Goal: Information Seeking & Learning: Learn about a topic

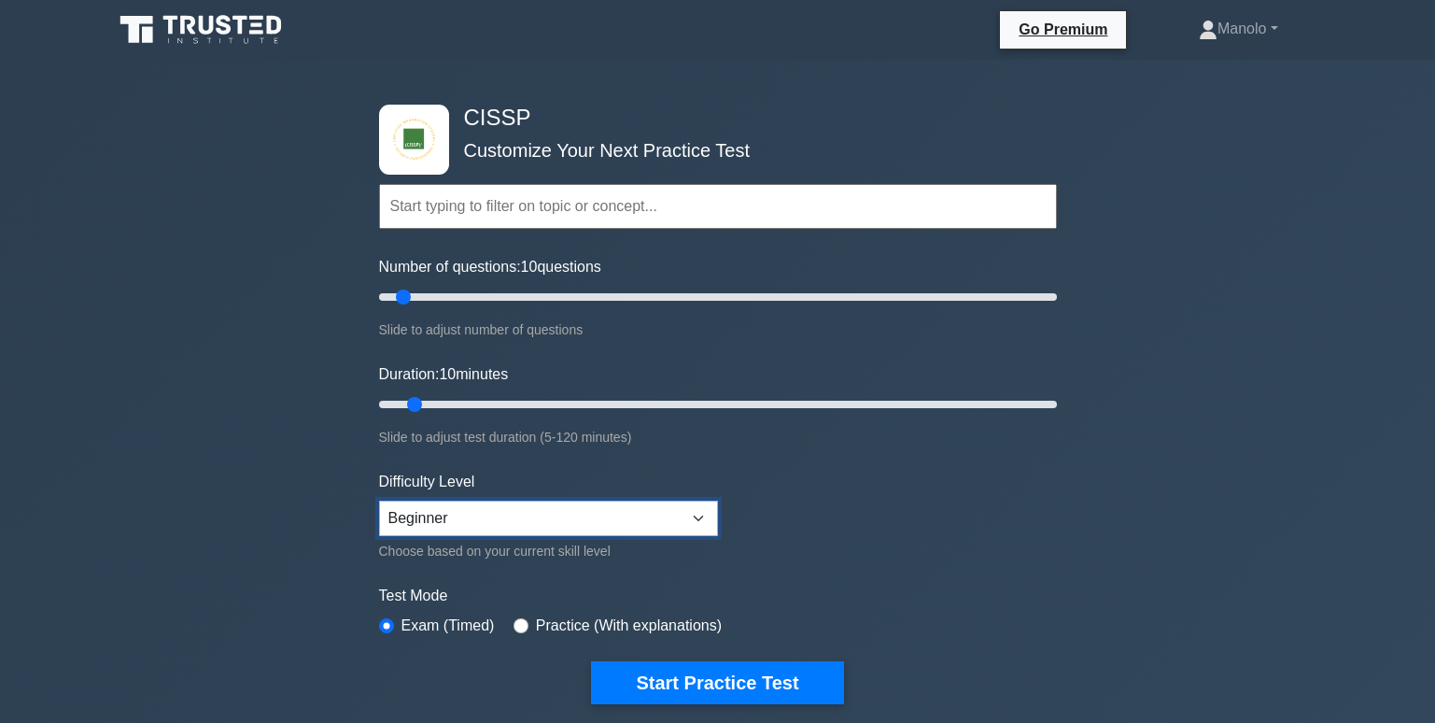
click at [530, 507] on select "Beginner Intermediate Expert" at bounding box center [548, 517] width 339 height 35
select select "expert"
click at [379, 500] on select "Beginner Intermediate Expert" at bounding box center [548, 517] width 339 height 35
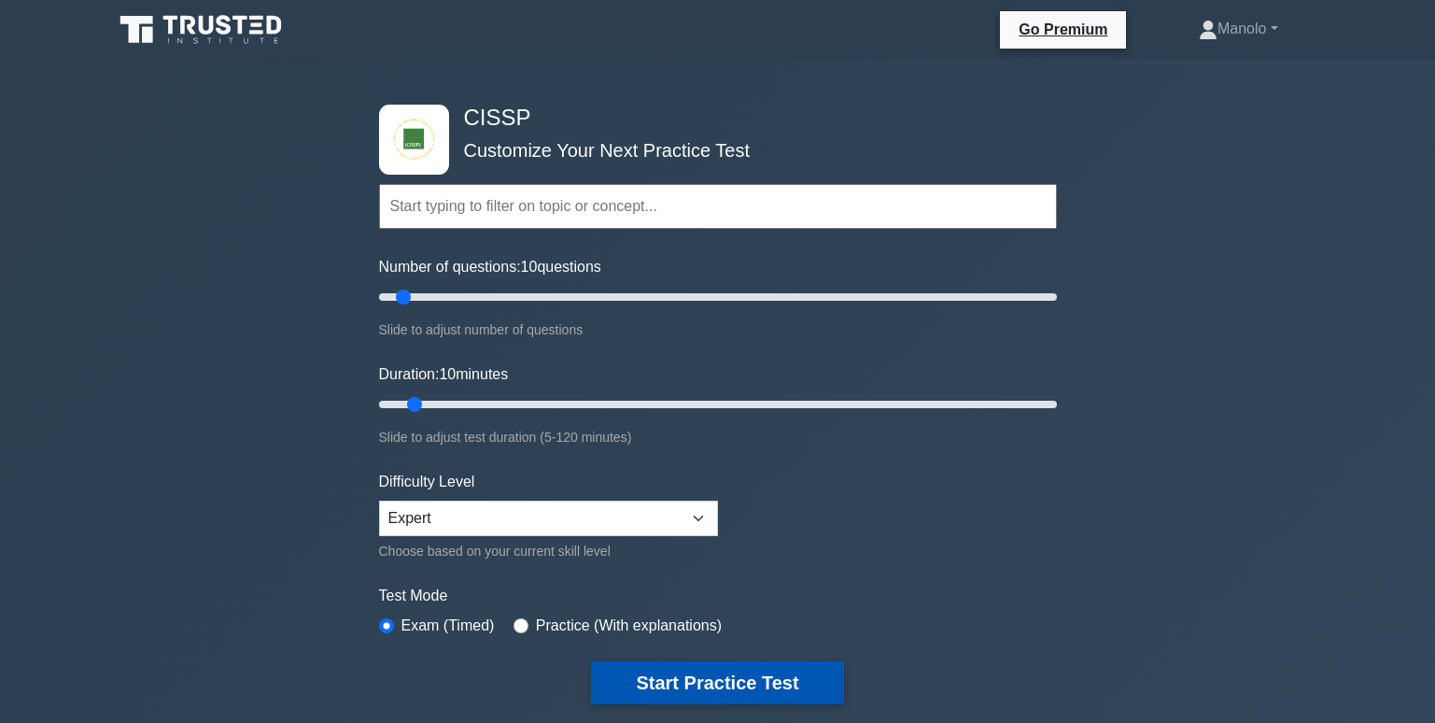
click at [696, 676] on button "Start Practice Test" at bounding box center [717, 682] width 252 height 43
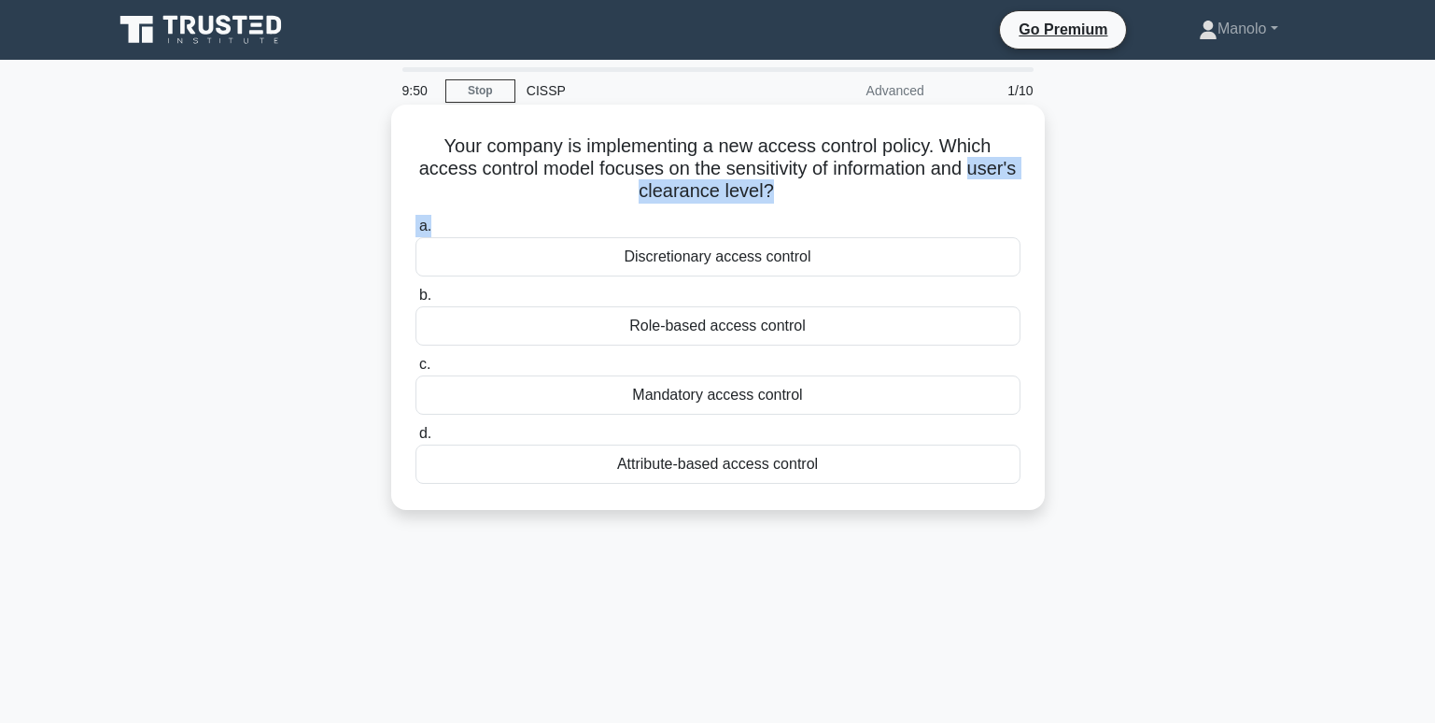
drag, startPoint x: 1195, startPoint y: 224, endPoint x: 610, endPoint y: 190, distance: 586.3
click at [610, 190] on div "Your company is implementing a new access control policy. Which access control …" at bounding box center [718, 323] width 1232 height 428
copy div "user's clearance level? .spinner_0XTQ{transform-origin:center;animation:spinner…"
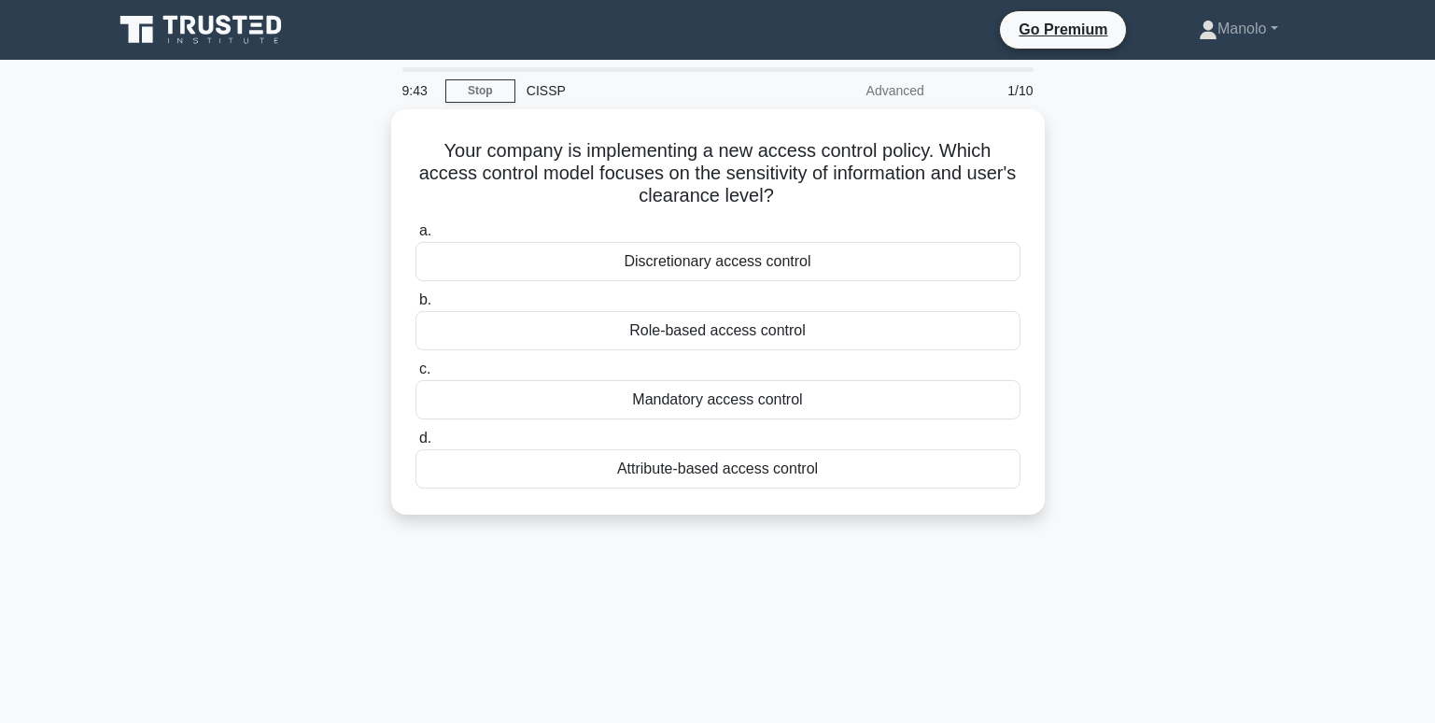
click at [1198, 324] on div "Your company is implementing a new access control policy. Which access control …" at bounding box center [718, 323] width 1232 height 428
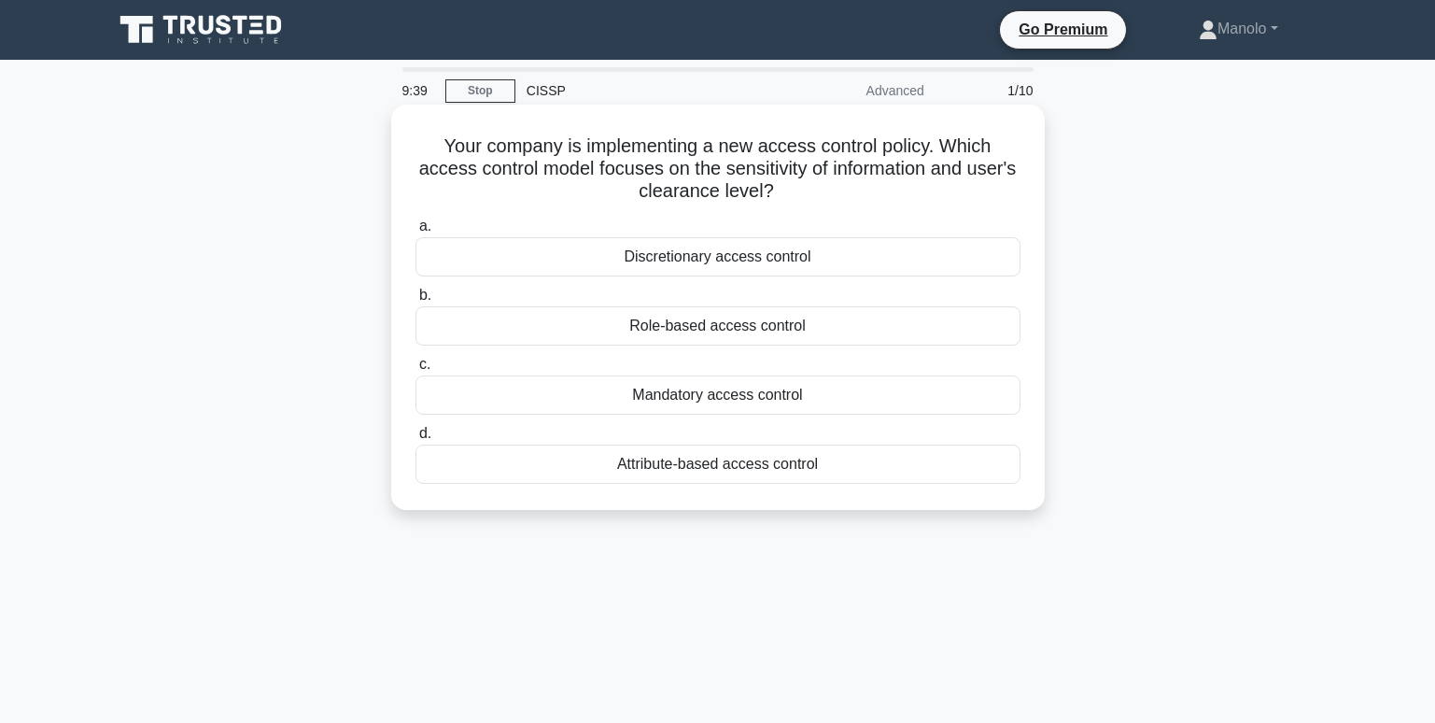
click at [738, 326] on div "Role-based access control" at bounding box center [717, 325] width 605 height 39
click at [415, 302] on input "b. Role-based access control" at bounding box center [415, 295] width 0 height 12
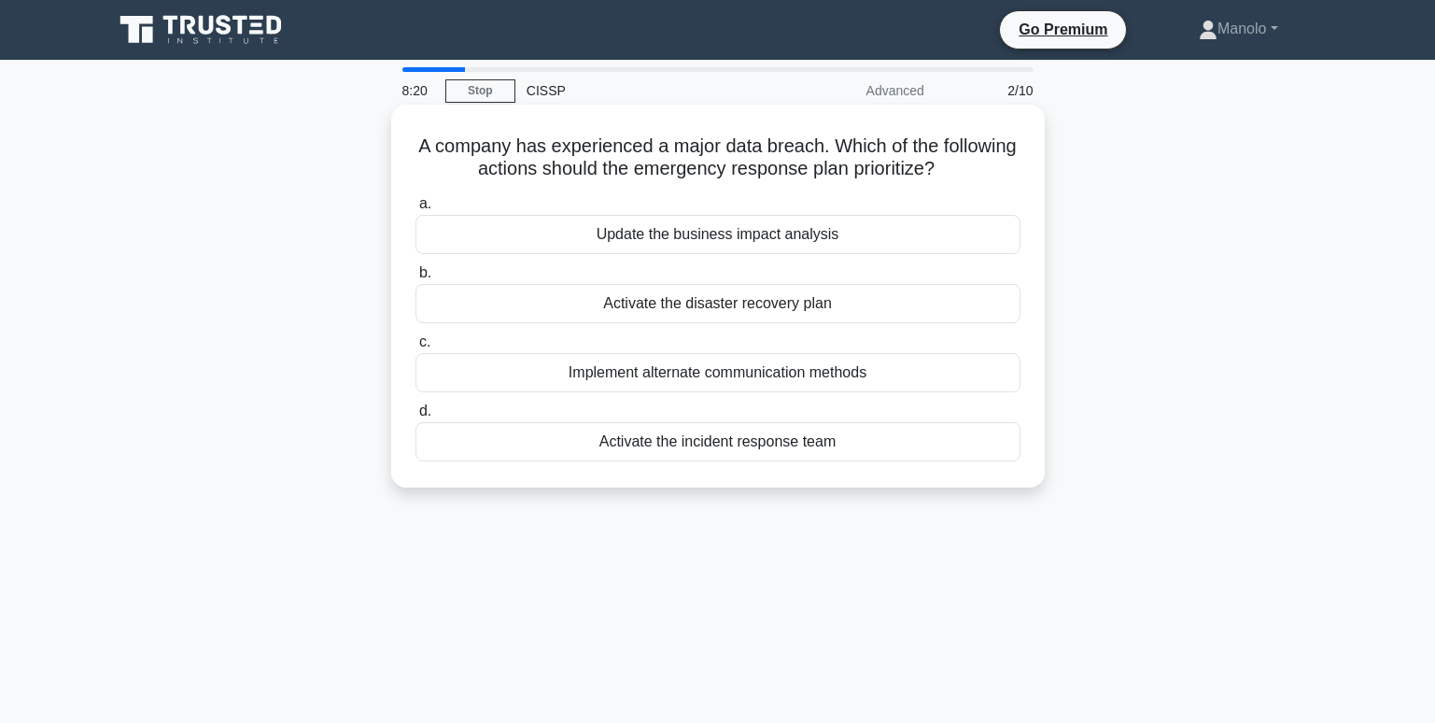
click at [832, 448] on div "Activate the incident response team" at bounding box center [717, 441] width 605 height 39
click at [415, 417] on input "d. Activate the incident response team" at bounding box center [415, 411] width 0 height 12
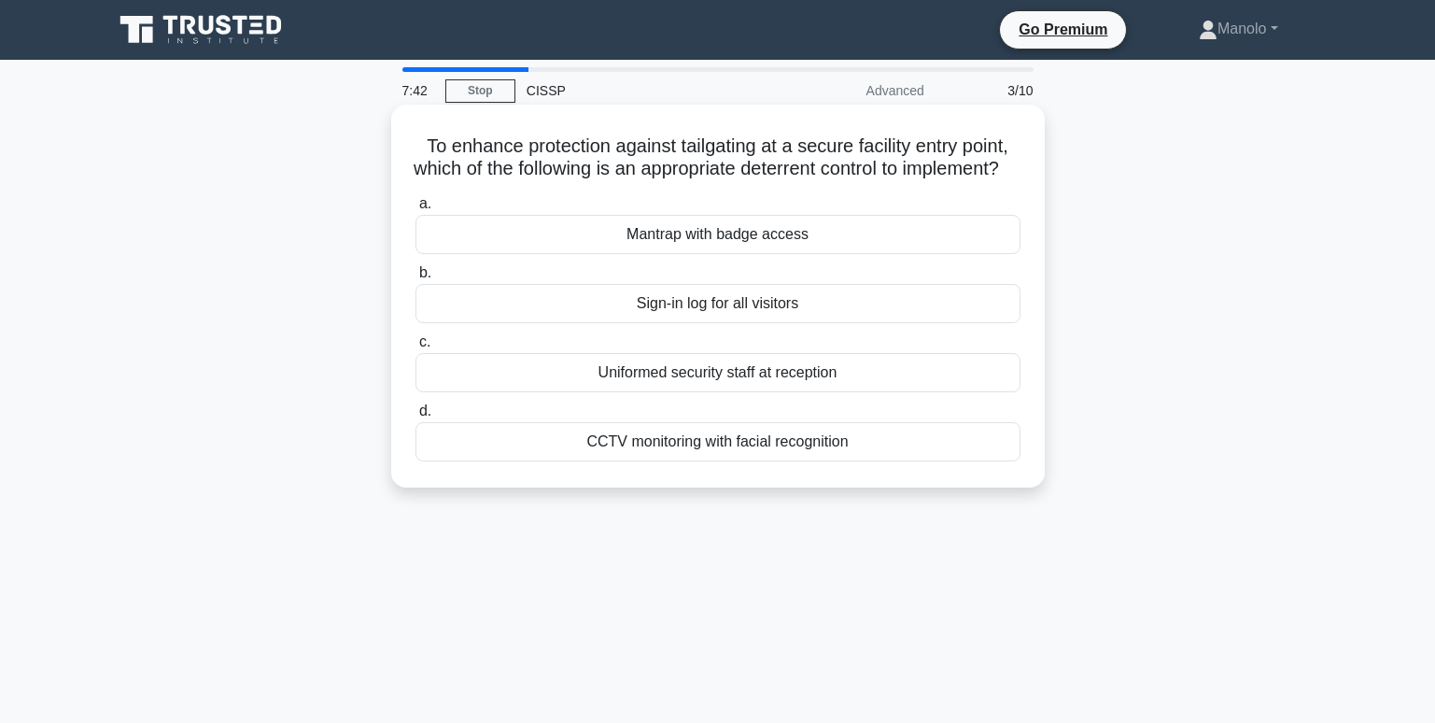
click at [888, 392] on div "Uniformed security staff at reception" at bounding box center [717, 372] width 605 height 39
click at [415, 348] on input "c. Uniformed security staff at reception" at bounding box center [415, 342] width 0 height 12
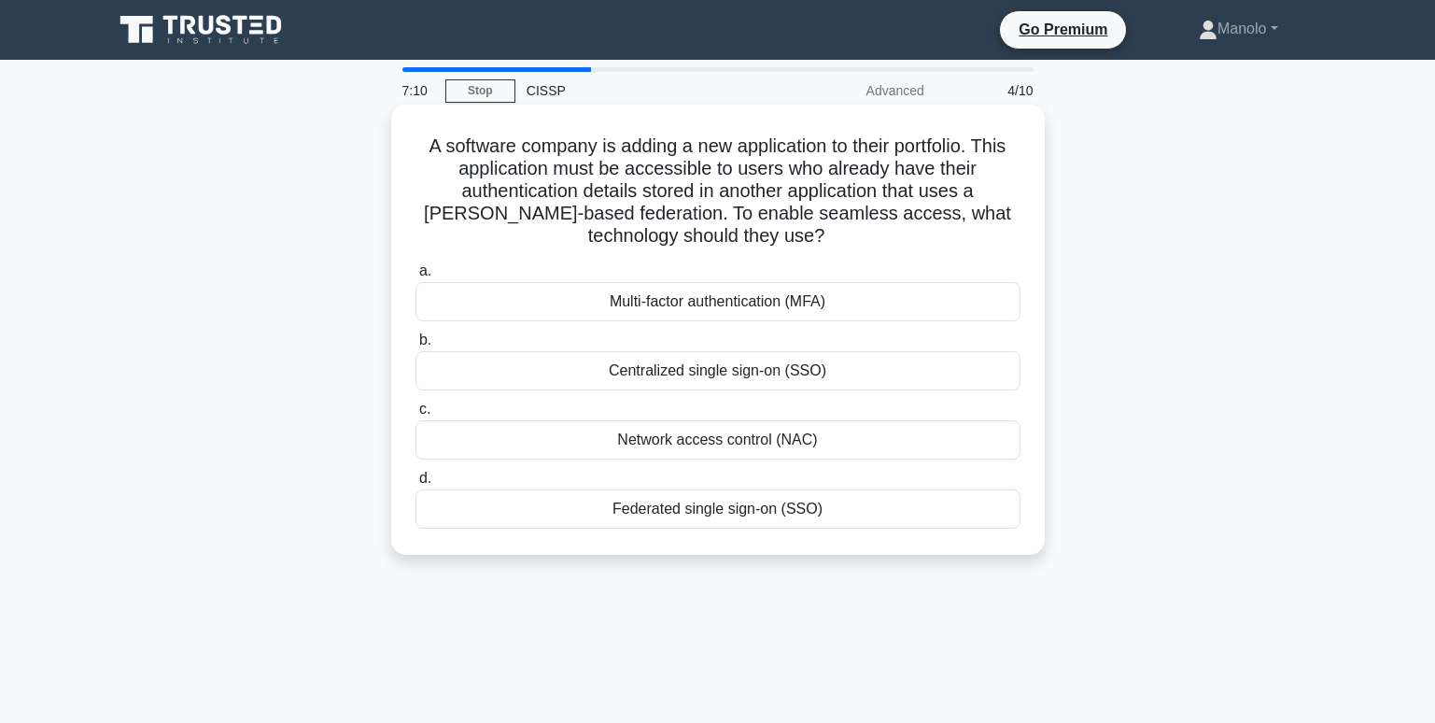
click at [857, 377] on div "Centralized single sign-on (SSO)" at bounding box center [717, 370] width 605 height 39
click at [415, 346] on input "b. Centralized single sign-on (SSO)" at bounding box center [415, 340] width 0 height 12
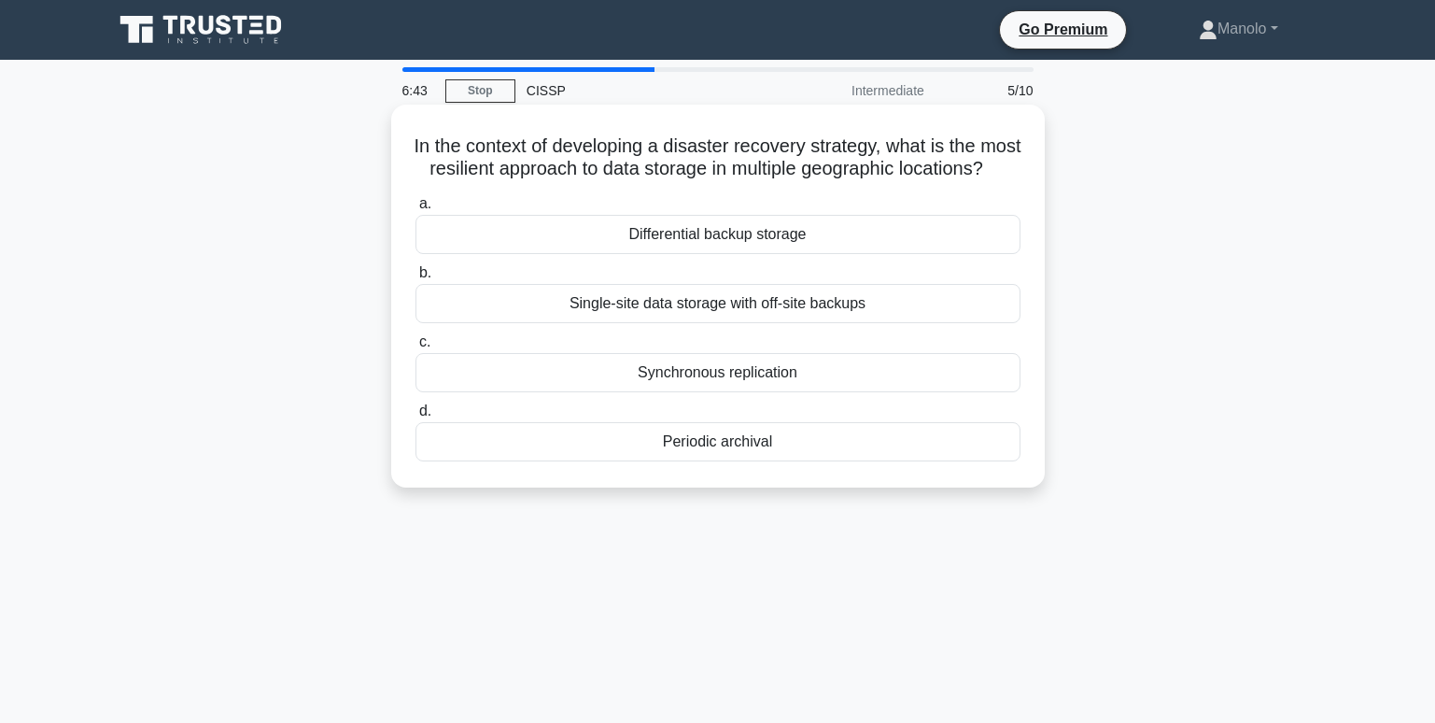
click at [812, 392] on div "Synchronous replication" at bounding box center [717, 372] width 605 height 39
click at [415, 348] on input "c. Synchronous replication" at bounding box center [415, 342] width 0 height 12
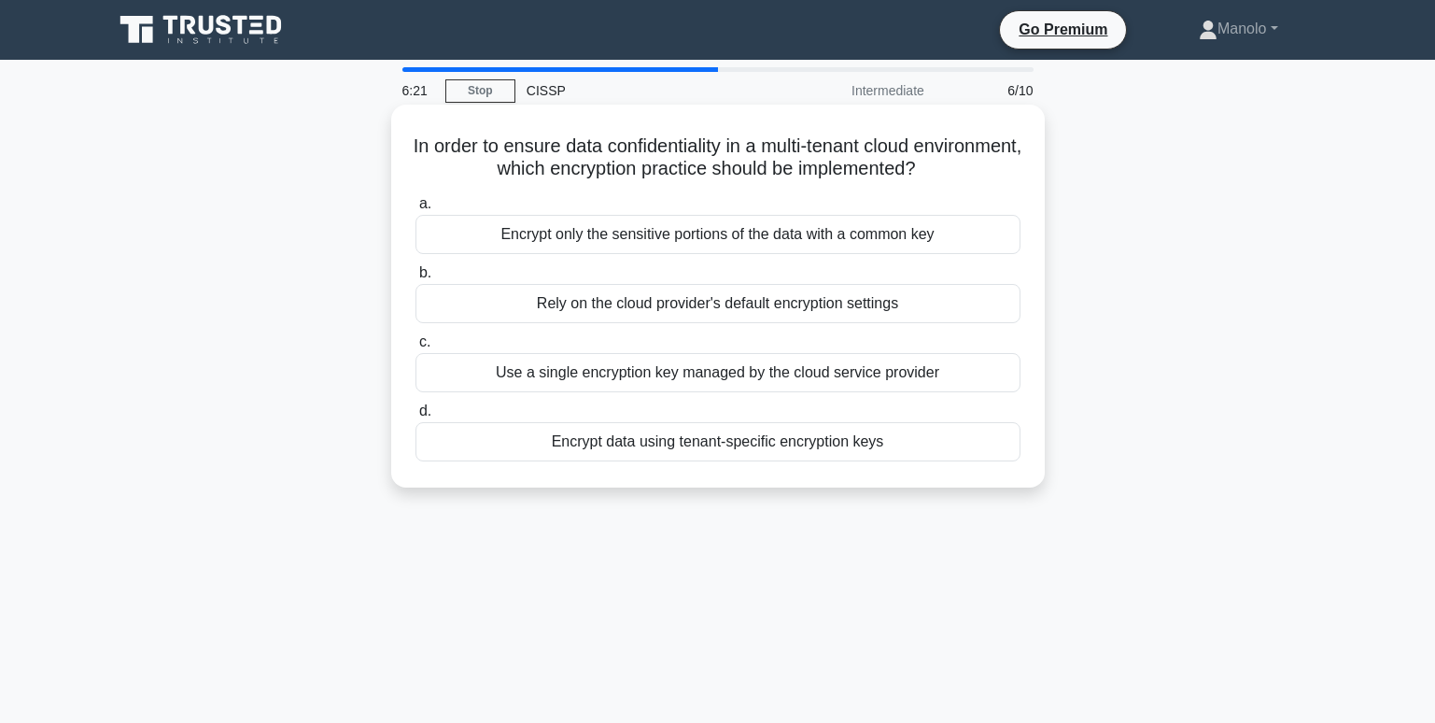
click at [908, 443] on div "Encrypt data using tenant-specific encryption keys" at bounding box center [717, 441] width 605 height 39
click at [415, 417] on input "d. Encrypt data using tenant-specific encryption keys" at bounding box center [415, 411] width 0 height 12
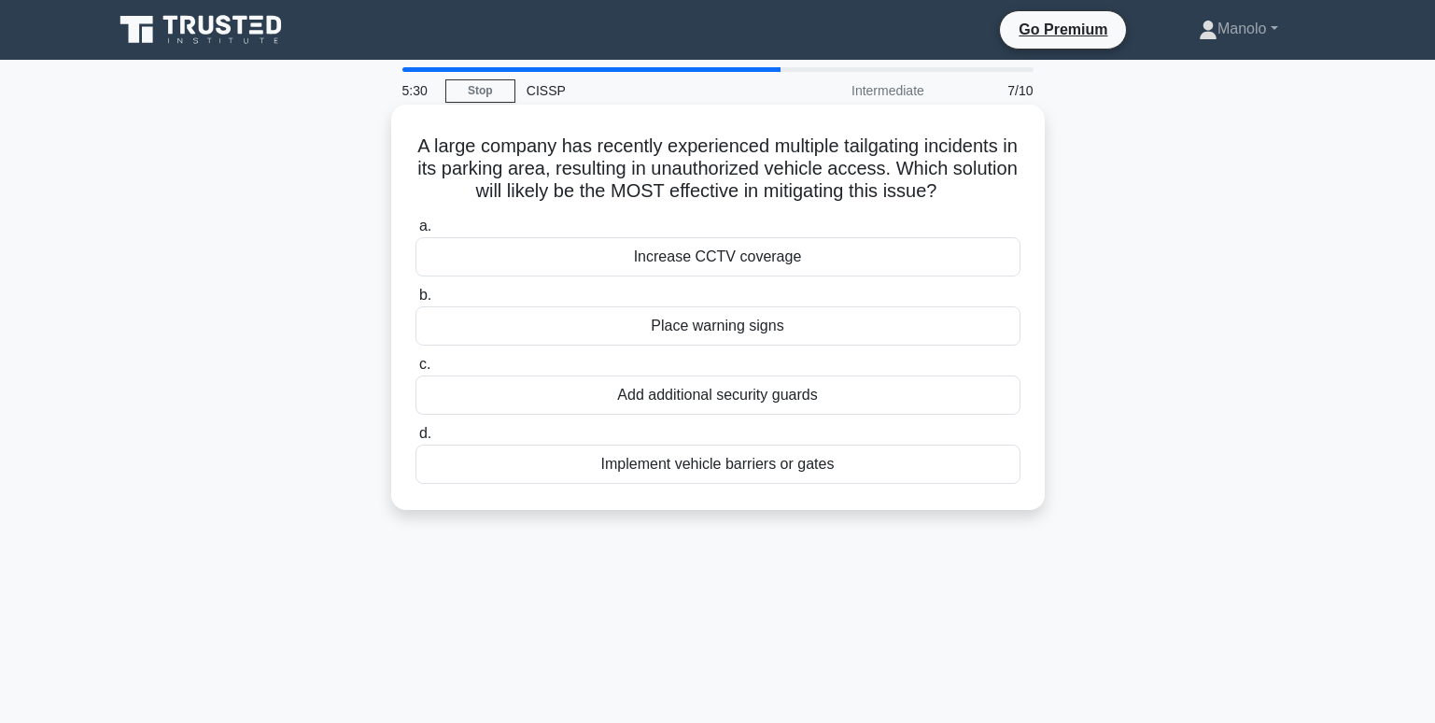
drag, startPoint x: 1087, startPoint y: 532, endPoint x: 598, endPoint y: 469, distance: 492.3
click at [598, 469] on div "A large company has recently experienced multiple tailgating incidents in its p…" at bounding box center [718, 323] width 1232 height 428
copy div "Implement vehicle barriers or gates"
click at [904, 461] on div "Implement vehicle barriers or gates" at bounding box center [717, 463] width 605 height 39
click at [415, 440] on input "d. Implement vehicle barriers or gates" at bounding box center [415, 434] width 0 height 12
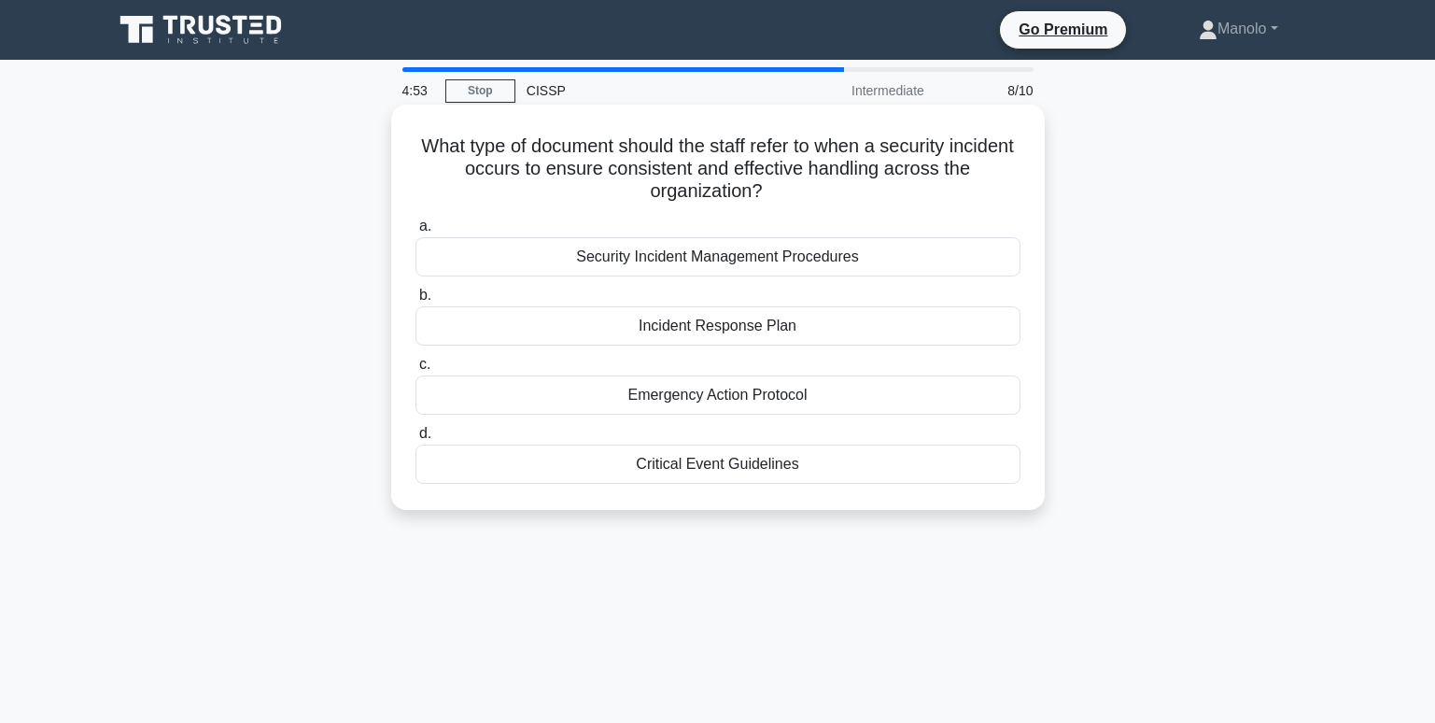
click at [707, 327] on div "Incident Response Plan" at bounding box center [717, 325] width 605 height 39
click at [415, 302] on input "b. Incident Response Plan" at bounding box center [415, 295] width 0 height 12
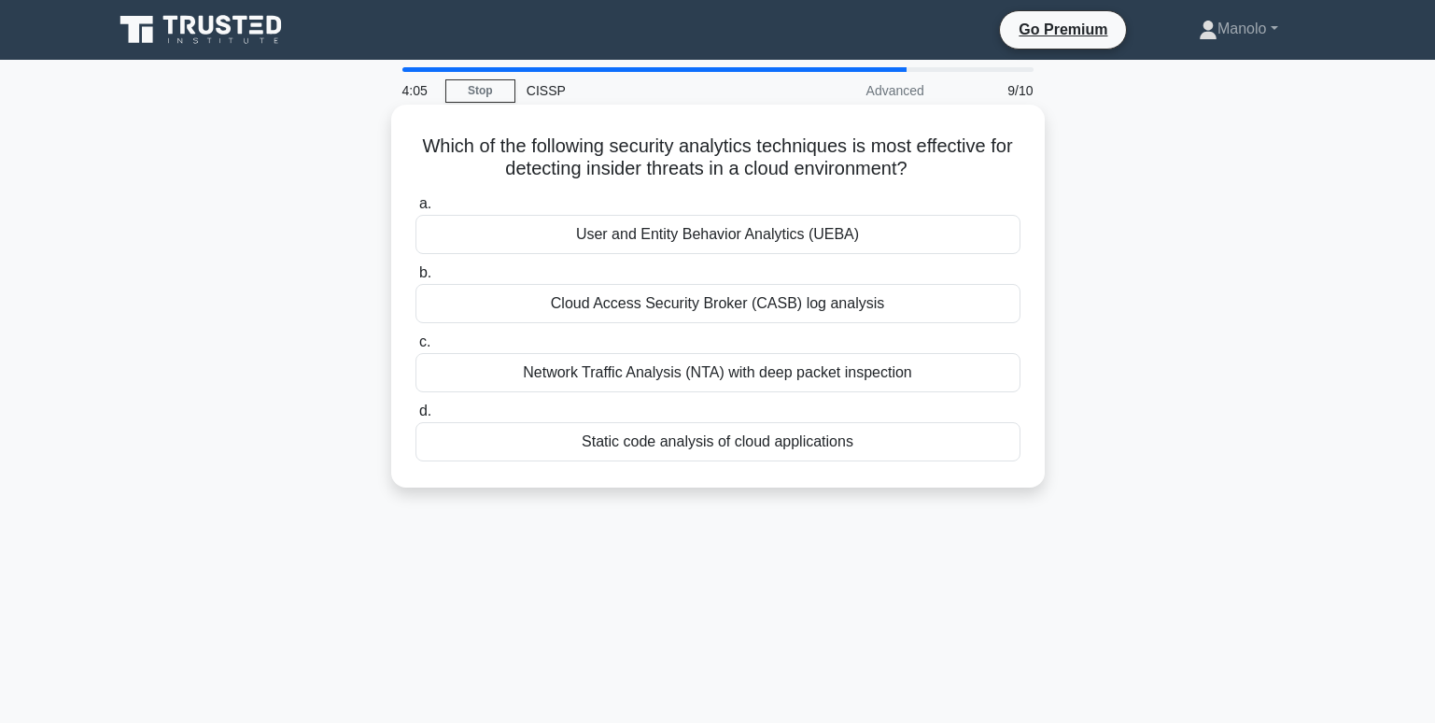
click at [806, 313] on div "Cloud Access Security Broker (CASB) log analysis" at bounding box center [717, 303] width 605 height 39
click at [415, 279] on input "b. Cloud Access Security Broker (CASB) log analysis" at bounding box center [415, 273] width 0 height 12
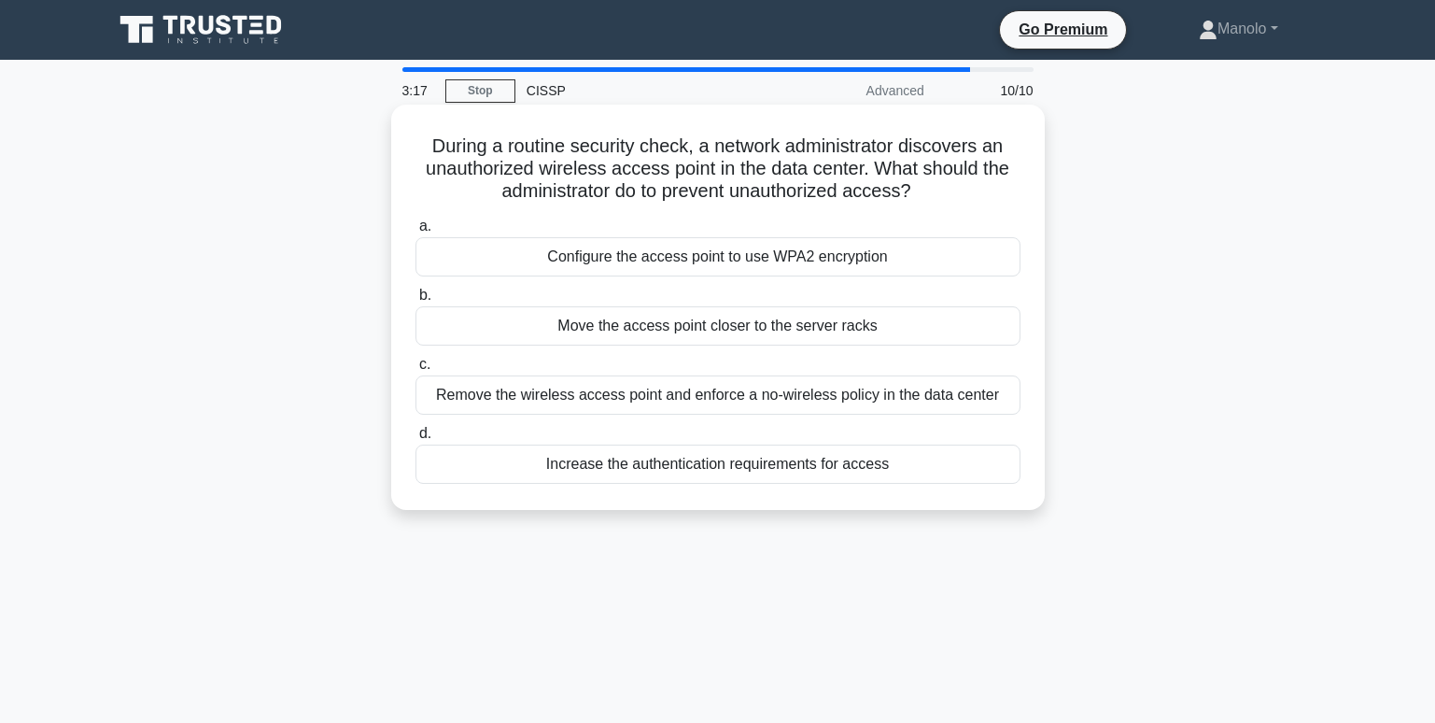
click at [909, 404] on div "Remove the wireless access point and enforce a no-wireless policy in the data c…" at bounding box center [717, 394] width 605 height 39
click at [415, 371] on input "c. Remove the wireless access point and enforce a no-wireless policy in the dat…" at bounding box center [415, 364] width 0 height 12
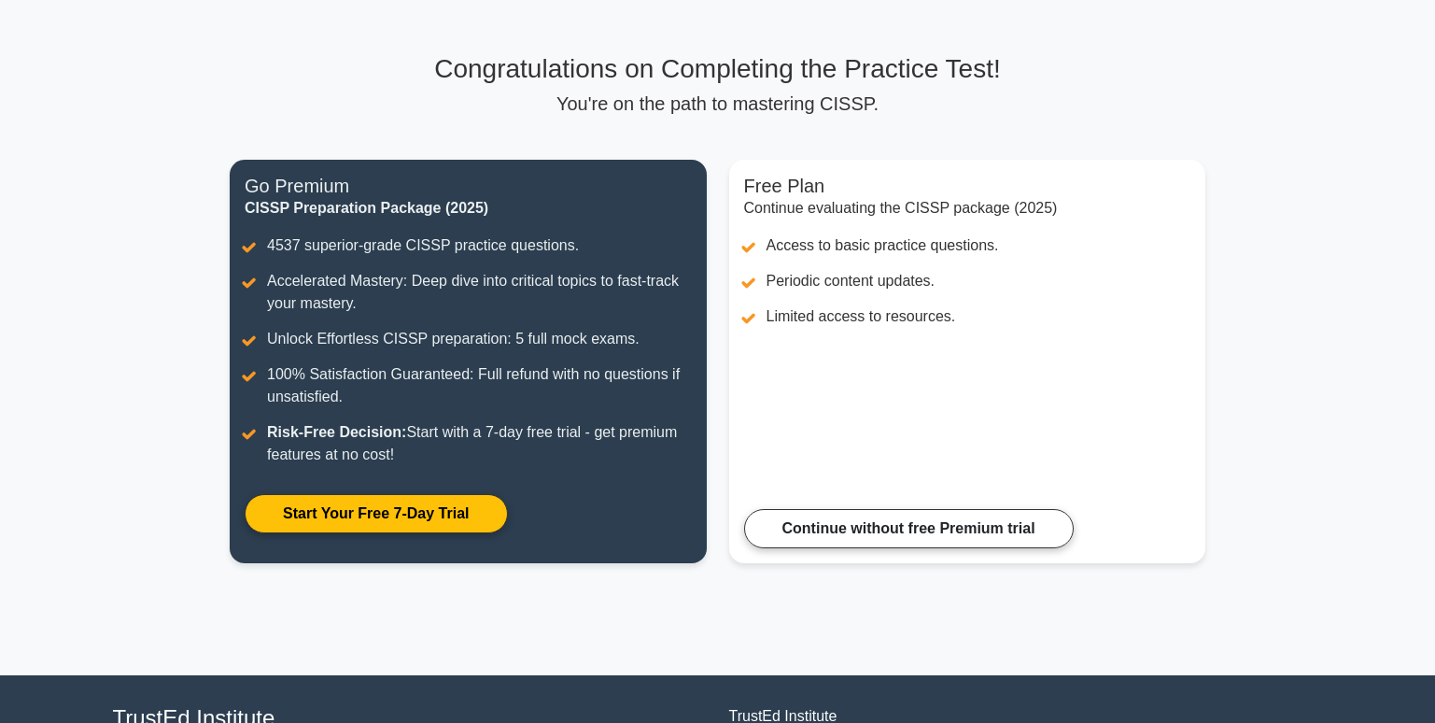
scroll to position [187, 0]
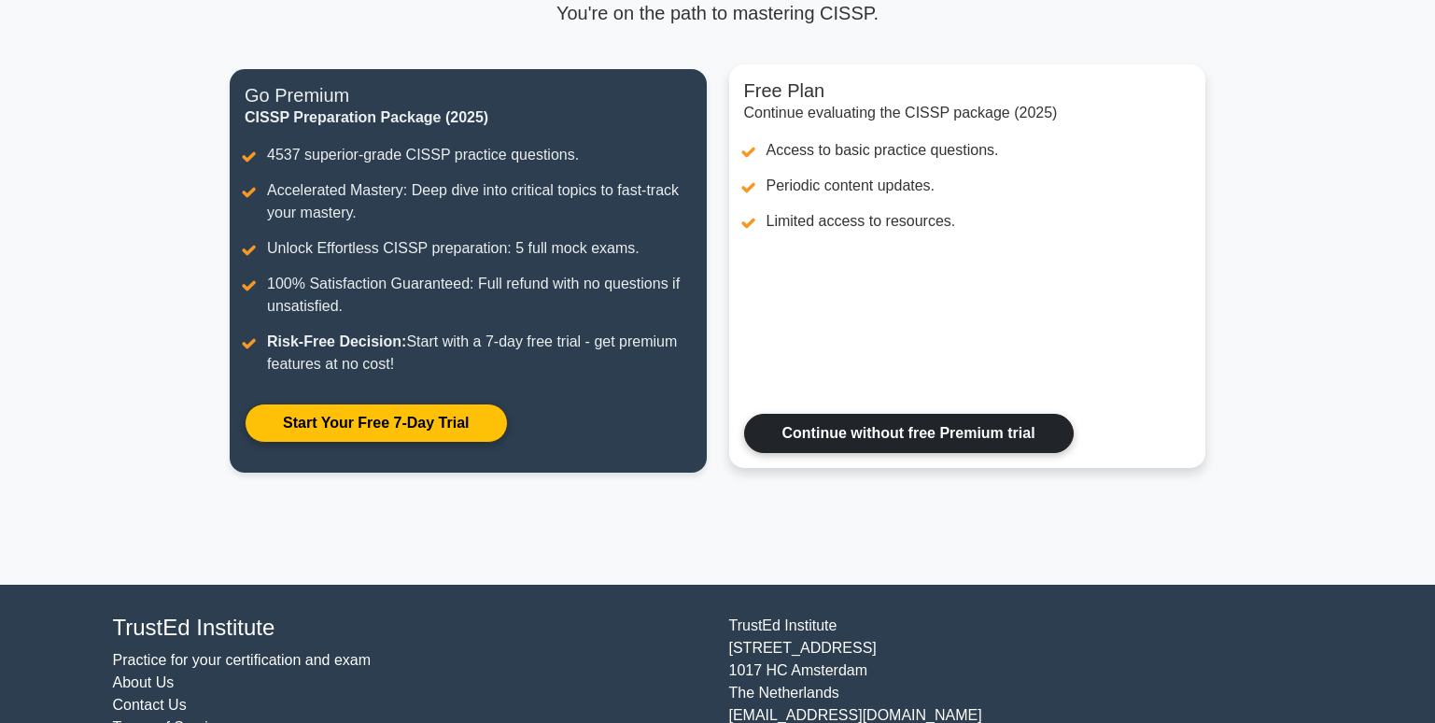
click at [934, 448] on link "Continue without free Premium trial" at bounding box center [909, 433] width 330 height 39
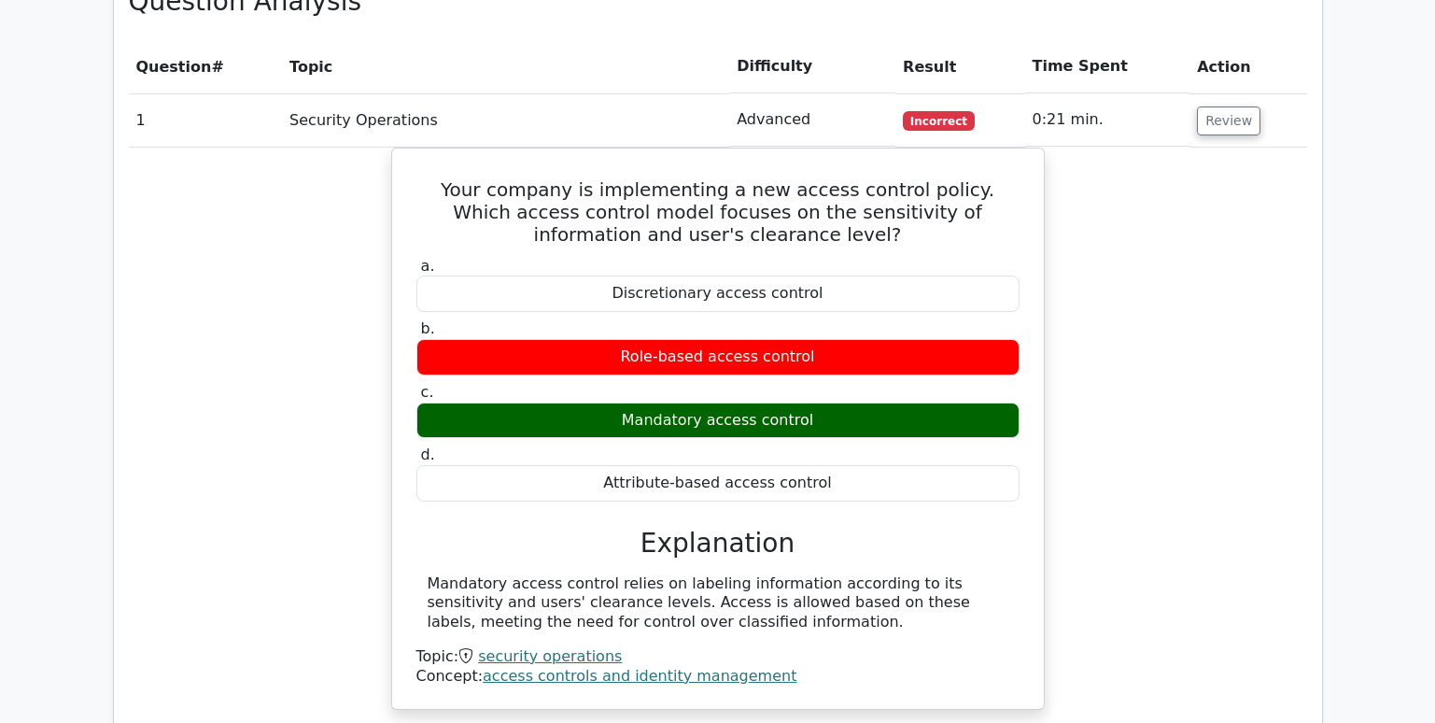
scroll to position [1494, 0]
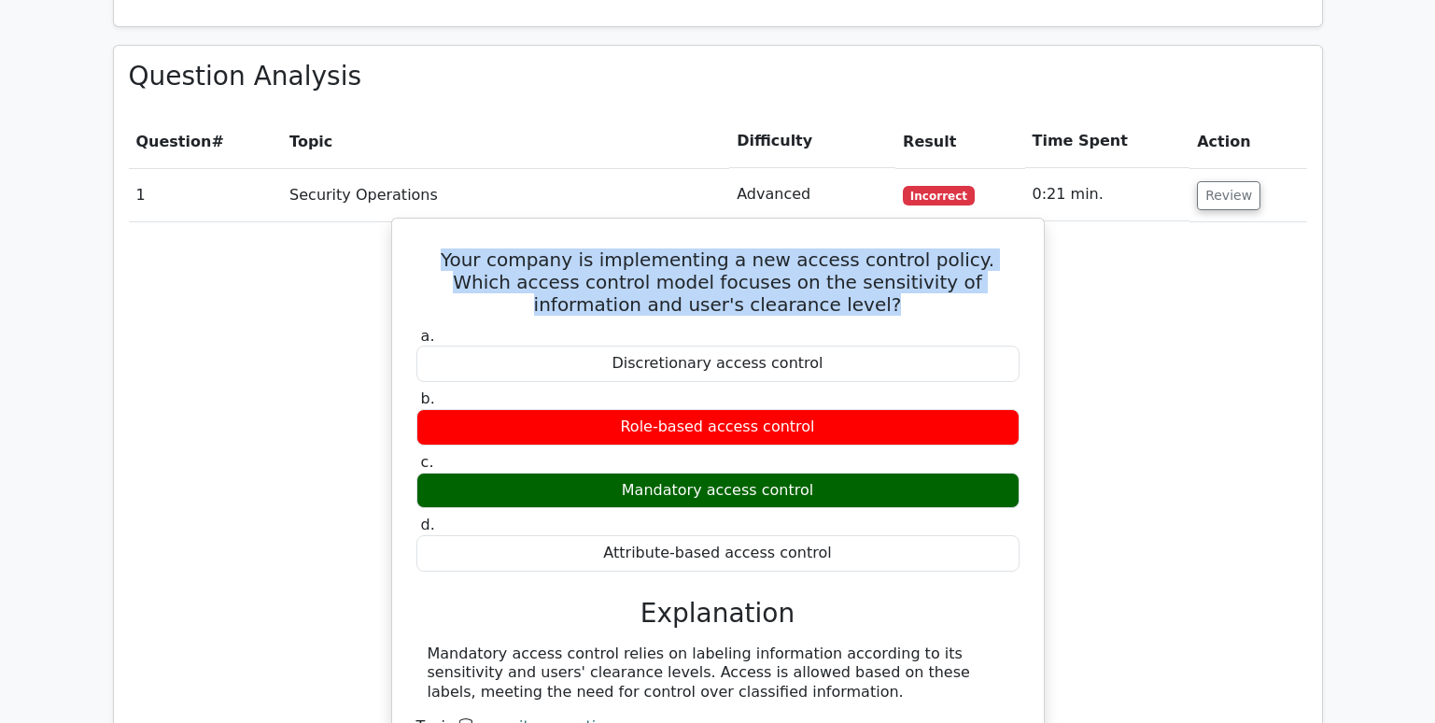
drag, startPoint x: 852, startPoint y: 236, endPoint x: 402, endPoint y: 186, distance: 452.8
click at [402, 226] on div "Your company is implementing a new access control policy. Which access control …" at bounding box center [718, 498] width 637 height 545
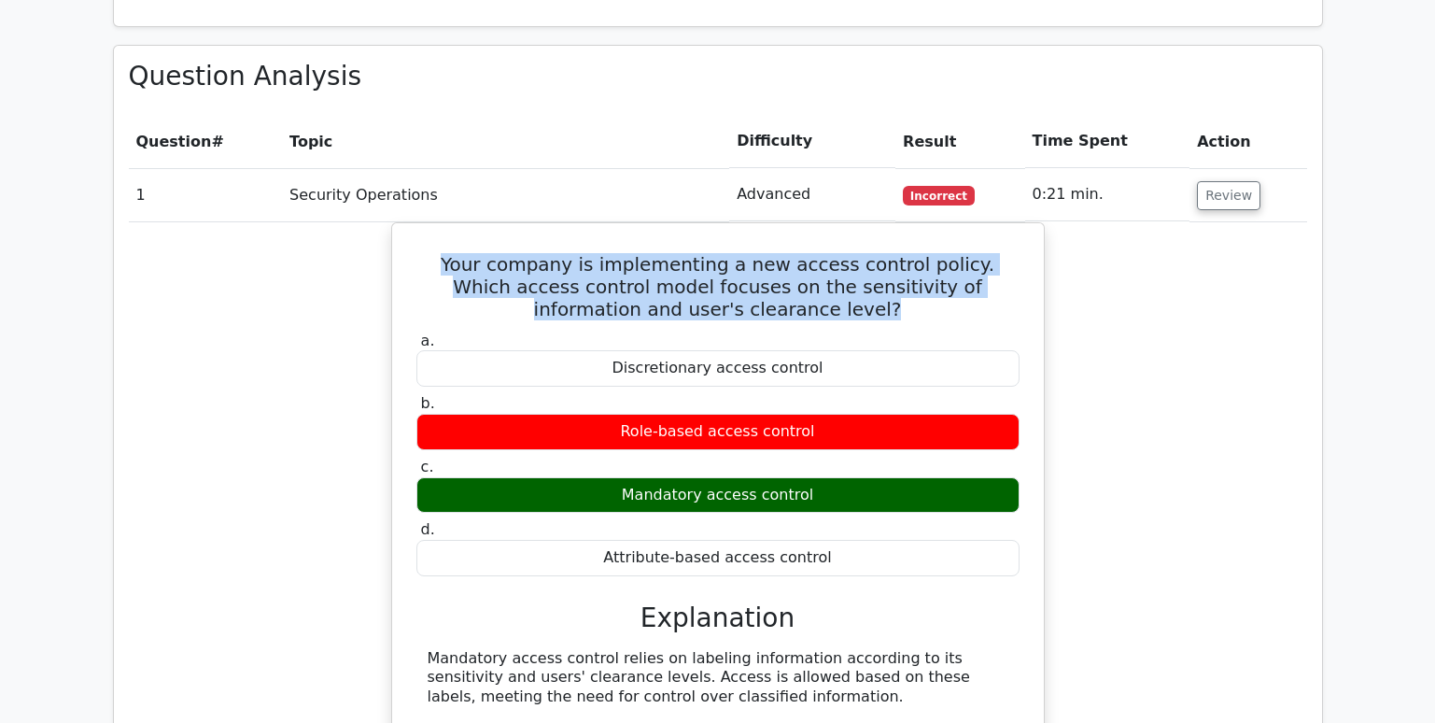
copy h5 "Your company is implementing a new access control policy. Which access control …"
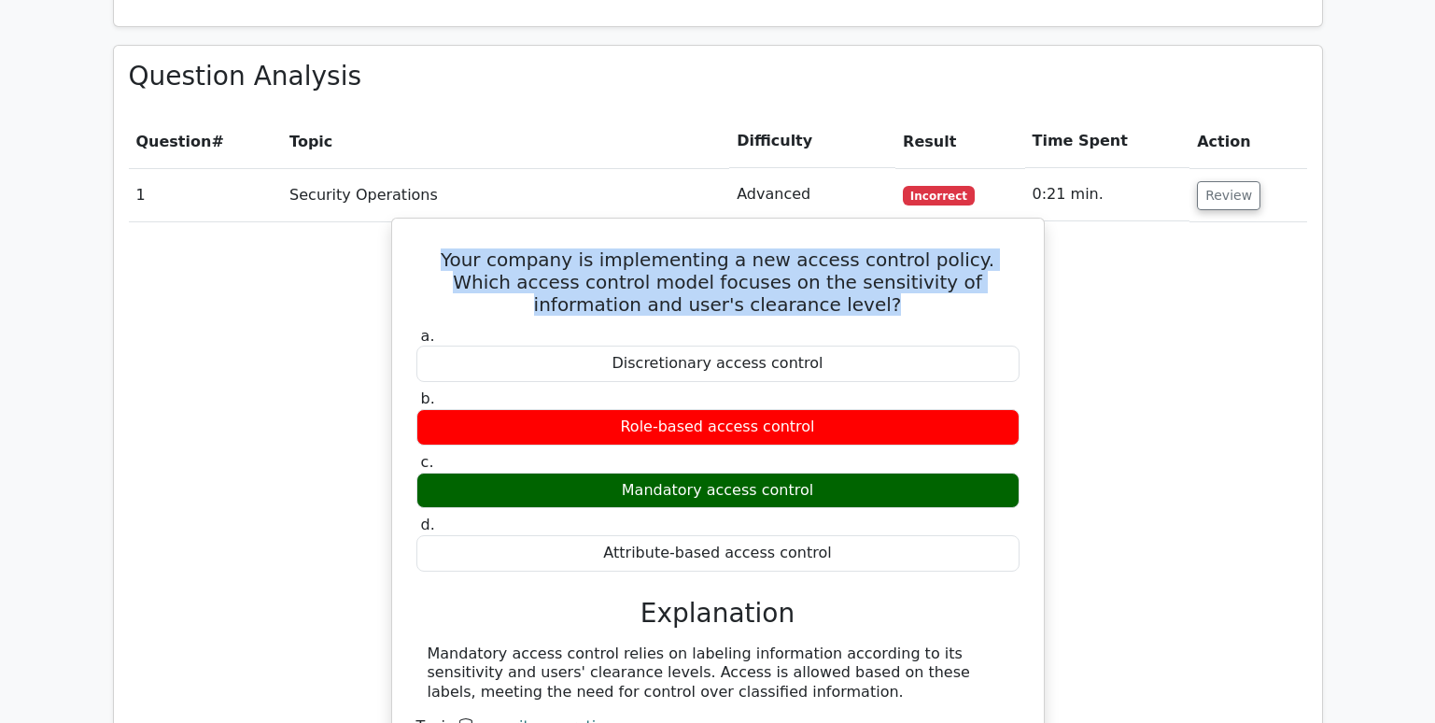
drag, startPoint x: 1076, startPoint y: 456, endPoint x: 520, endPoint y: 356, distance: 565.4
click at [520, 356] on div "Your company is implementing a new access control policy. Which access control …" at bounding box center [718, 514] width 1178 height 584
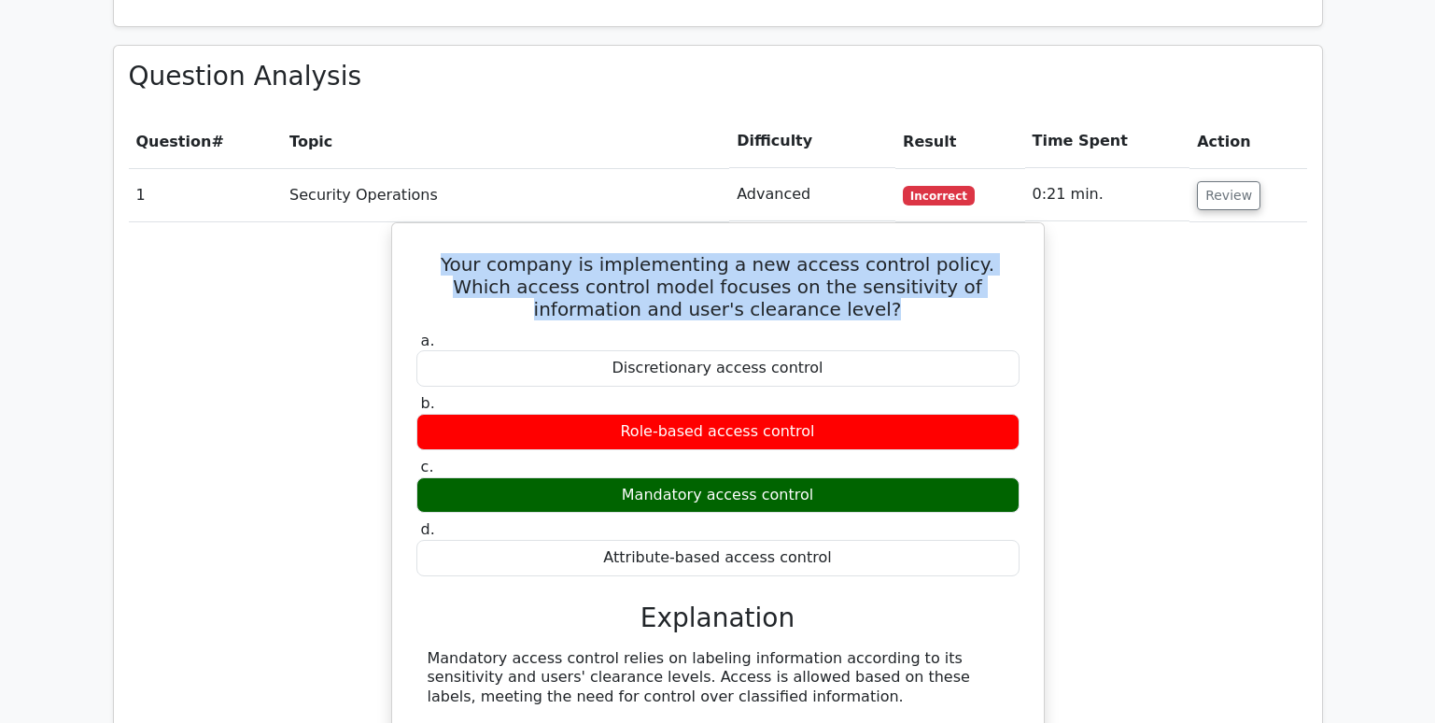
copy div "Role-based access control c. Mandatory access control d."
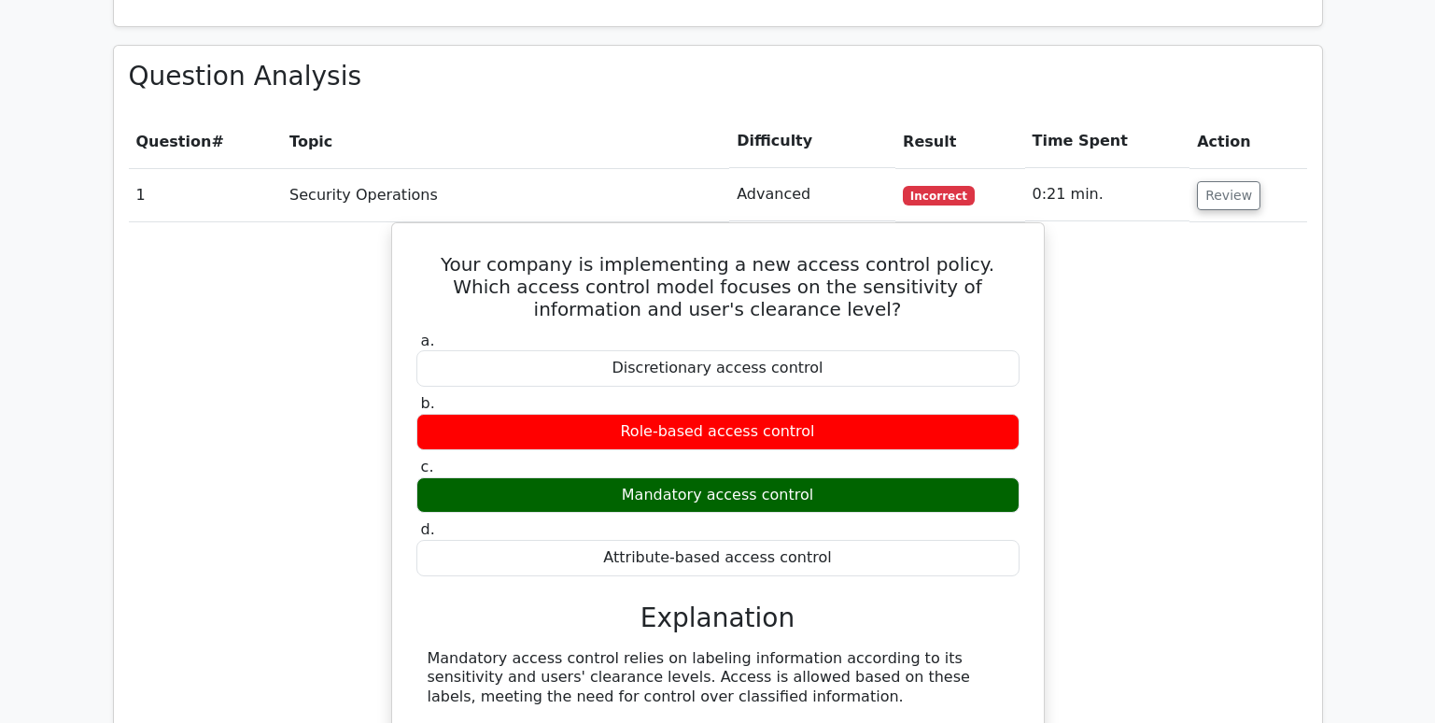
click at [1180, 563] on div "Your company is implementing a new access control policy. Which access control …" at bounding box center [718, 514] width 1178 height 584
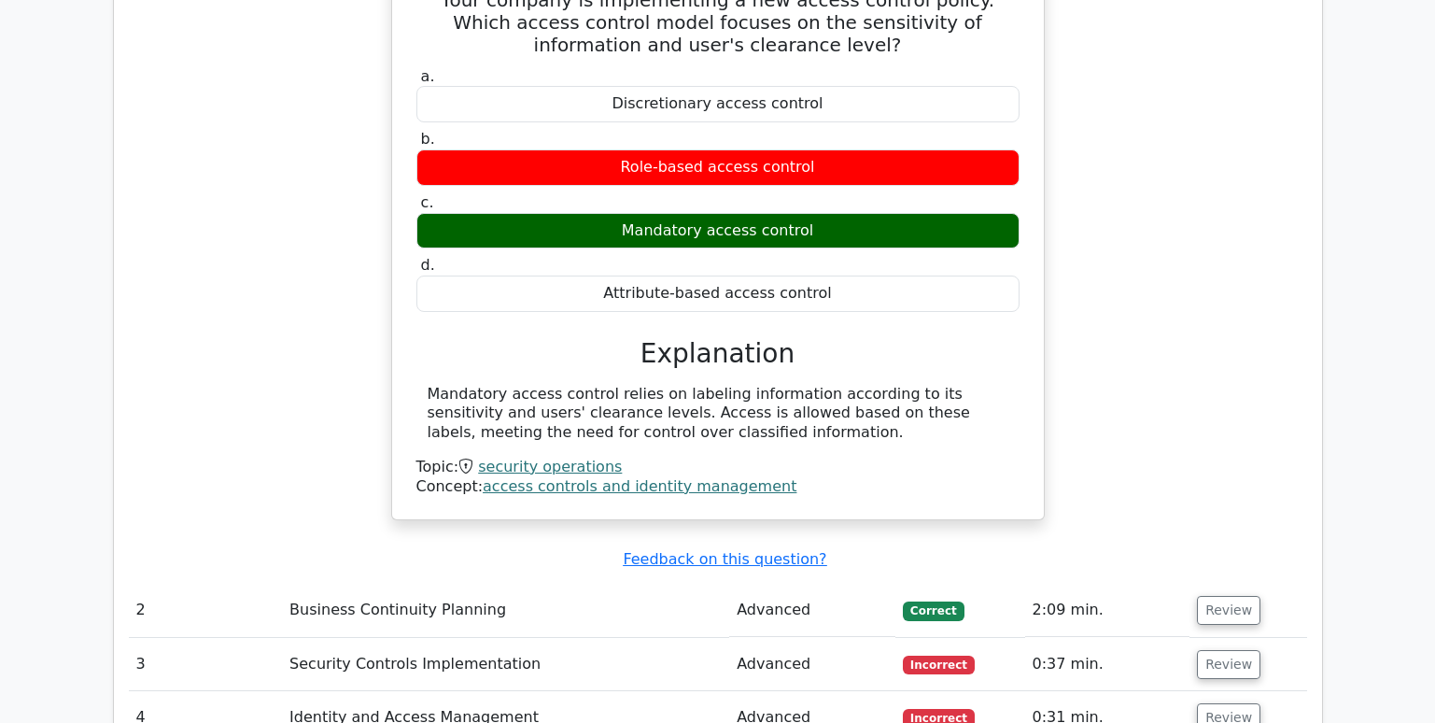
scroll to position [1774, 0]
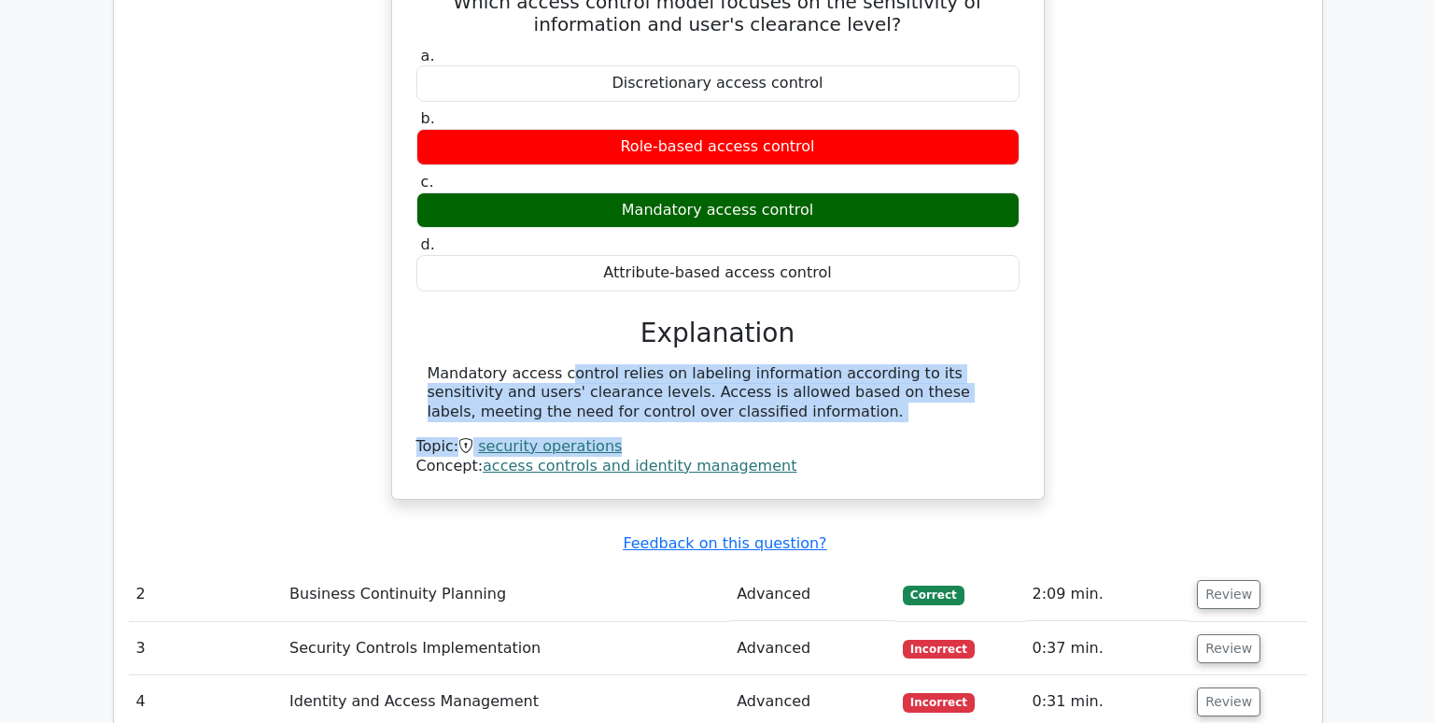
drag, startPoint x: 680, startPoint y: 356, endPoint x: 440, endPoint y: 314, distance: 243.6
click at [440, 364] on div "Mandatory access control relies on labeling information according to its sensit…" at bounding box center [717, 420] width 603 height 112
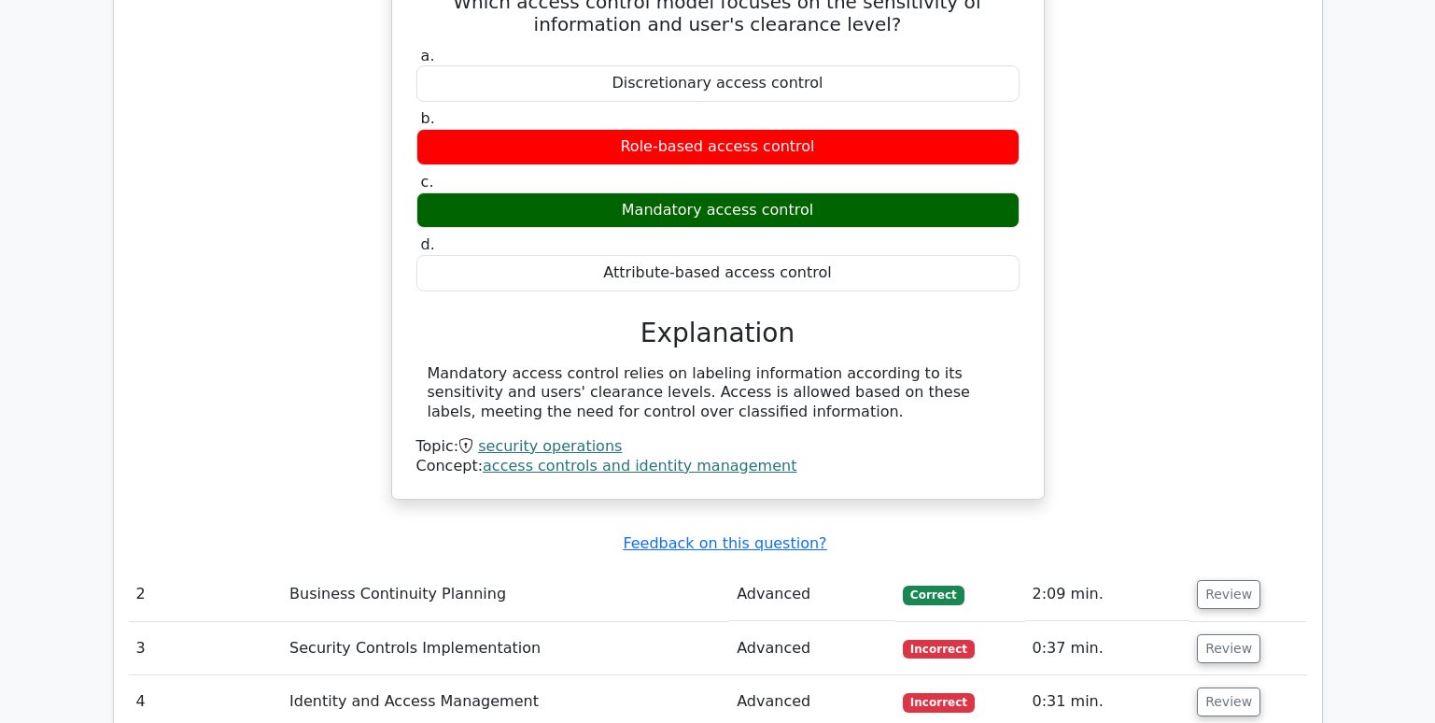
drag, startPoint x: 440, startPoint y: 314, endPoint x: 428, endPoint y: 306, distance: 13.5
click at [428, 364] on div "Mandatory access control relies on labeling information according to its sensit…" at bounding box center [718, 393] width 581 height 58
drag, startPoint x: 428, startPoint y: 304, endPoint x: 691, endPoint y: 343, distance: 265.1
click at [691, 364] on div "Mandatory access control relies on labeling information according to its sensit…" at bounding box center [718, 393] width 581 height 58
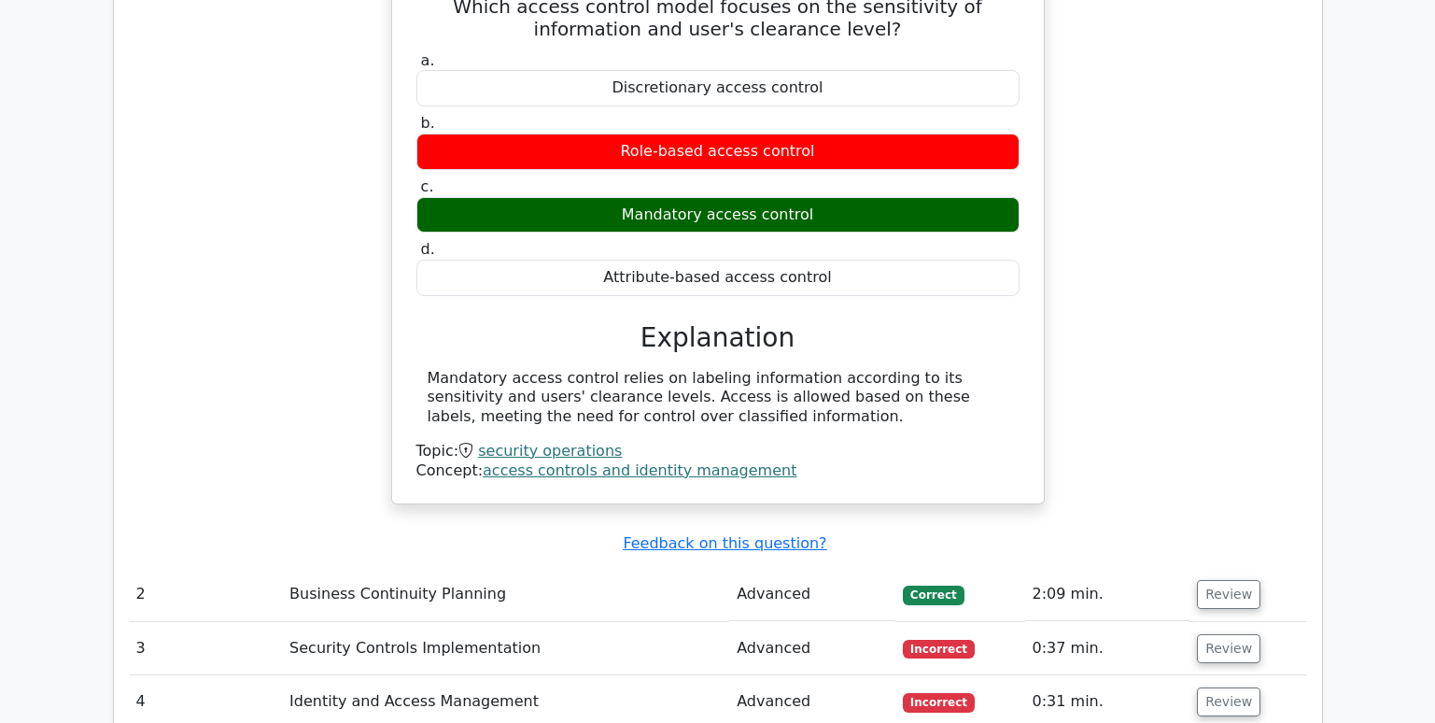
copy div "Mandatory access control relies on labeling information according to its sensit…"
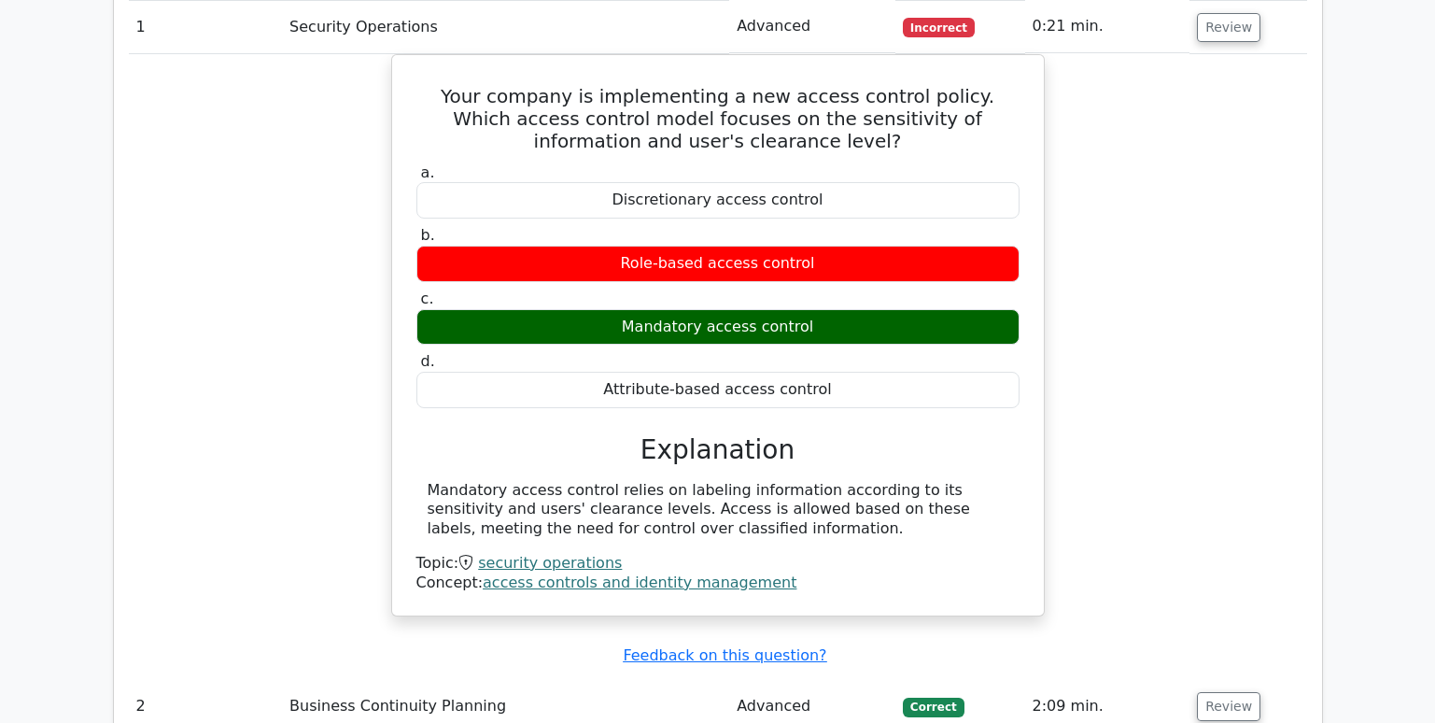
scroll to position [1494, 0]
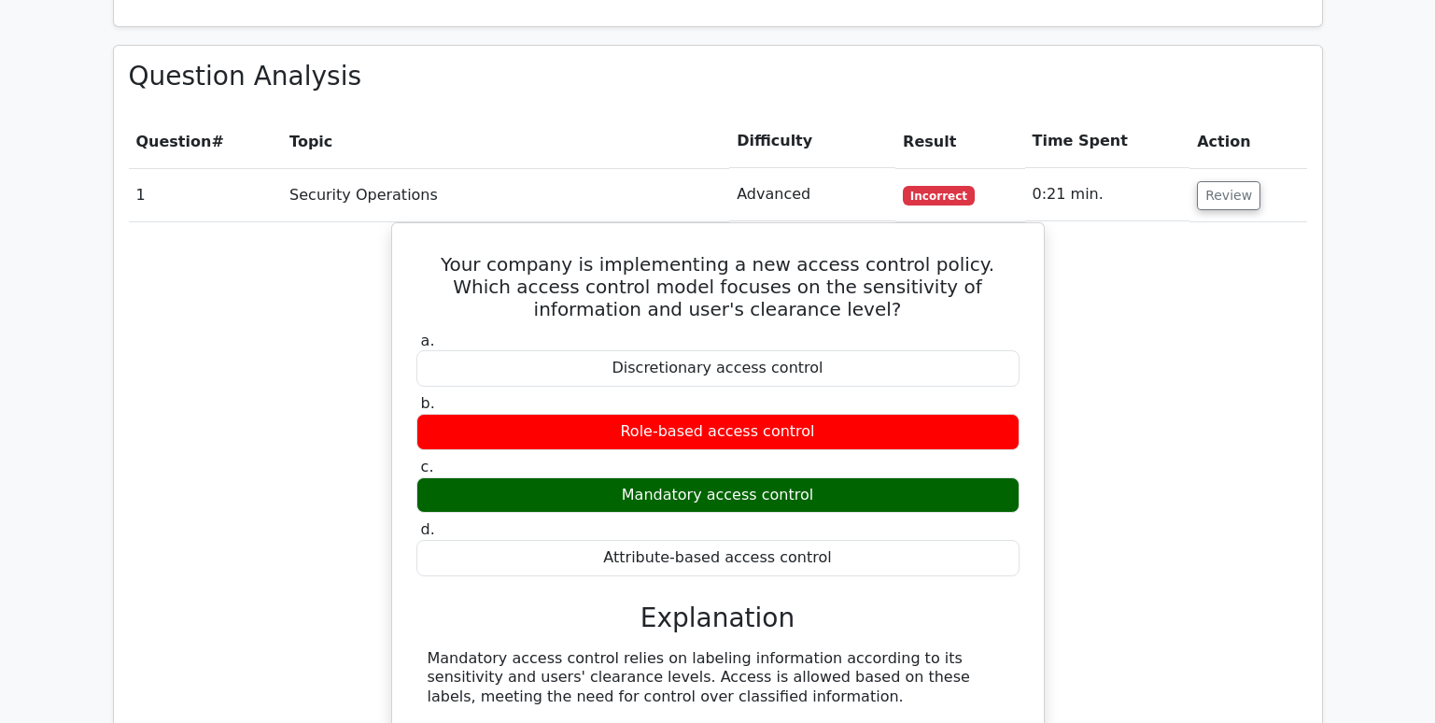
click at [1113, 383] on div "Your company is implementing a new access control policy. Which access control …" at bounding box center [718, 514] width 1178 height 584
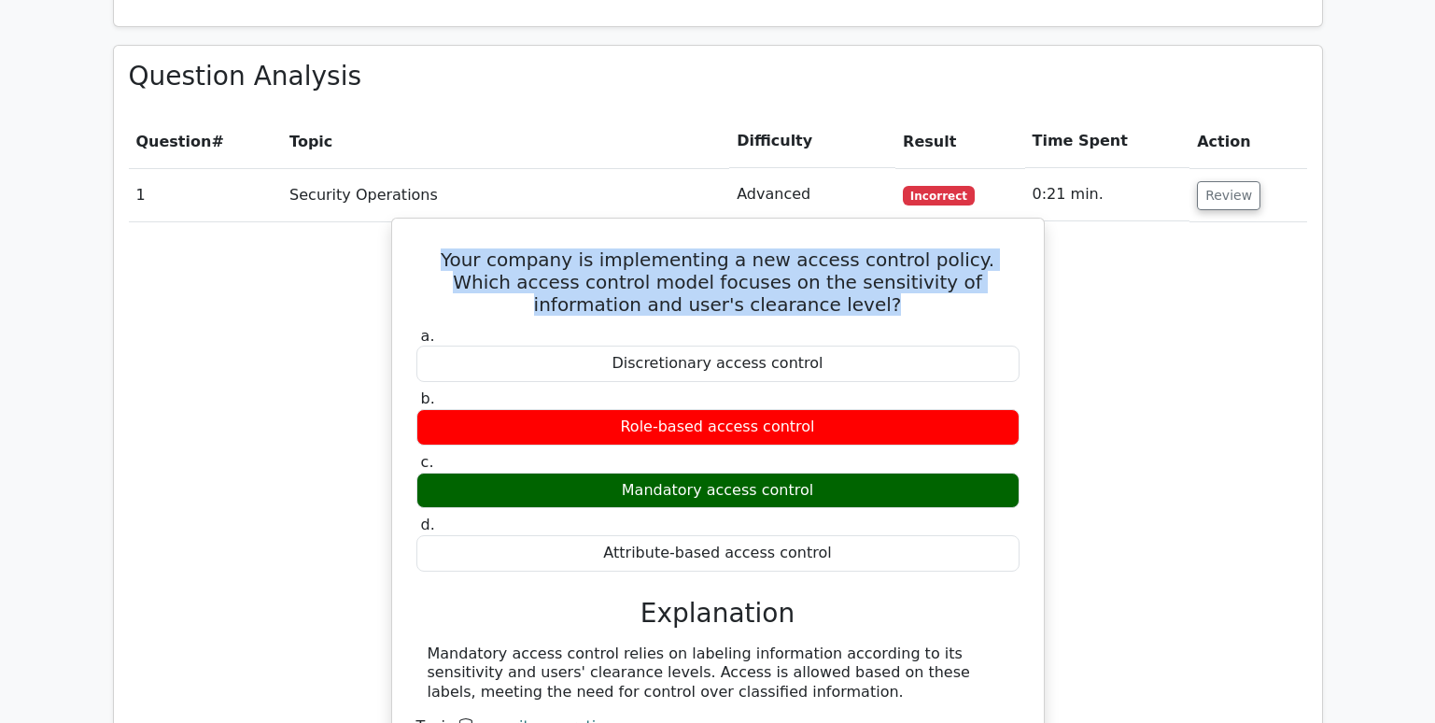
drag, startPoint x: 878, startPoint y: 237, endPoint x: 438, endPoint y: 194, distance: 442.7
click at [438, 248] on h5 "Your company is implementing a new access control policy. Which access control …" at bounding box center [717, 281] width 607 height 67
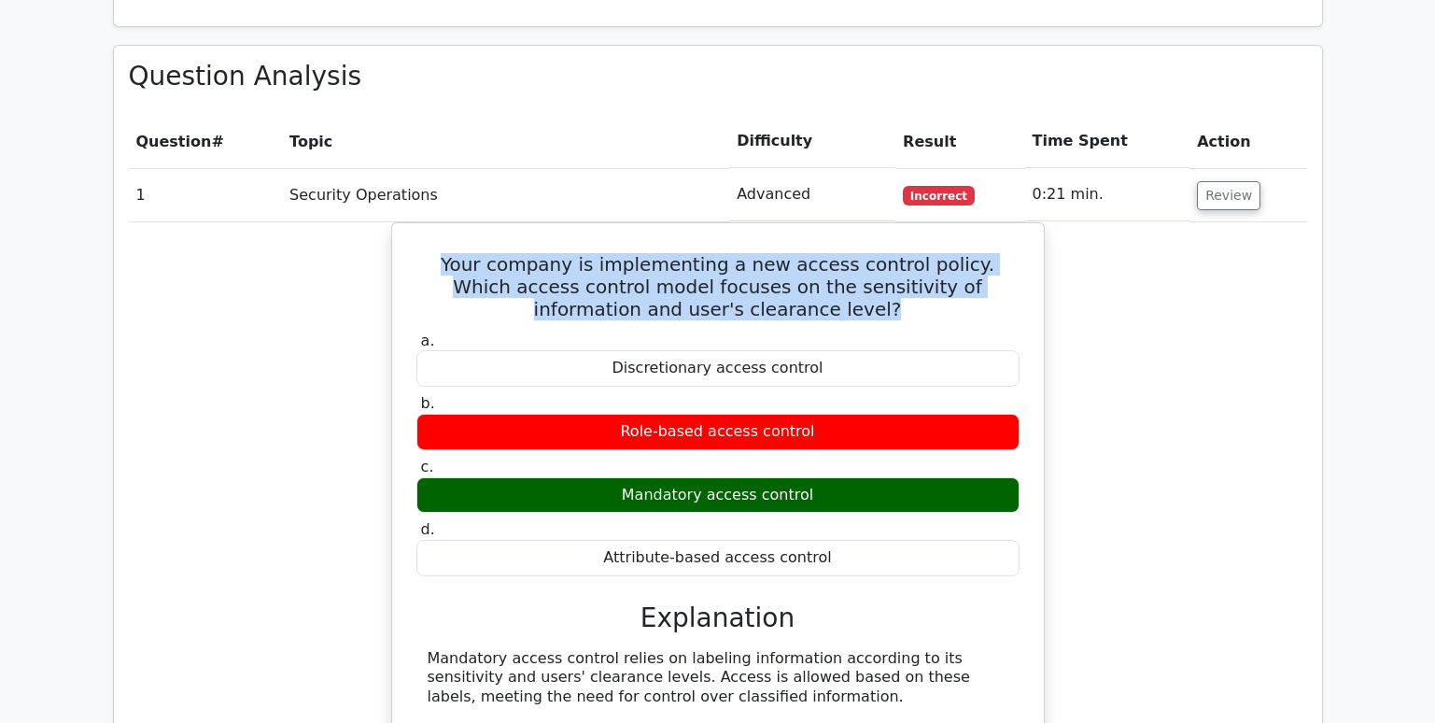
copy h5 "Your company is implementing a new access control policy. Which access control …"
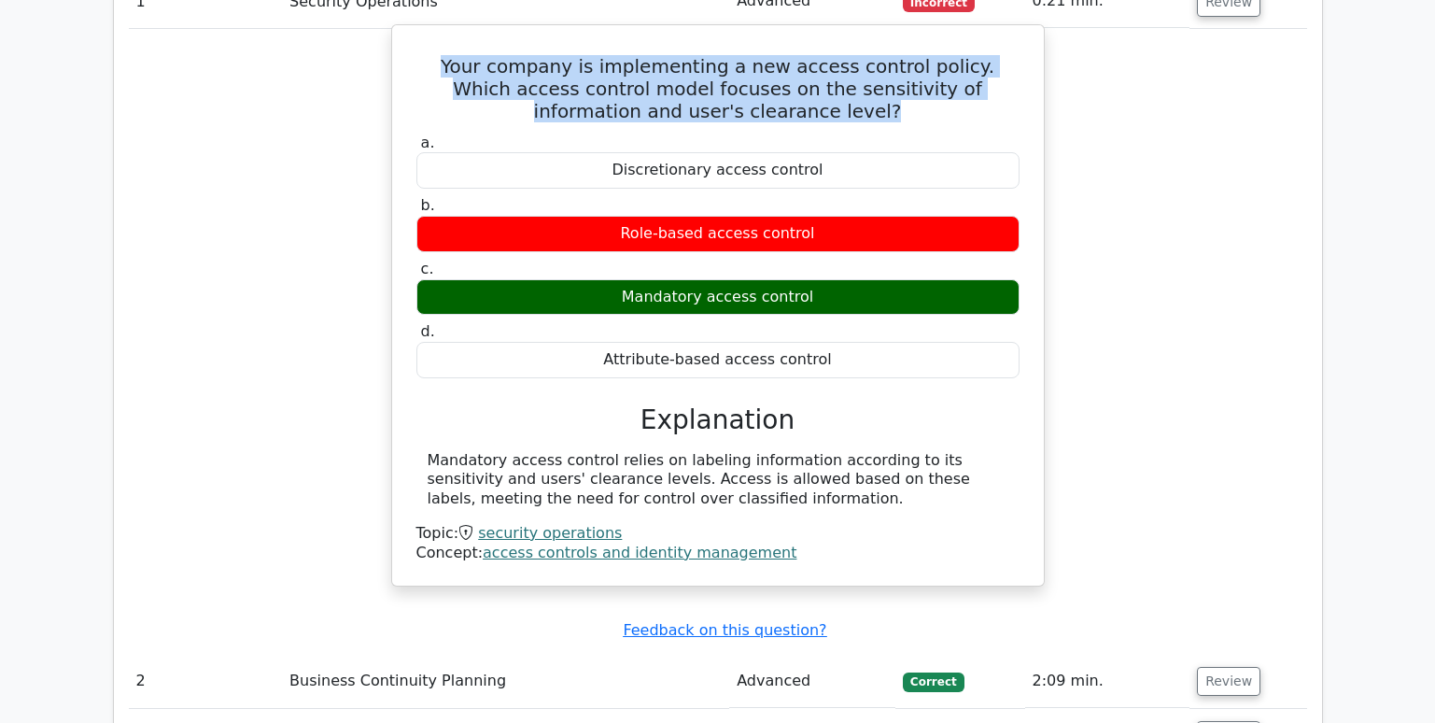
scroll to position [2054, 0]
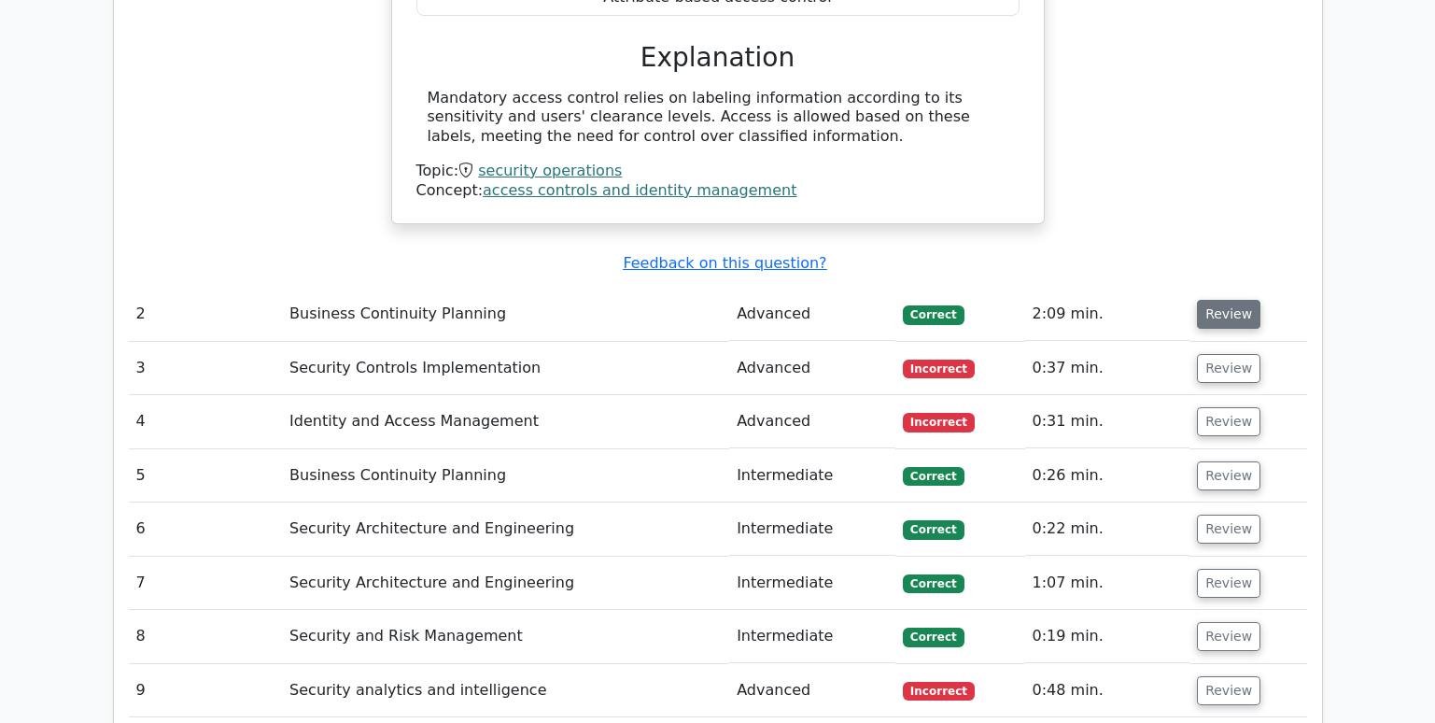
click at [1221, 300] on button "Review" at bounding box center [1228, 314] width 63 height 29
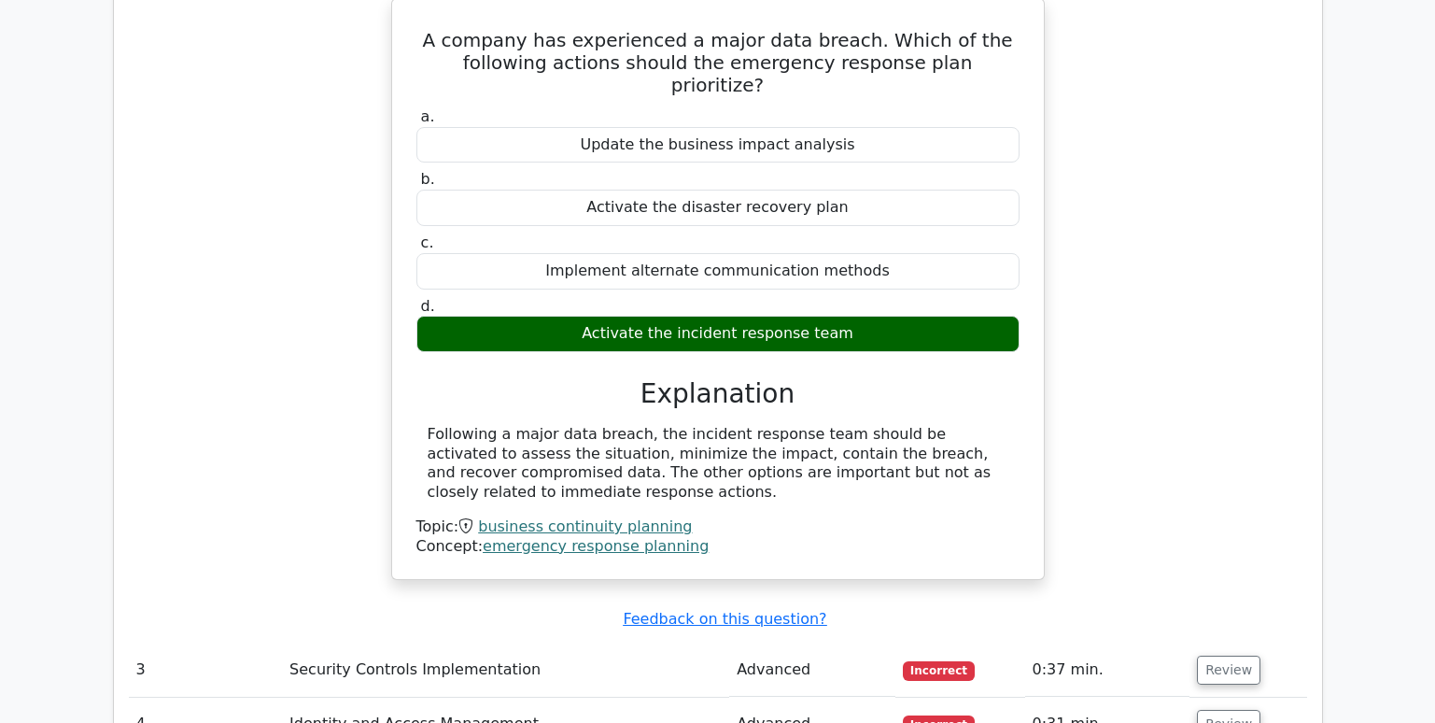
scroll to position [2427, 0]
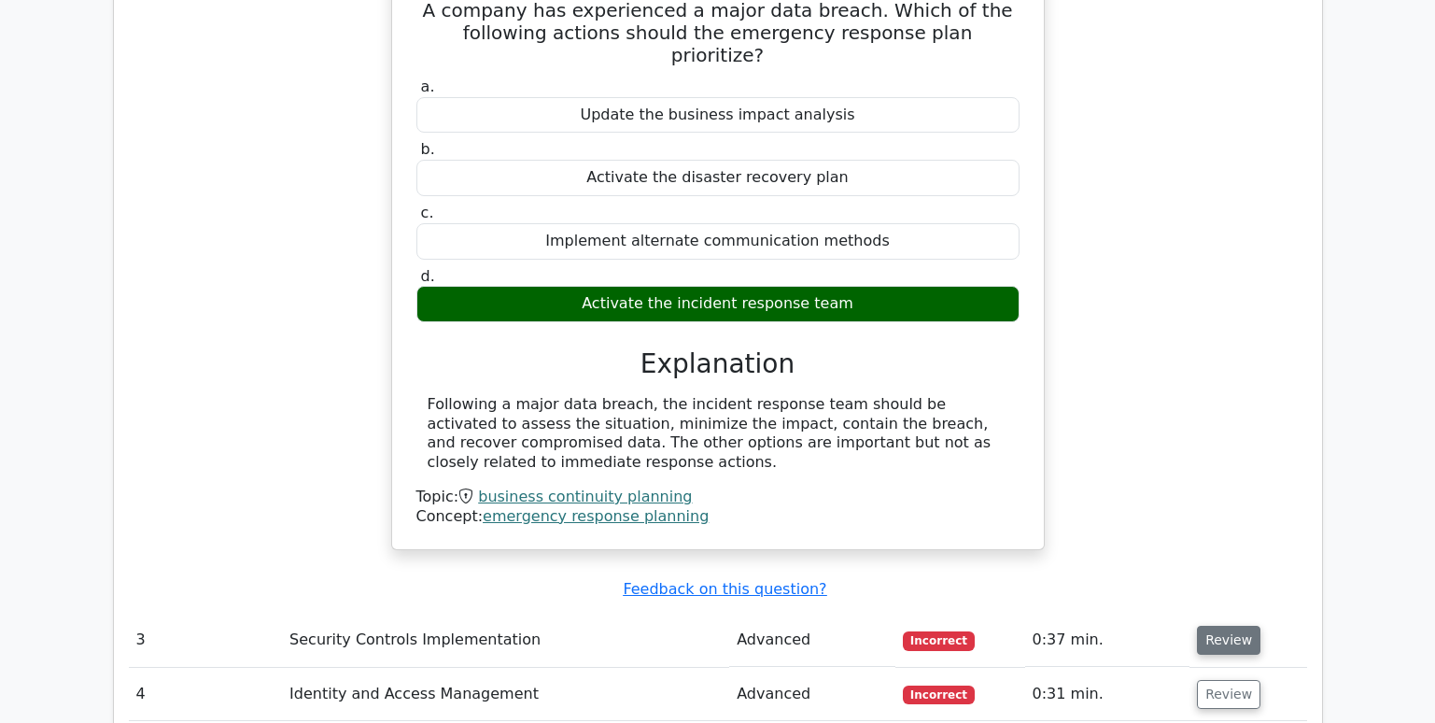
click at [1220, 625] on button "Review" at bounding box center [1228, 639] width 63 height 29
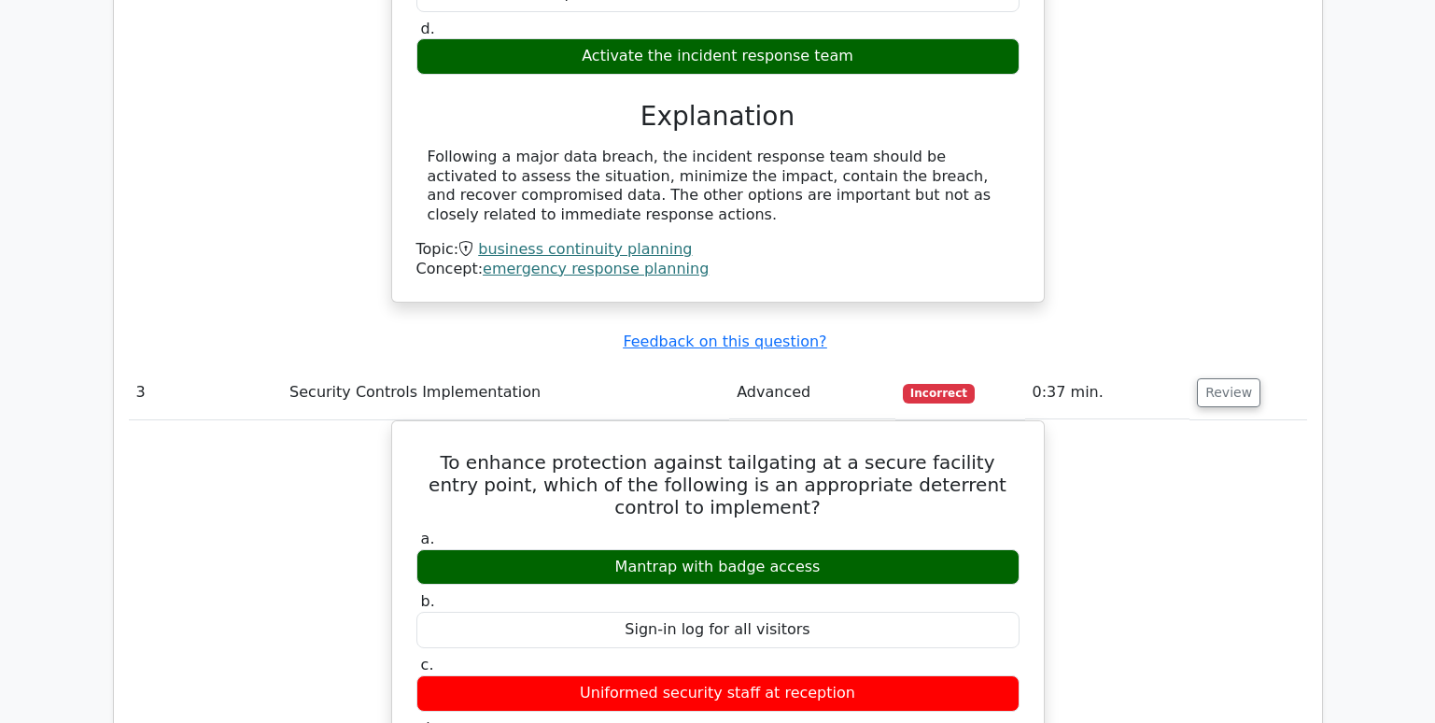
scroll to position [2707, 0]
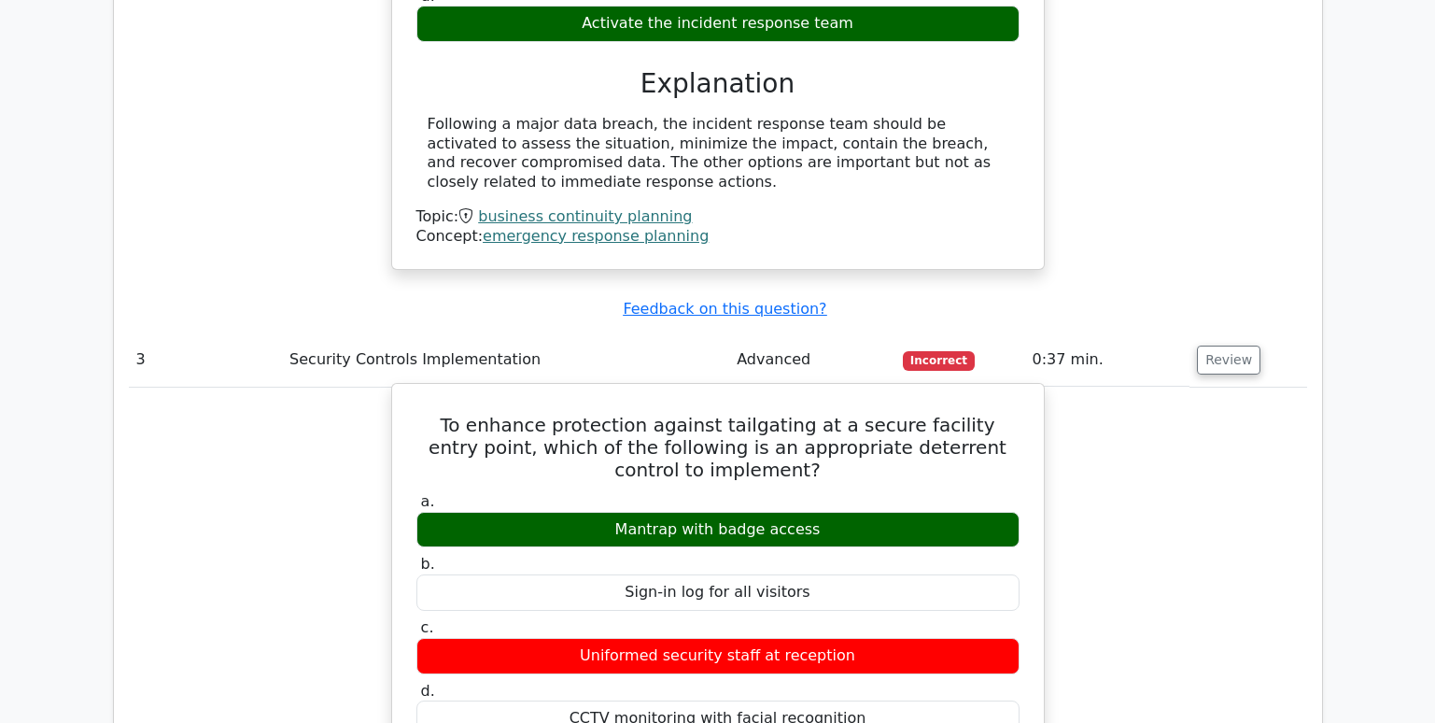
drag, startPoint x: 901, startPoint y: 442, endPoint x: 571, endPoint y: 444, distance: 329.5
click at [571, 512] on div "Mantrap with badge access" at bounding box center [717, 530] width 603 height 36
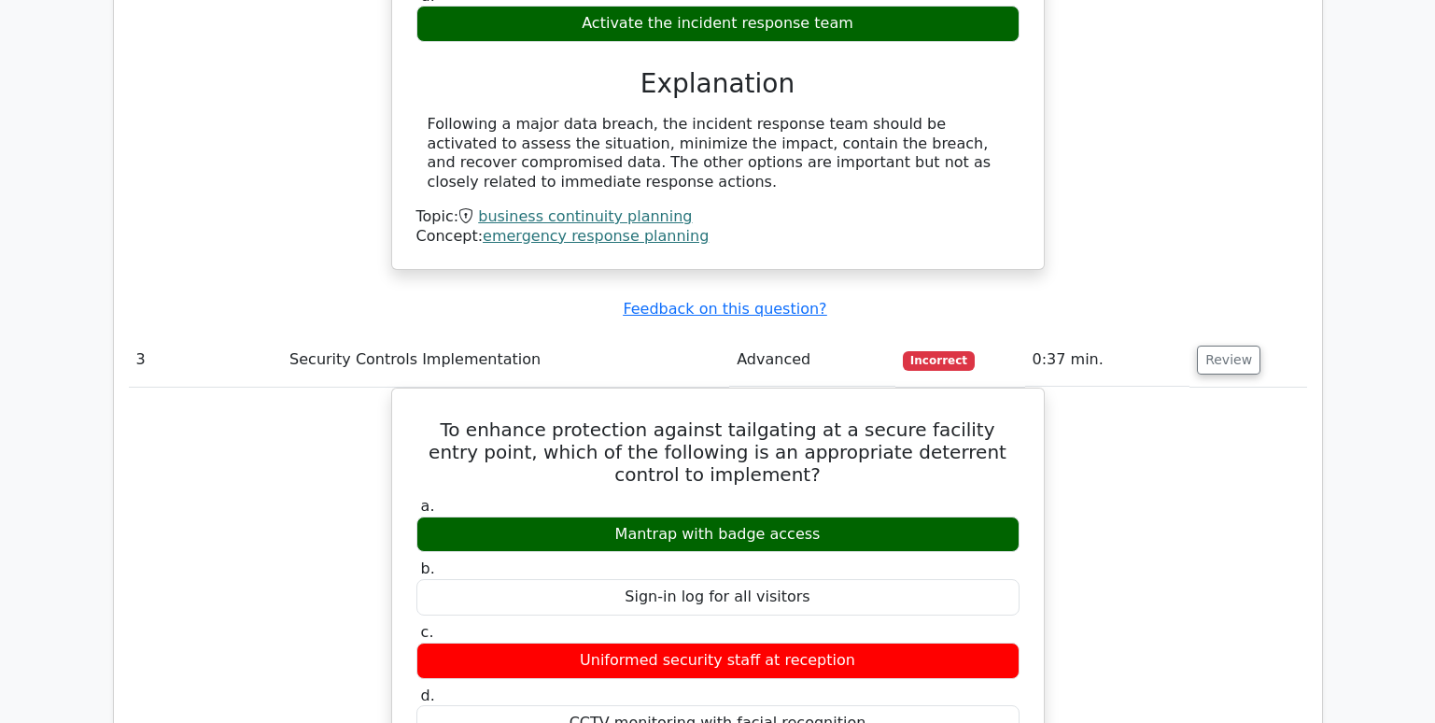
copy div "Mantrap with badge access"
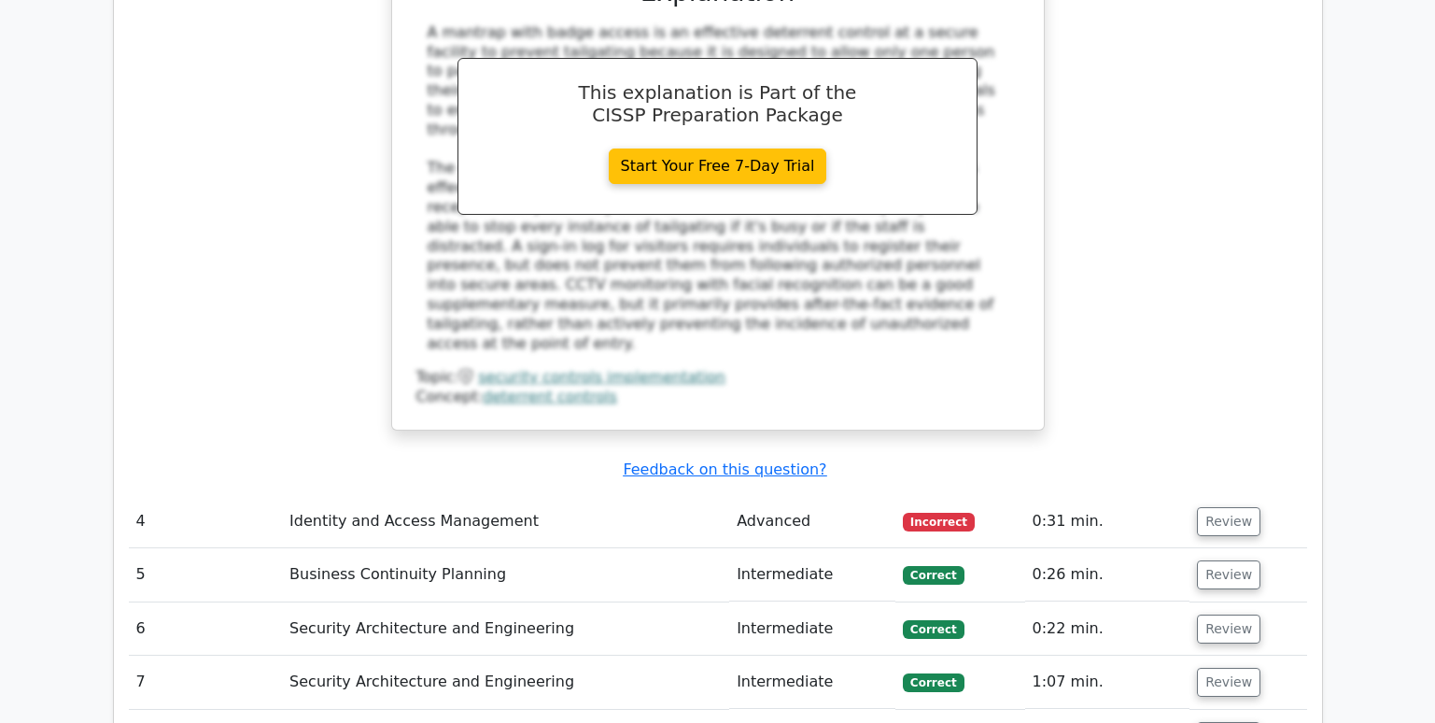
scroll to position [3641, 0]
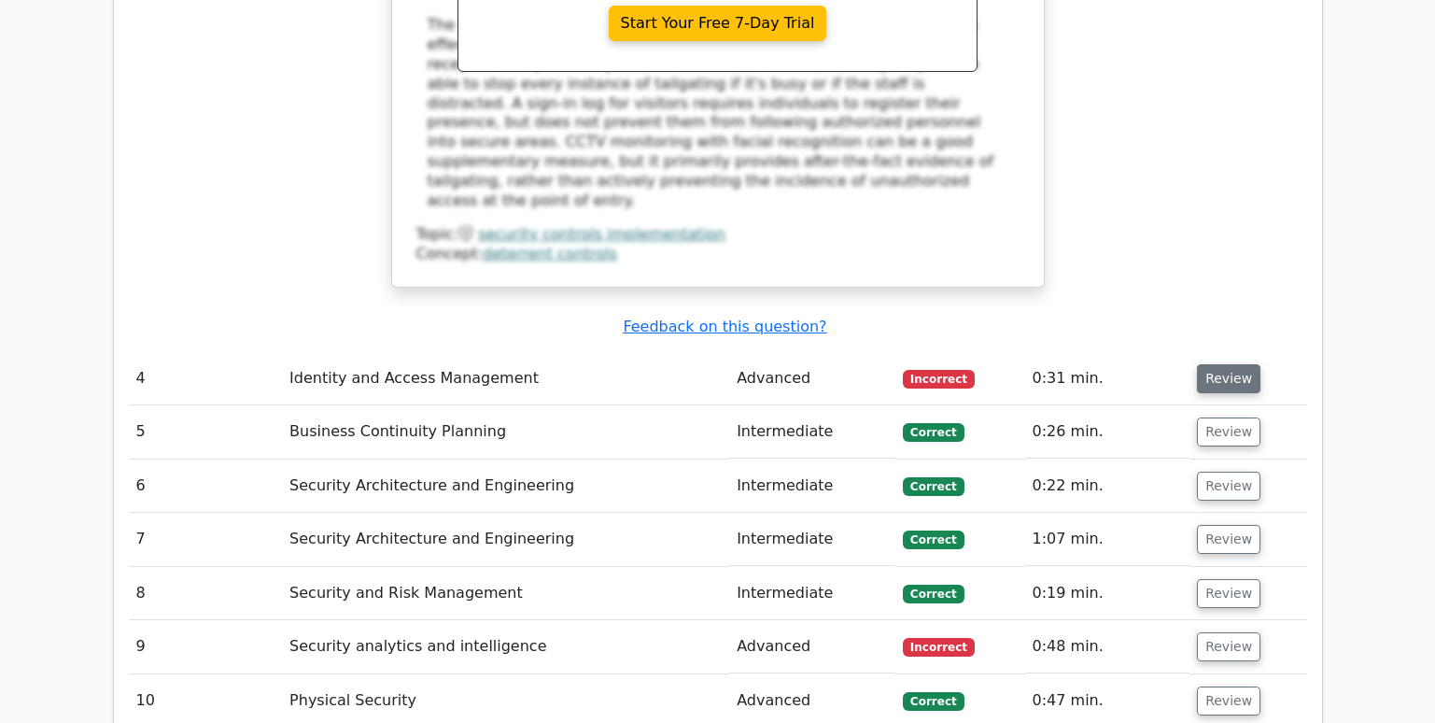
click at [1220, 364] on button "Review" at bounding box center [1228, 378] width 63 height 29
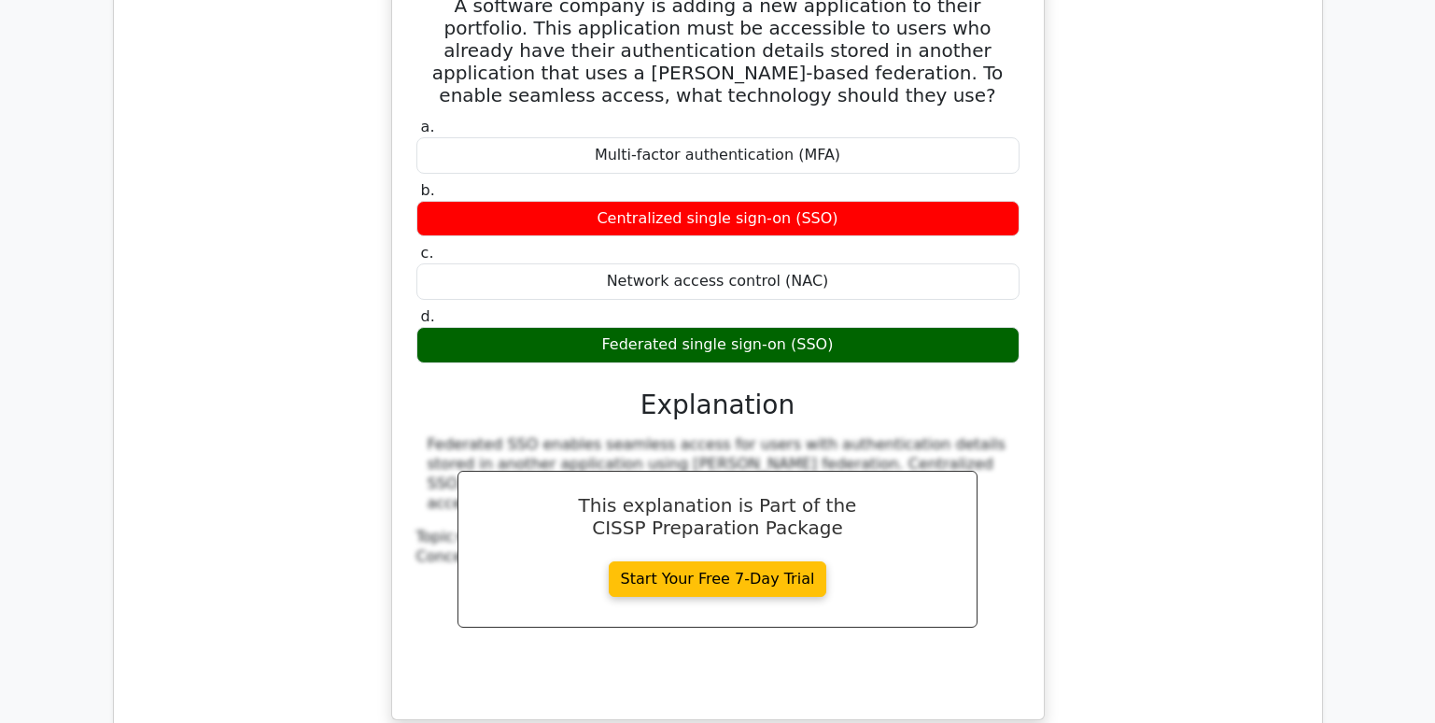
scroll to position [4294, 0]
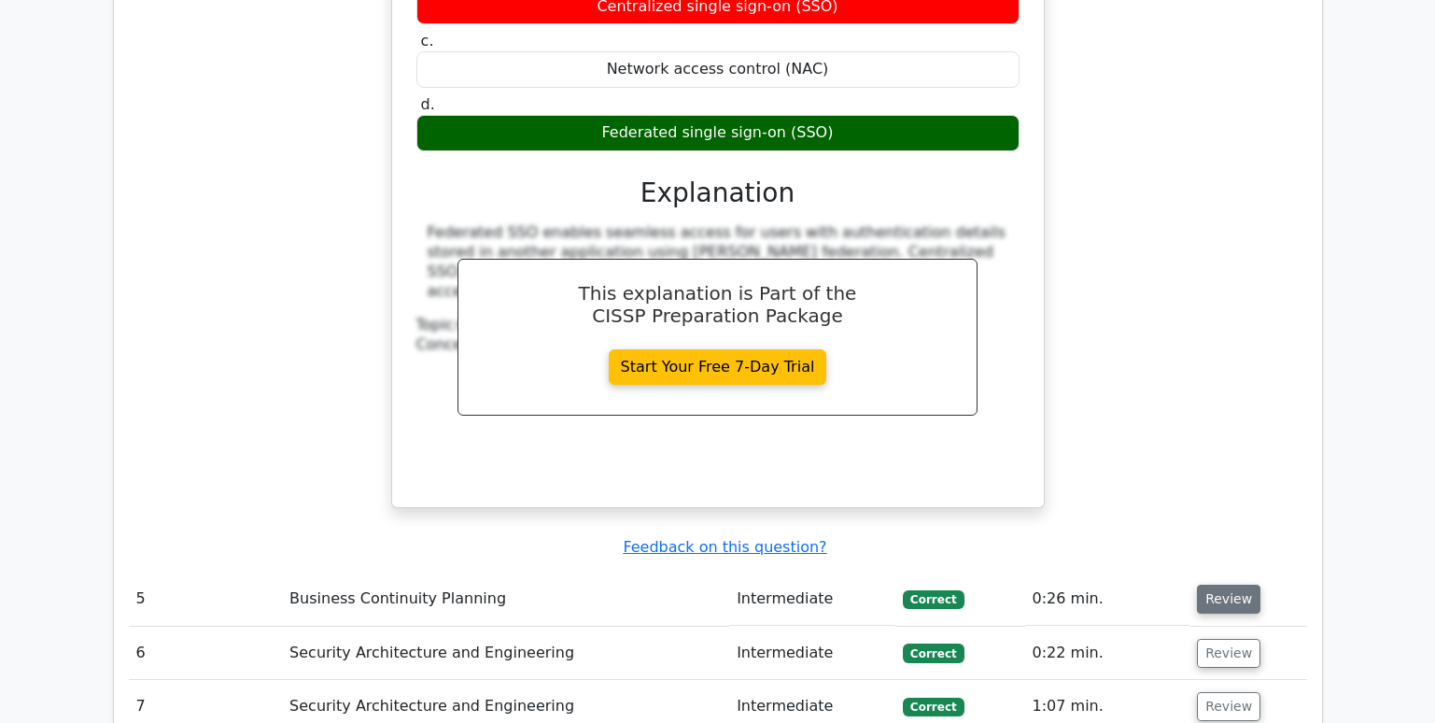
click at [1224, 584] on button "Review" at bounding box center [1228, 598] width 63 height 29
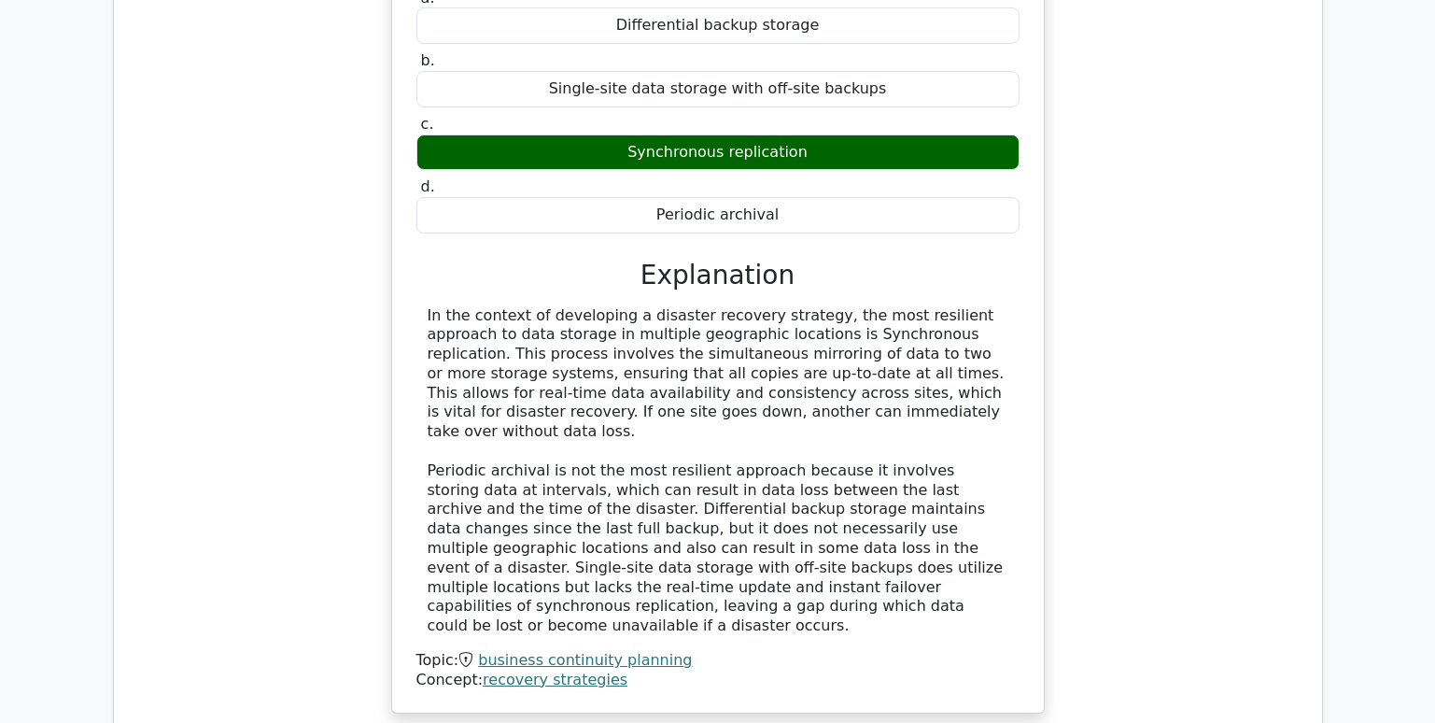
scroll to position [5321, 0]
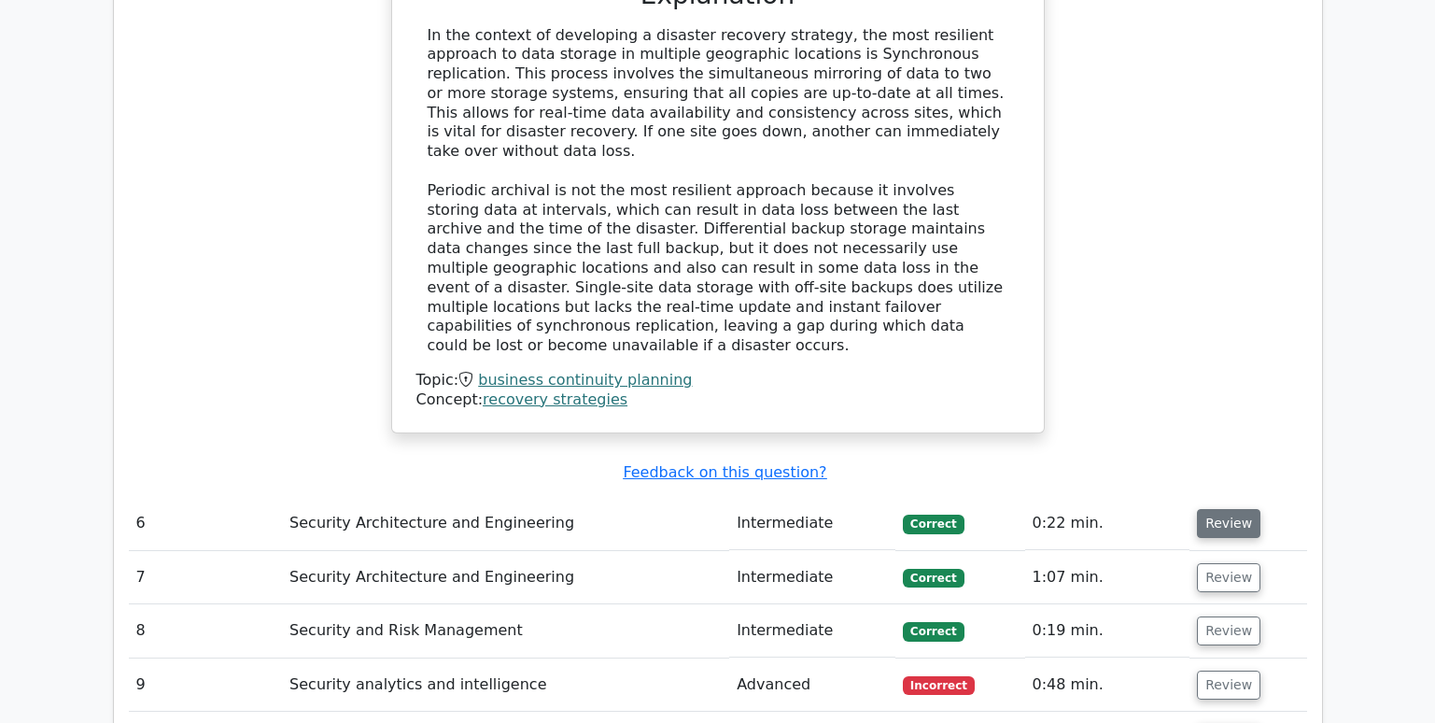
click at [1199, 509] on button "Review" at bounding box center [1228, 523] width 63 height 29
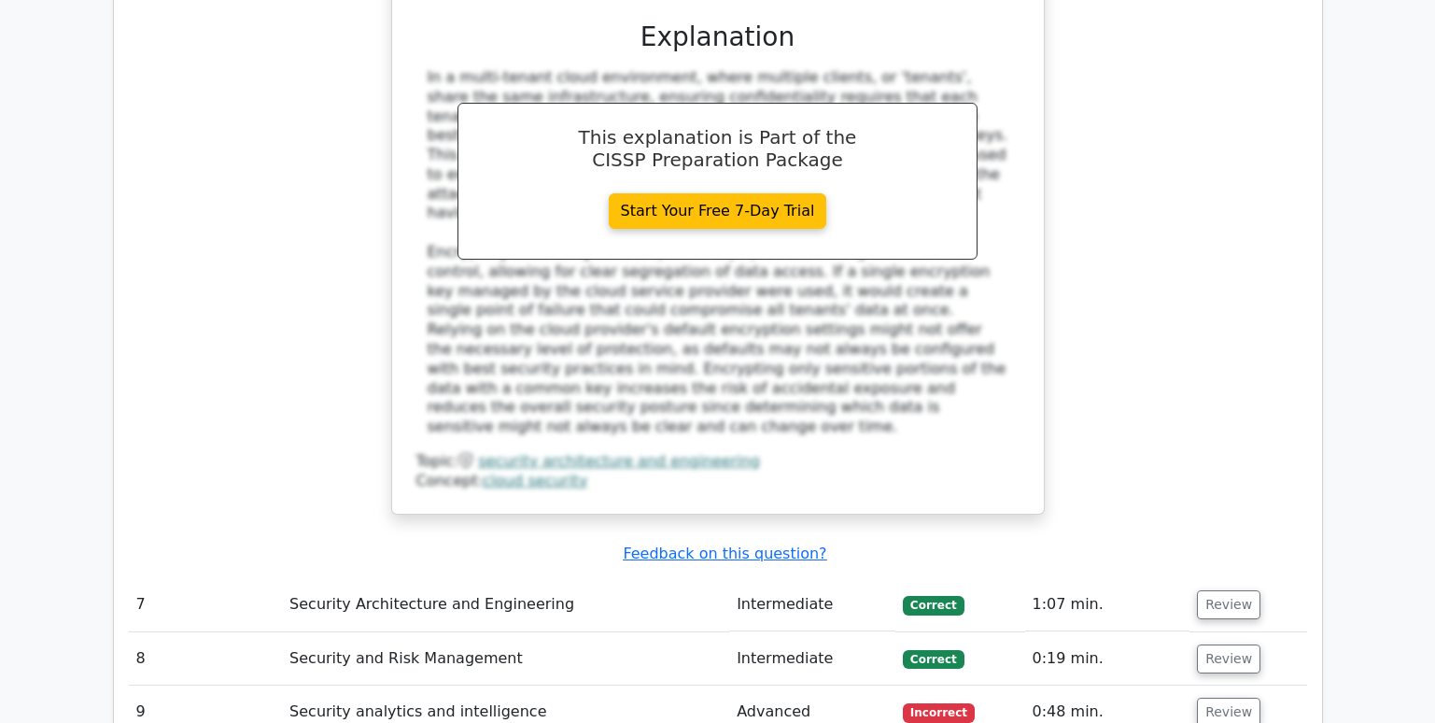
scroll to position [6255, 0]
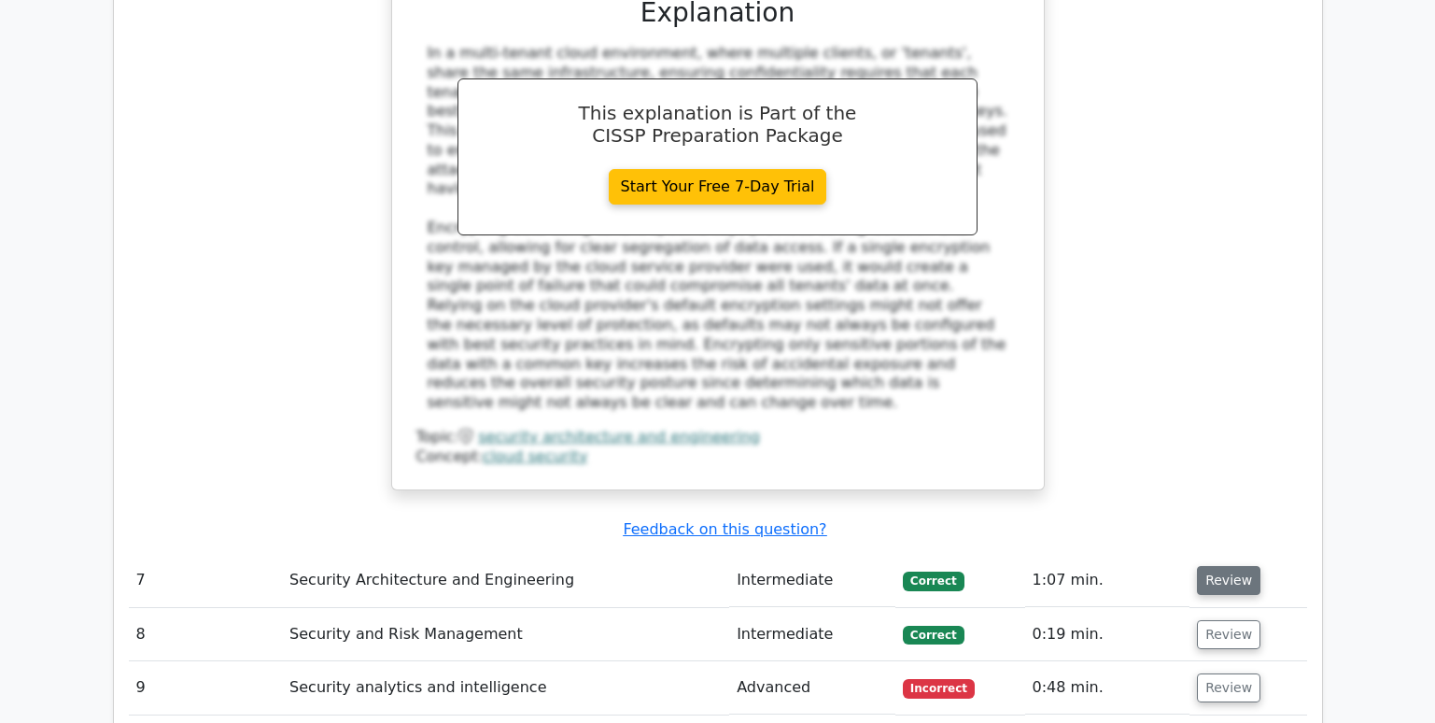
click at [1204, 566] on button "Review" at bounding box center [1228, 580] width 63 height 29
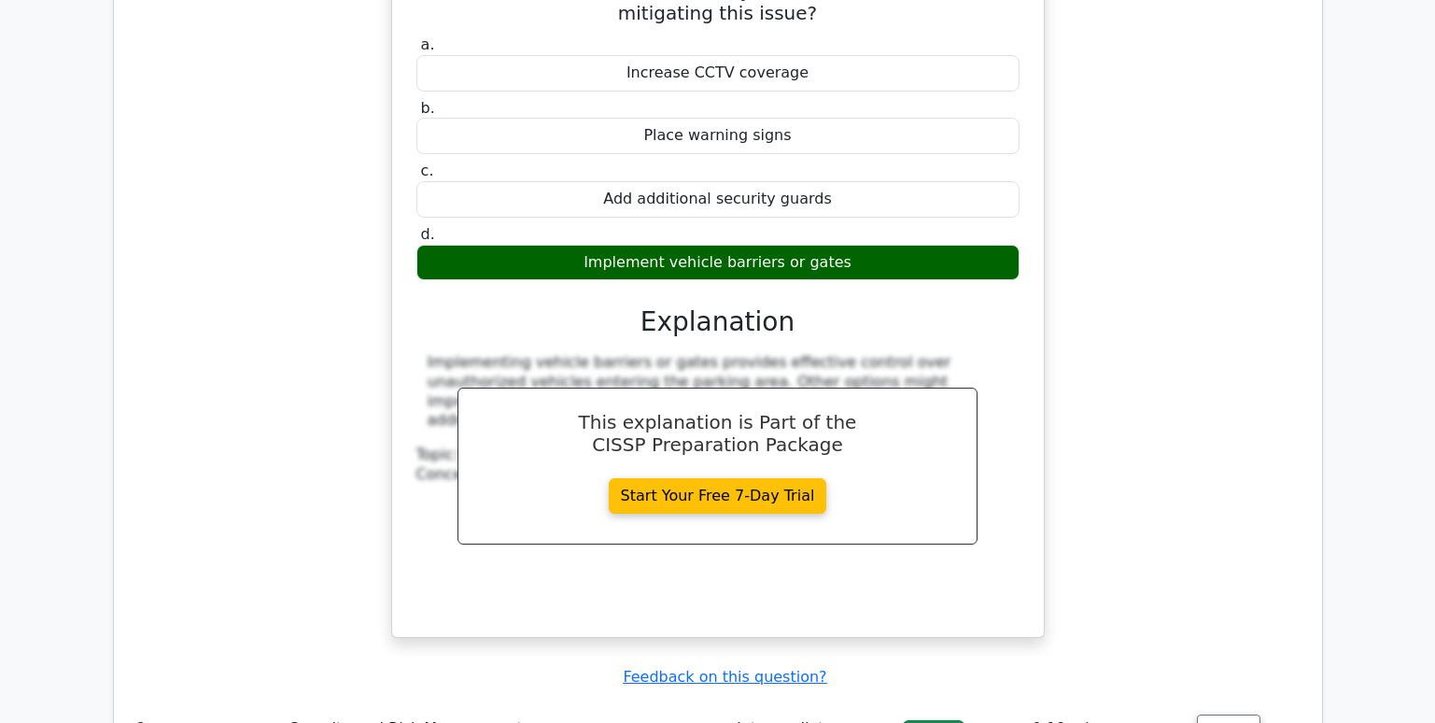
scroll to position [7001, 0]
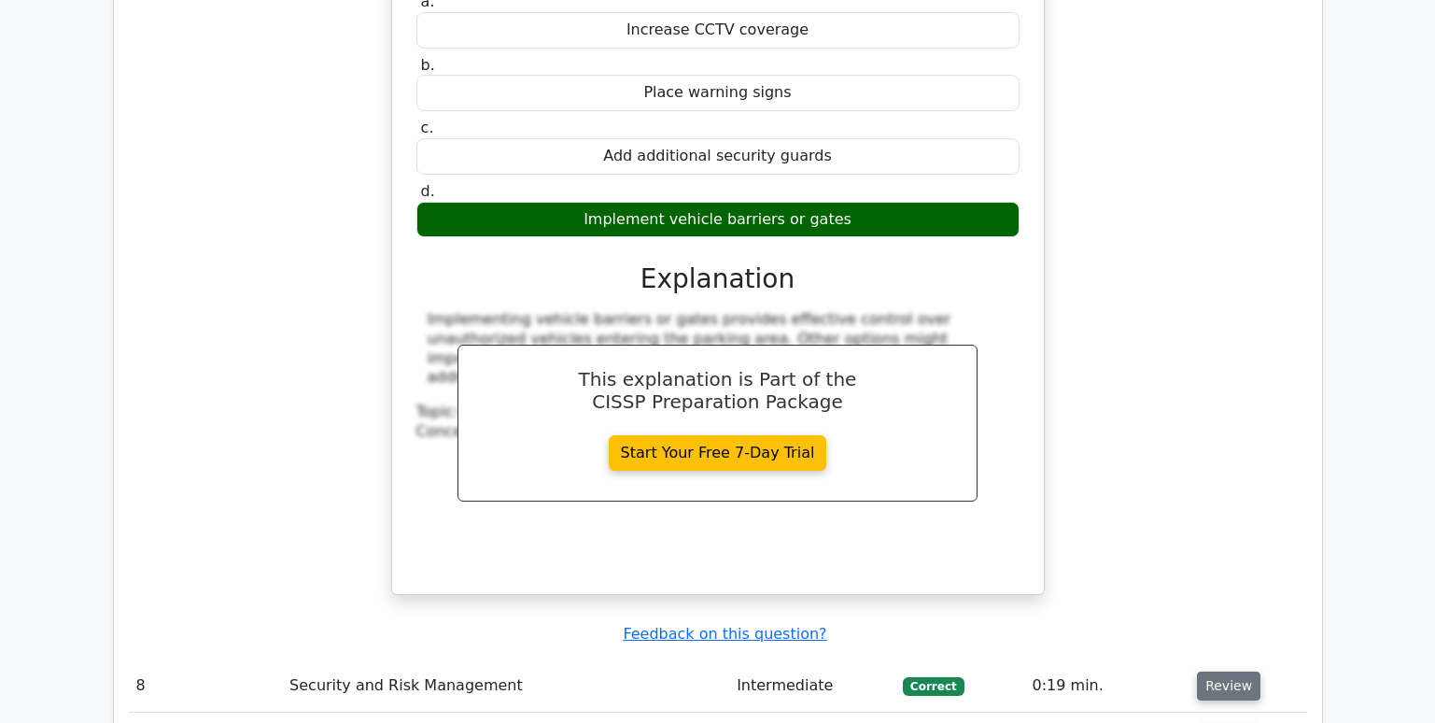
click at [1231, 671] on button "Review" at bounding box center [1228, 685] width 63 height 29
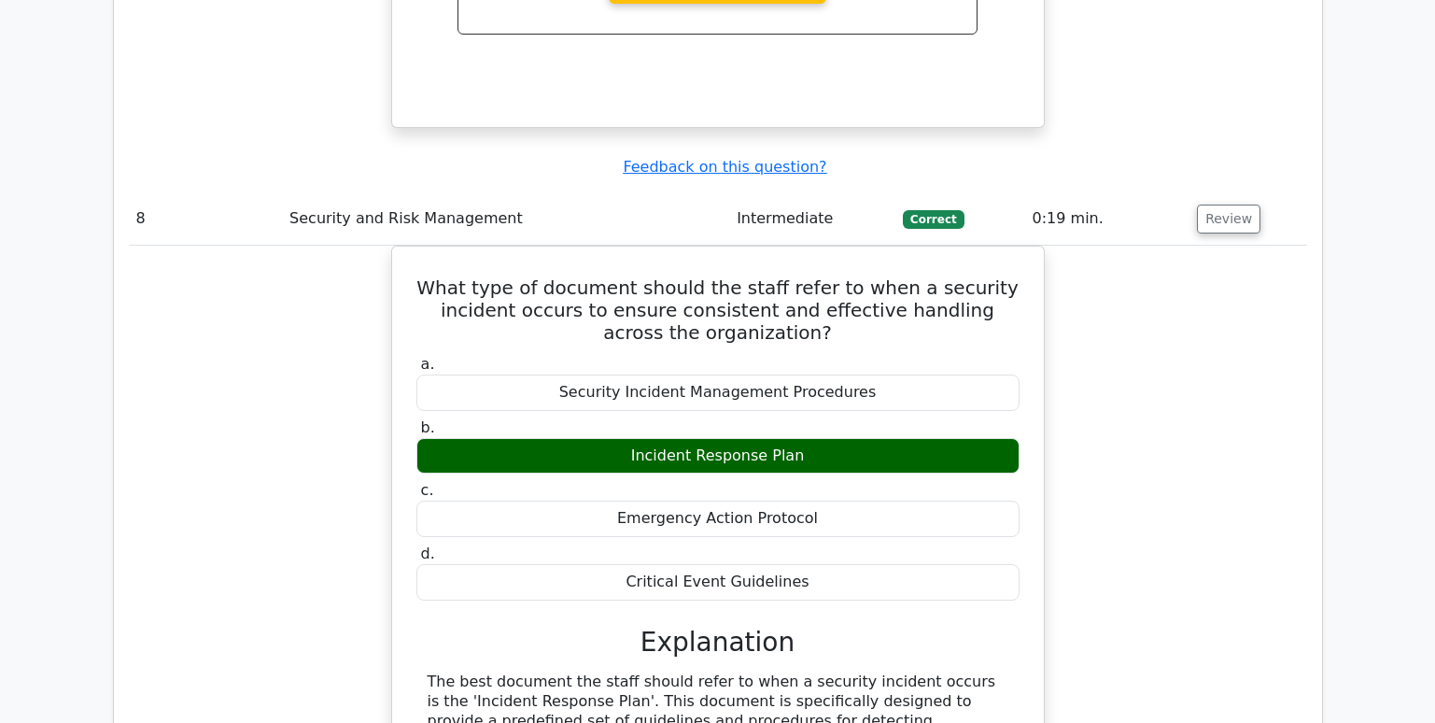
scroll to position [8028, 0]
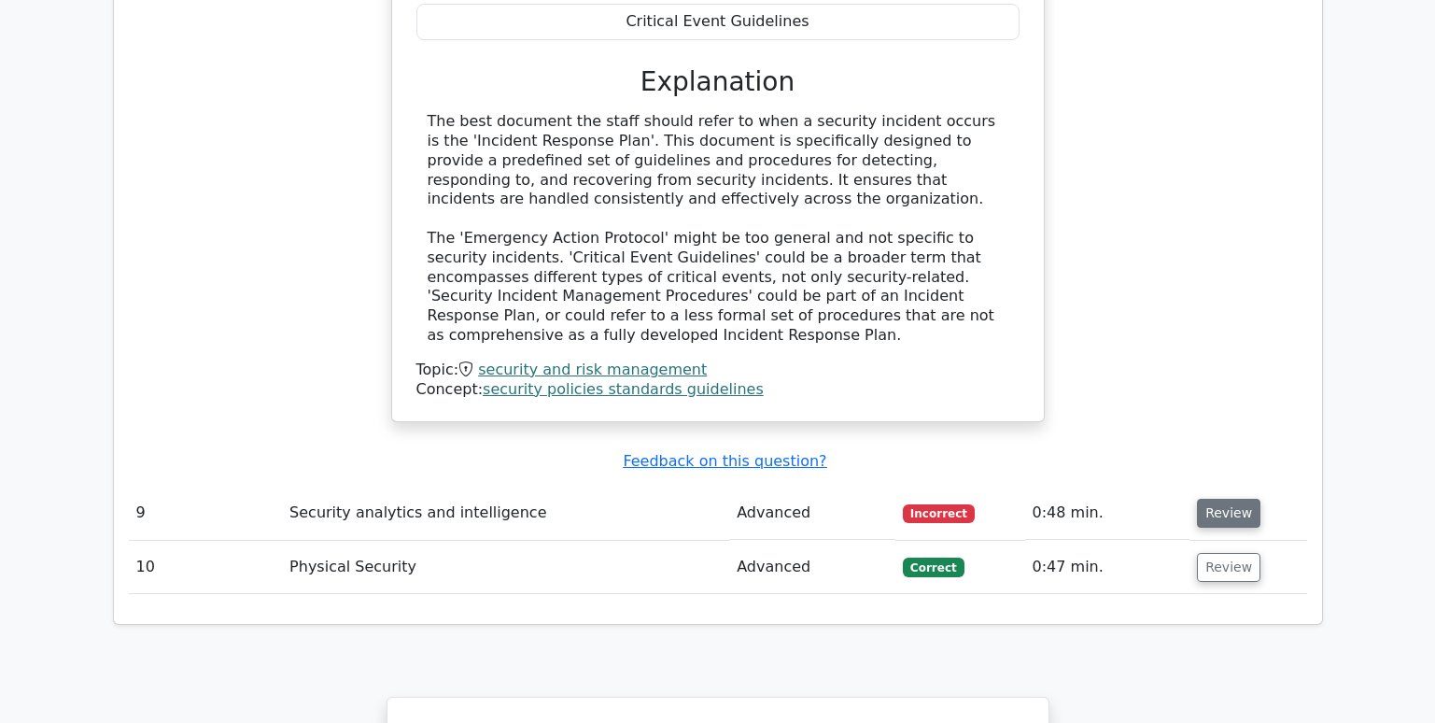
click at [1233, 499] on button "Review" at bounding box center [1228, 513] width 63 height 29
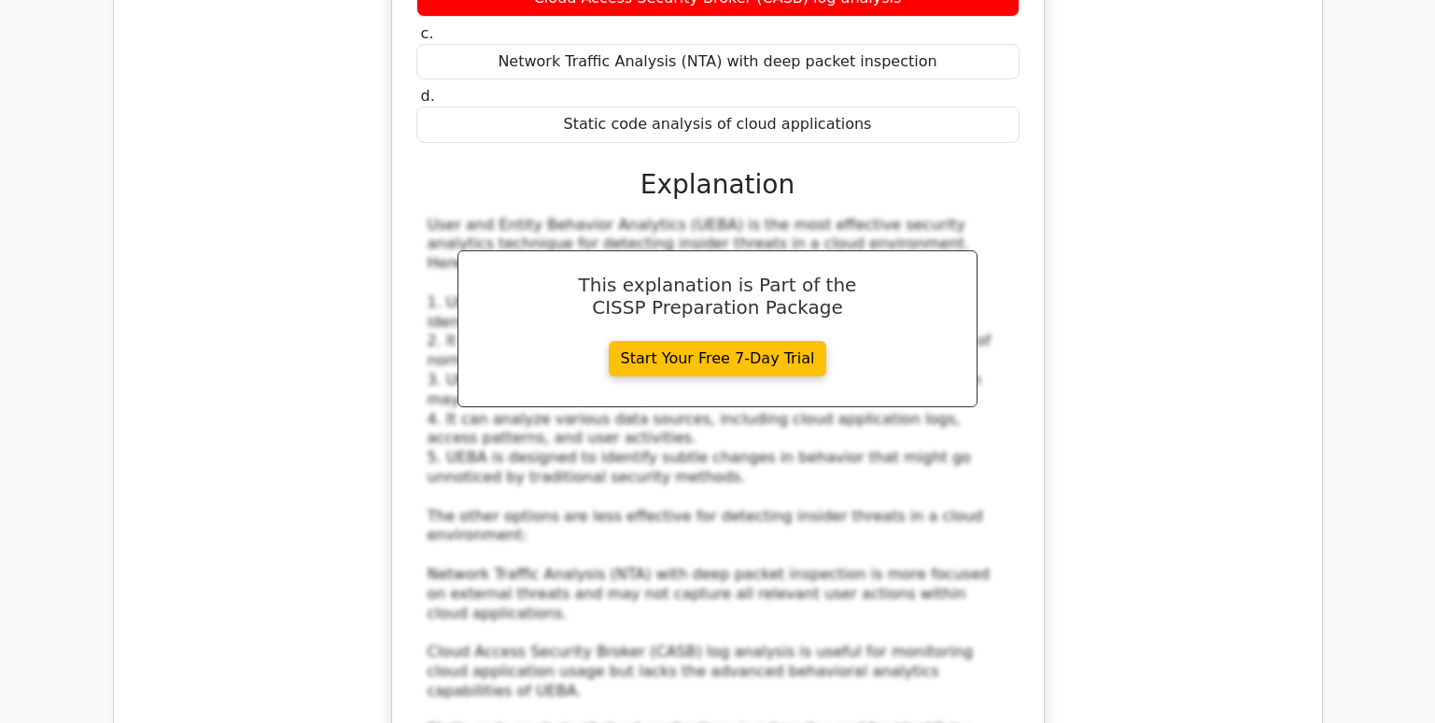
scroll to position [8868, 0]
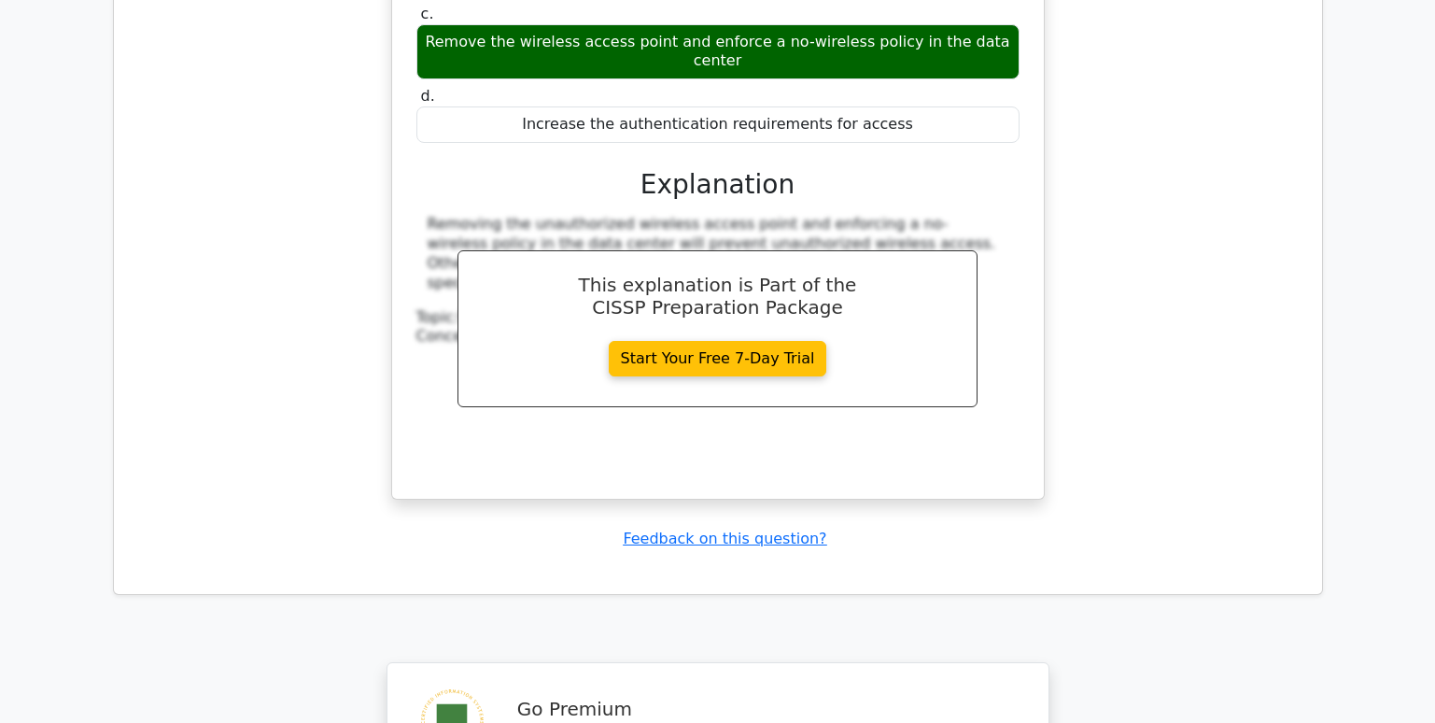
scroll to position [10364, 0]
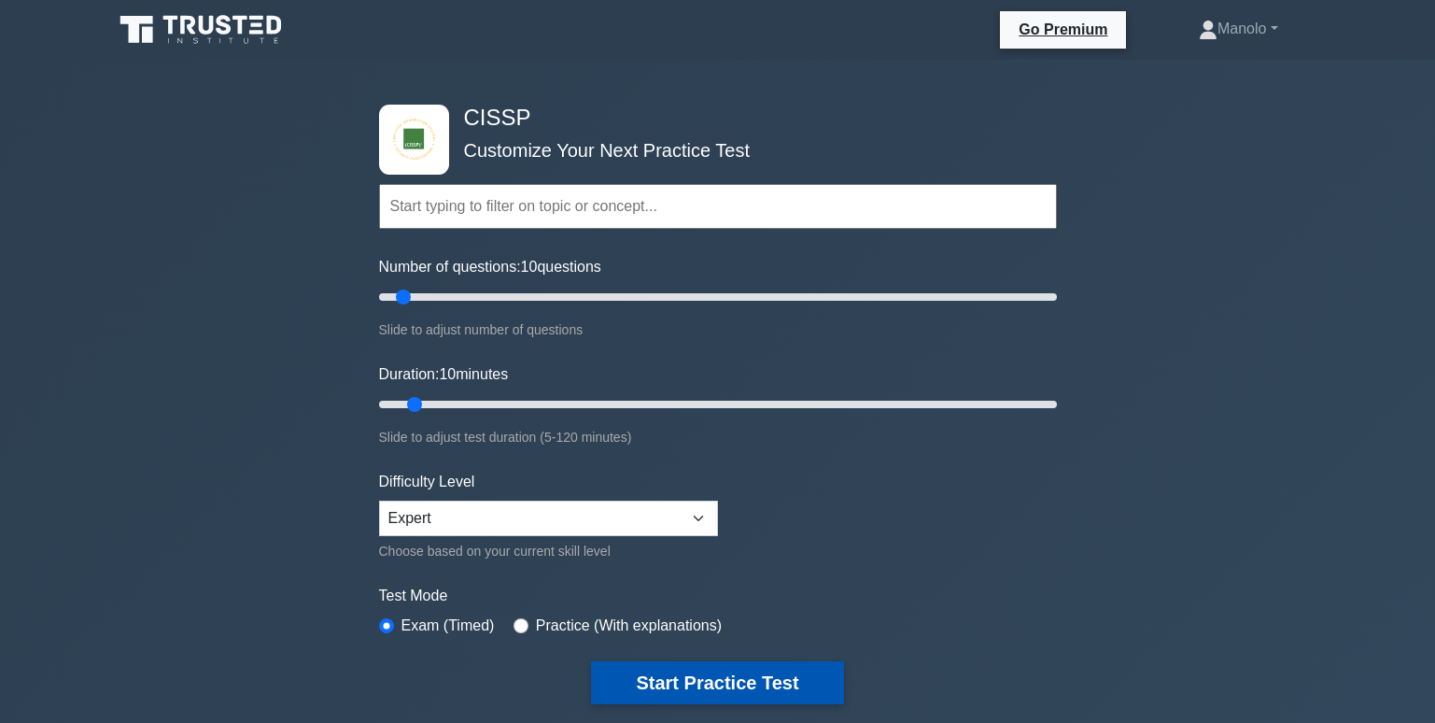
click at [675, 677] on button "Start Practice Test" at bounding box center [717, 682] width 252 height 43
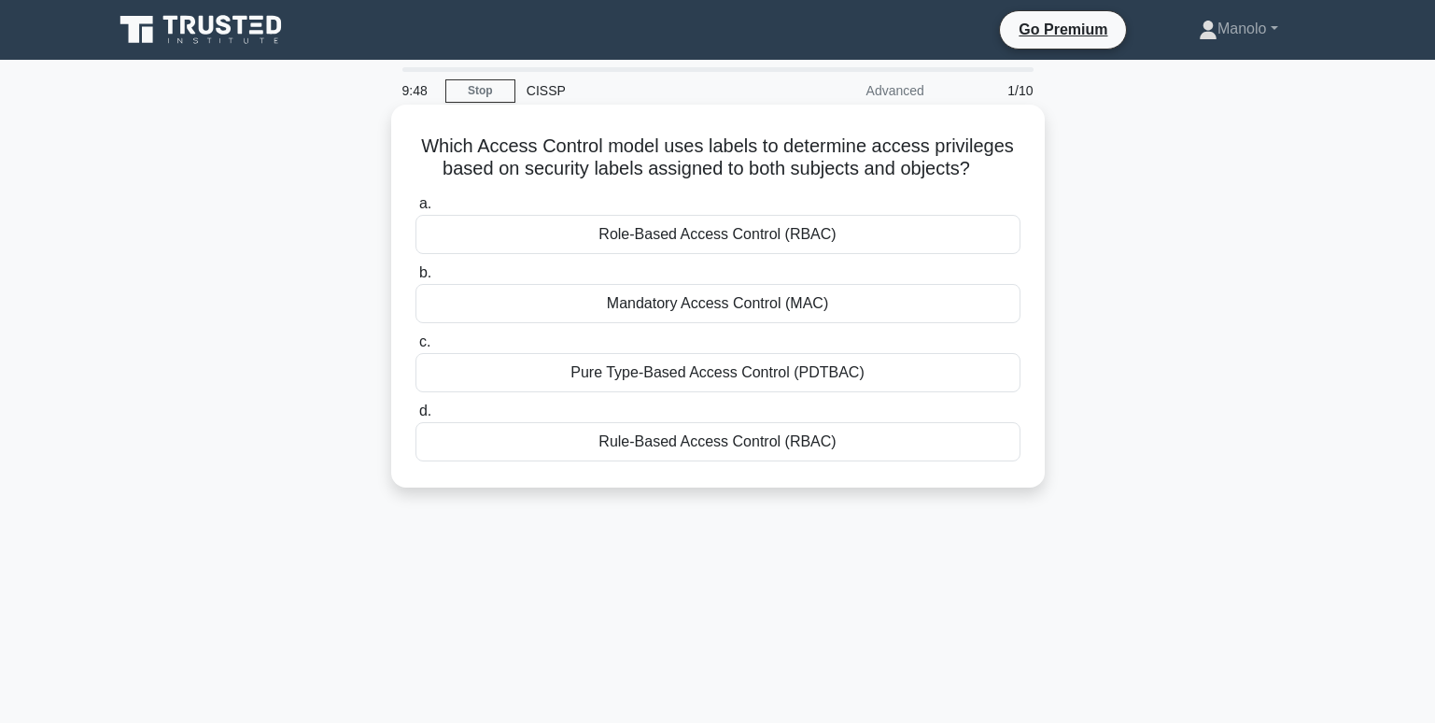
click at [857, 296] on div "Mandatory Access Control (MAC)" at bounding box center [717, 303] width 605 height 39
click at [415, 279] on input "b. Mandatory Access Control (MAC)" at bounding box center [415, 273] width 0 height 12
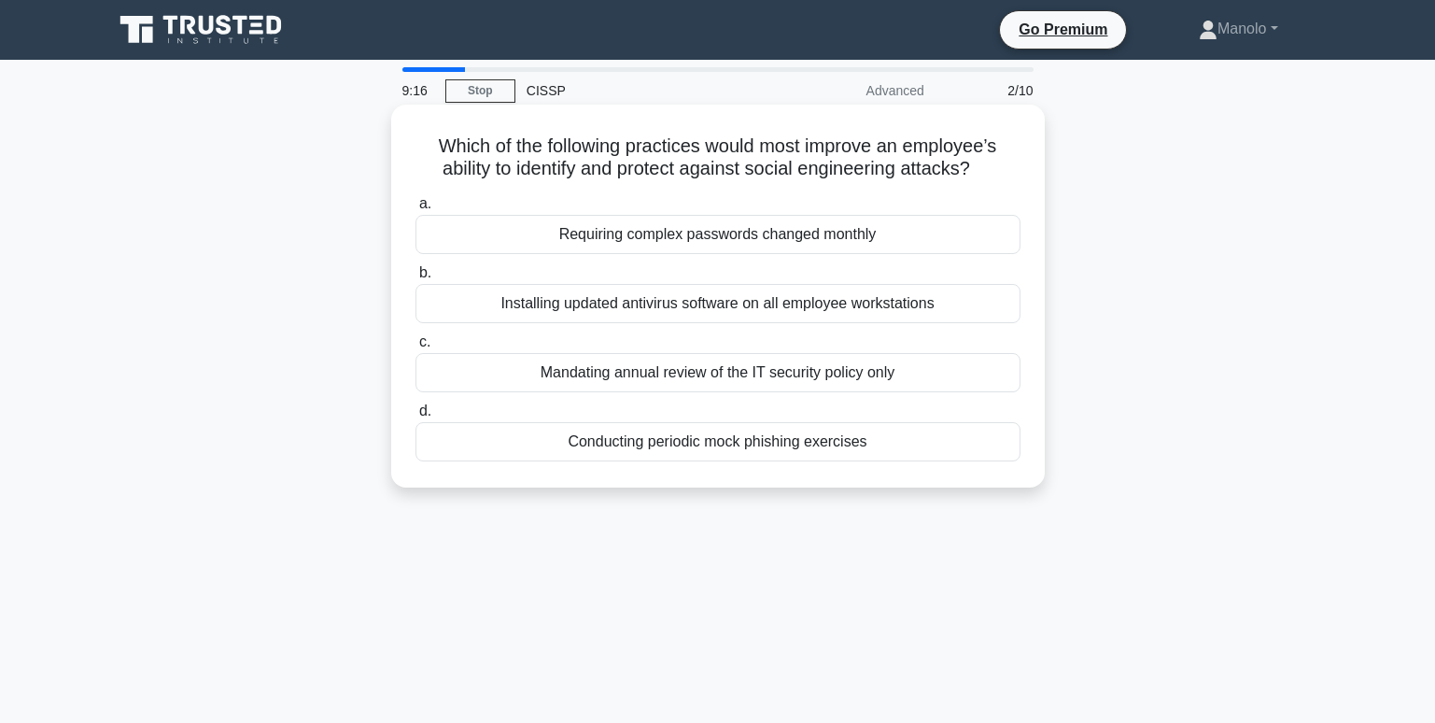
click at [912, 441] on div "Conducting periodic mock phishing exercises" at bounding box center [717, 441] width 605 height 39
click at [415, 417] on input "d. Conducting periodic mock phishing exercises" at bounding box center [415, 411] width 0 height 12
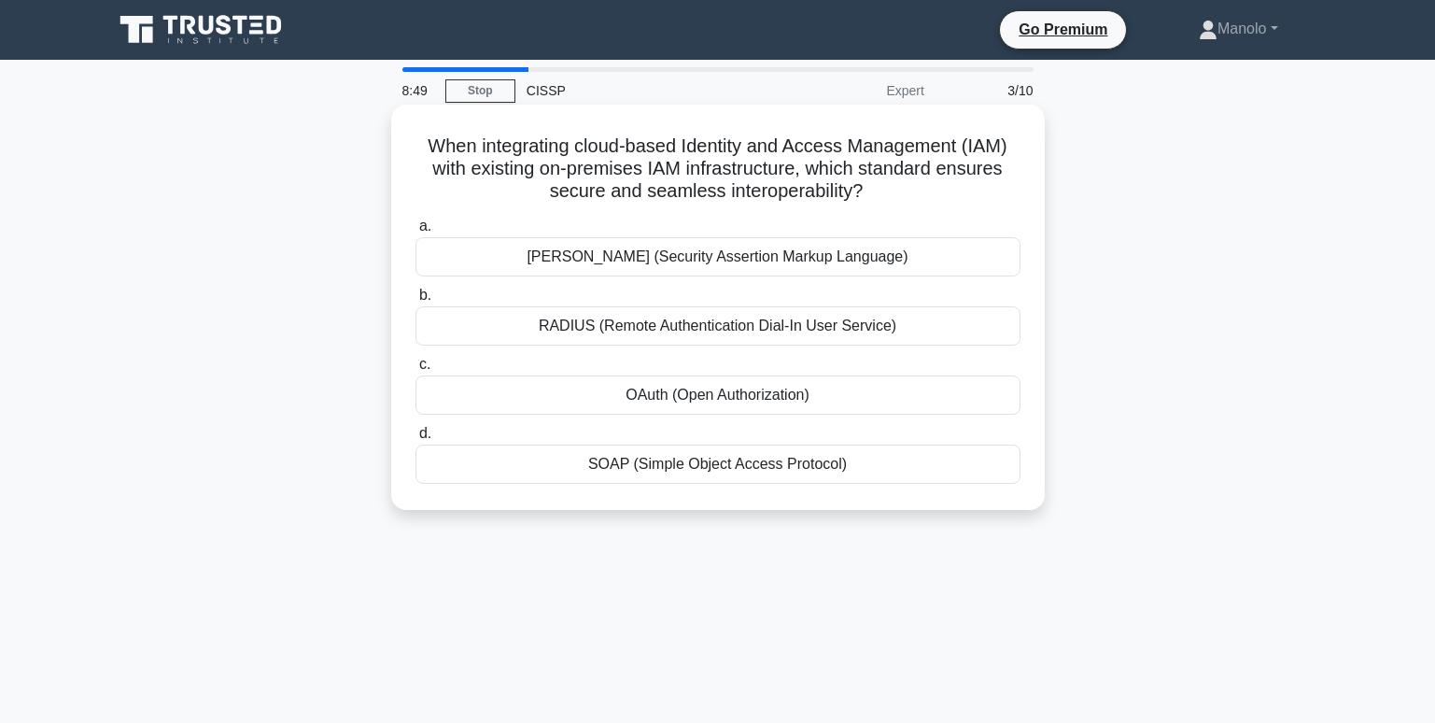
click at [805, 399] on div "OAuth (Open Authorization)" at bounding box center [717, 394] width 605 height 39
click at [415, 371] on input "c. OAuth (Open Authorization)" at bounding box center [415, 364] width 0 height 12
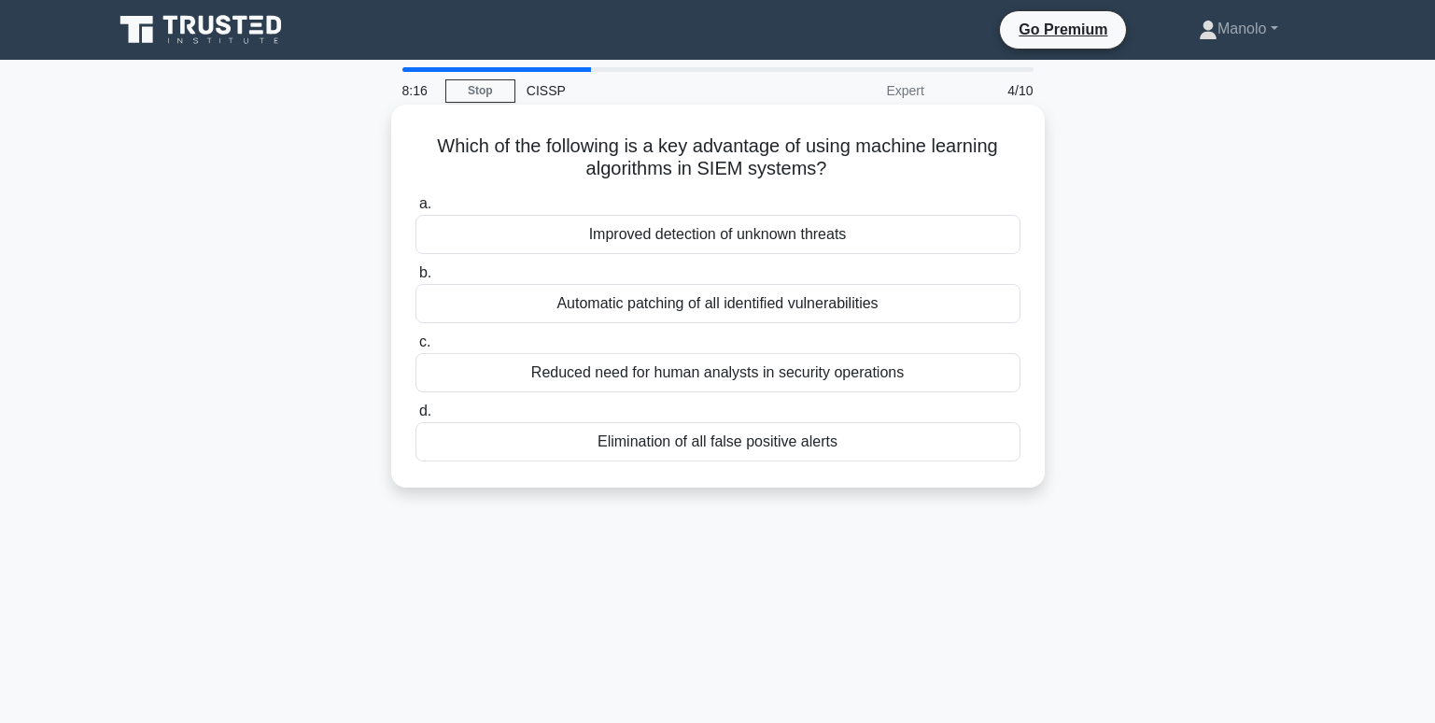
click at [940, 374] on div "Reduced need for human analysts in security operations" at bounding box center [717, 372] width 605 height 39
click at [415, 348] on input "c. Reduced need for human analysts in security operations" at bounding box center [415, 342] width 0 height 12
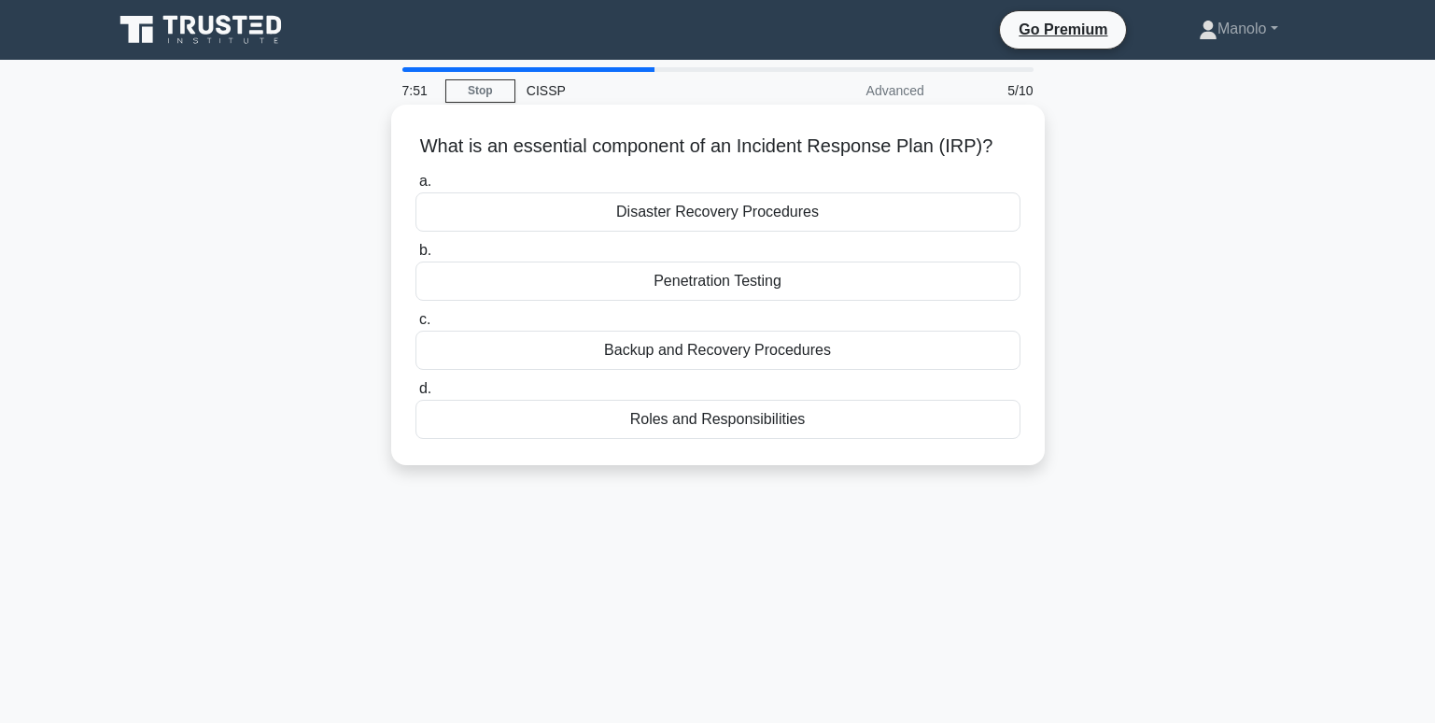
click at [856, 426] on div "Roles and Responsibilities" at bounding box center [717, 419] width 605 height 39
click at [415, 395] on input "d. Roles and Responsibilities" at bounding box center [415, 389] width 0 height 12
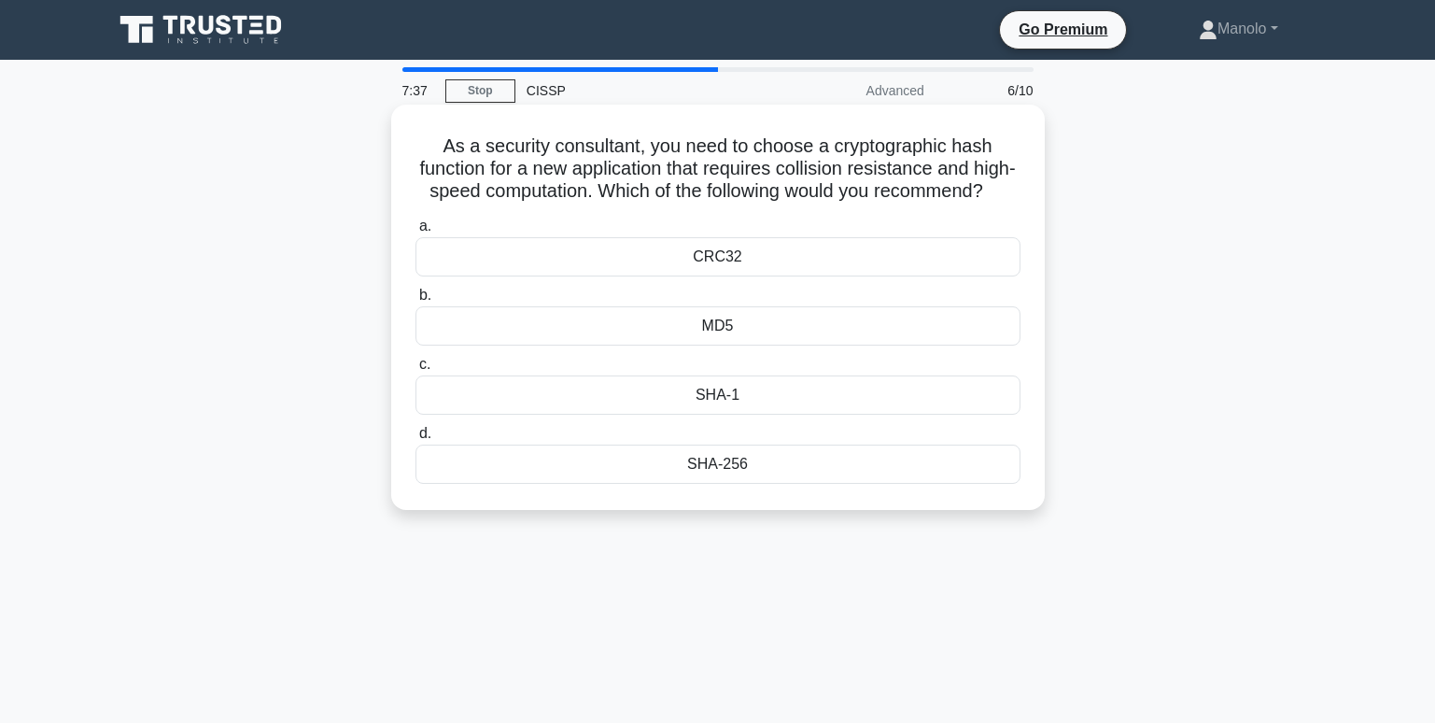
click at [853, 484] on div "SHA-256" at bounding box center [717, 463] width 605 height 39
click at [415, 440] on input "d. SHA-256" at bounding box center [415, 434] width 0 height 12
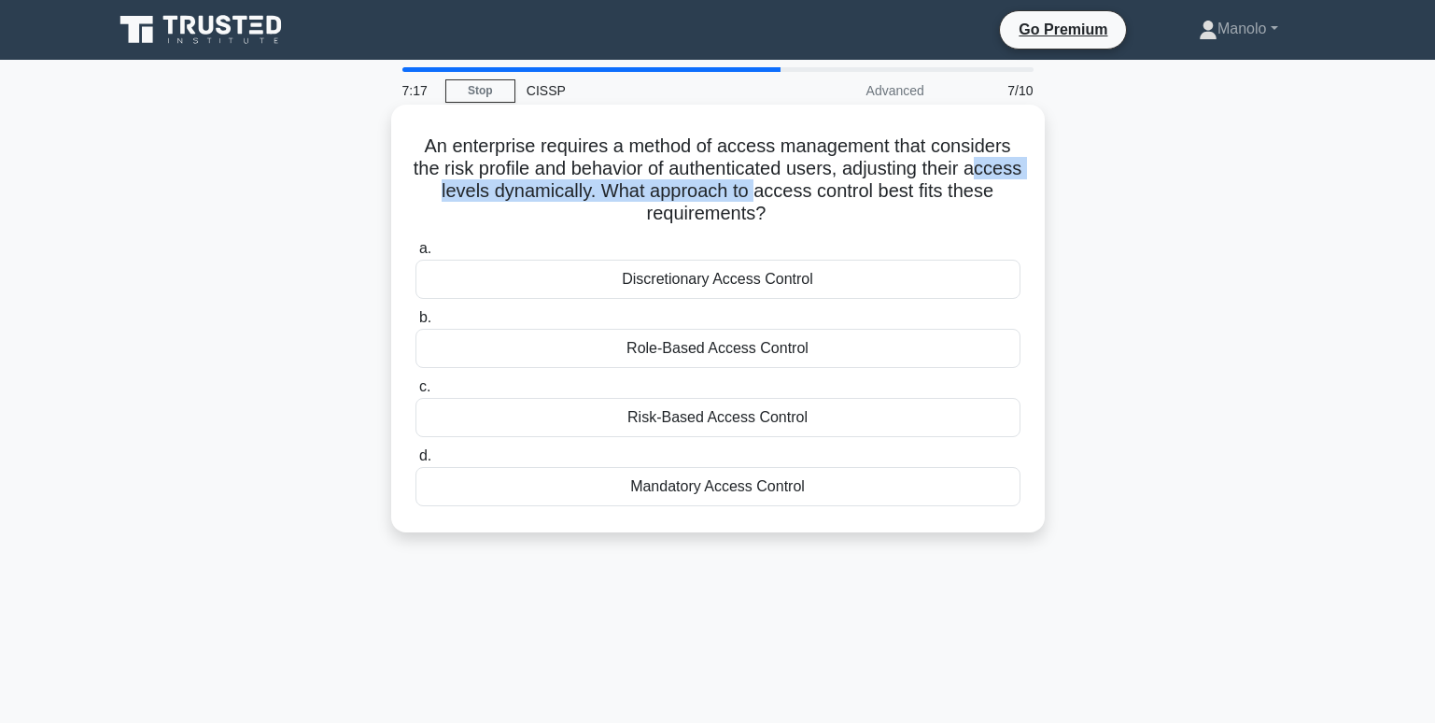
drag, startPoint x: 446, startPoint y: 195, endPoint x: 814, endPoint y: 195, distance: 367.8
click at [814, 195] on h5 "An enterprise requires a method of access management that considers the risk pr…" at bounding box center [718, 179] width 609 height 91
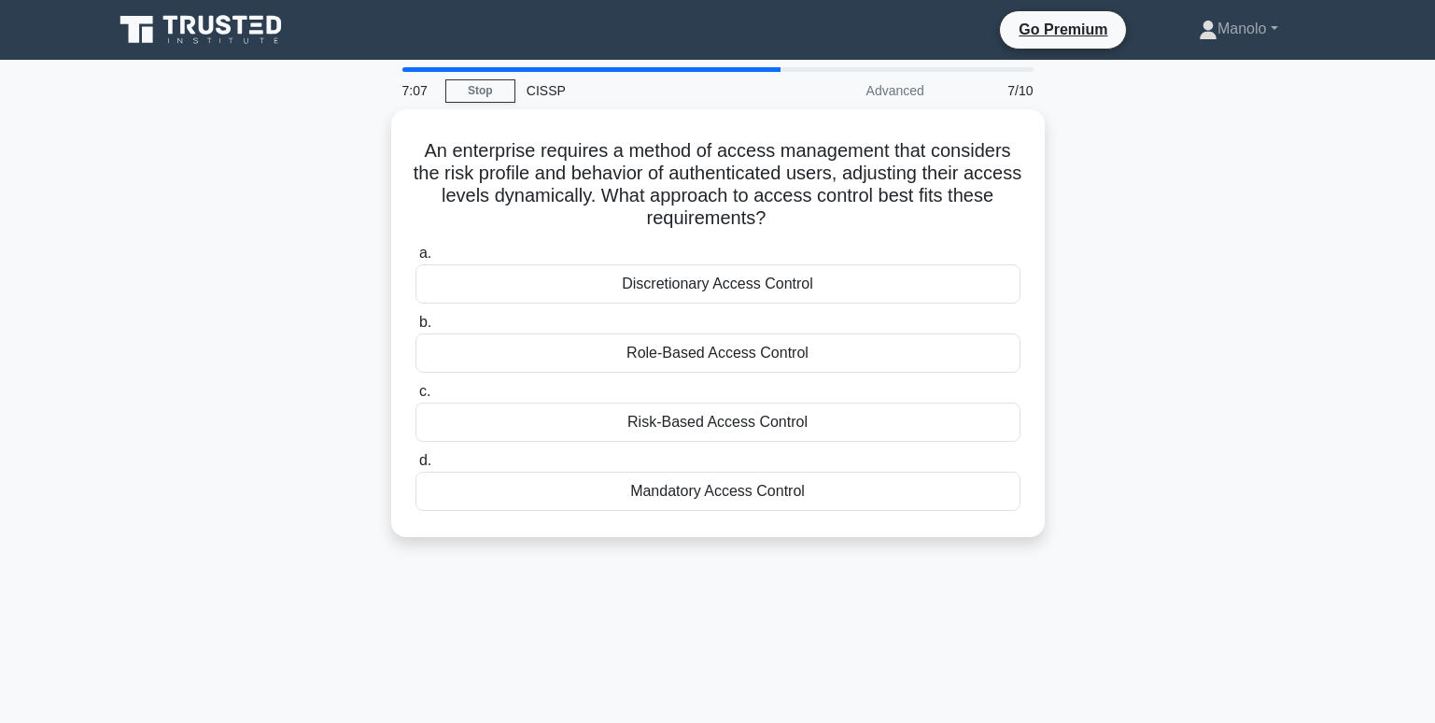
click at [1150, 317] on div "An enterprise requires a method of access management that considers the risk pr…" at bounding box center [718, 334] width 1232 height 450
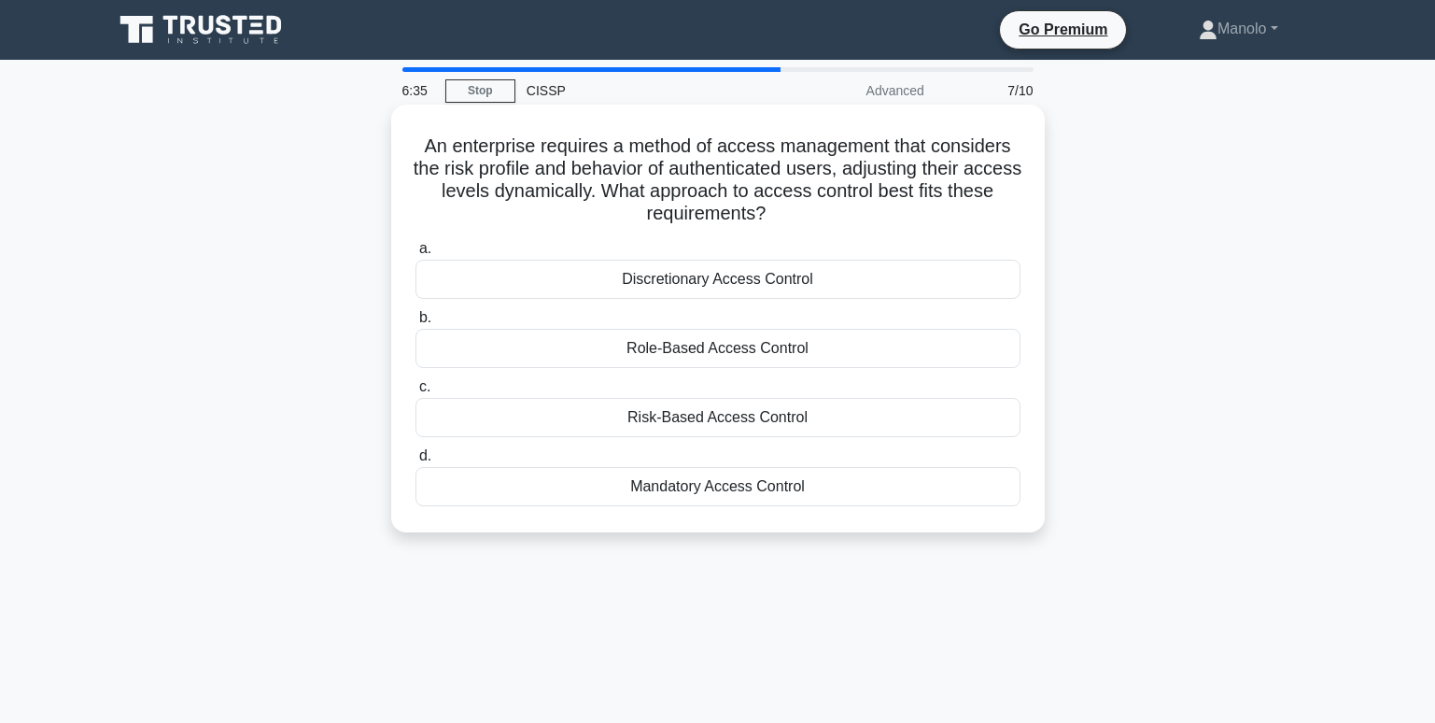
click at [802, 424] on div "Risk-Based Access Control" at bounding box center [717, 417] width 605 height 39
click at [415, 393] on input "c. Risk-Based Access Control" at bounding box center [415, 387] width 0 height 12
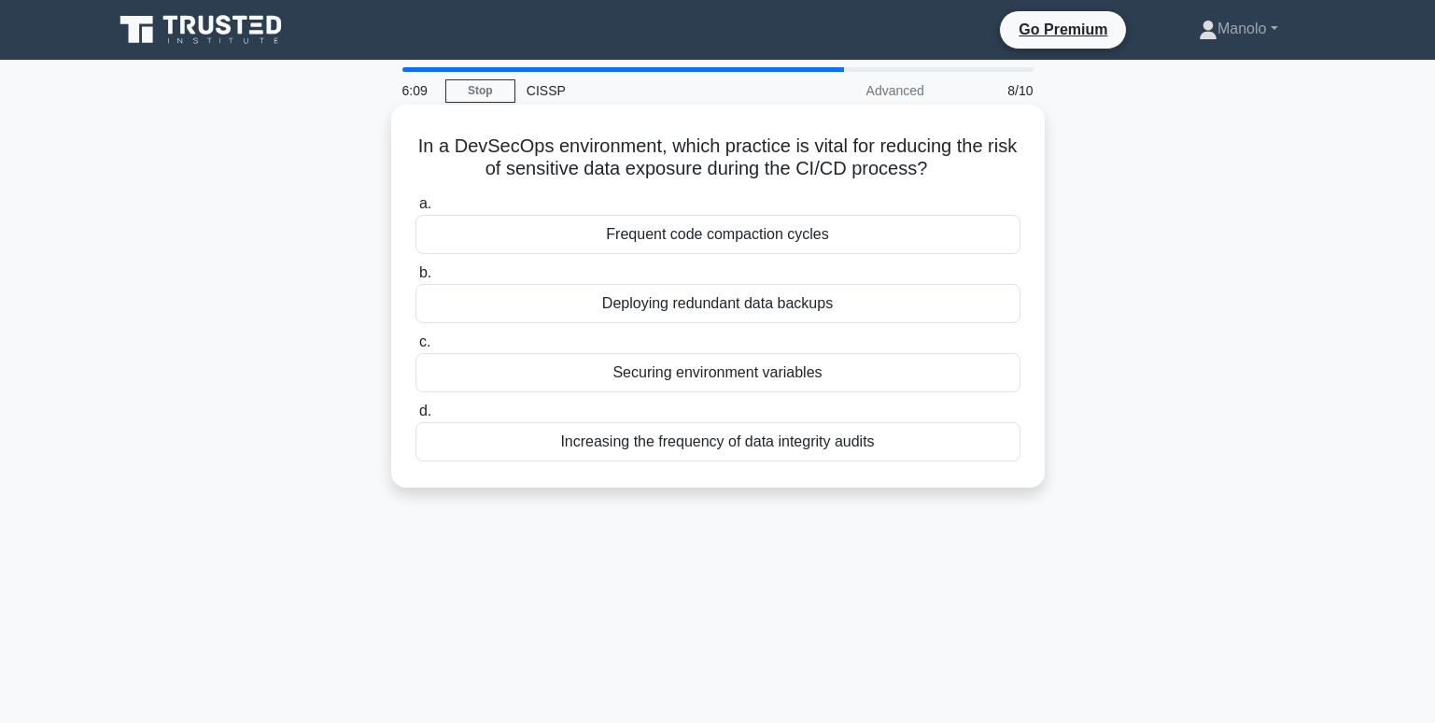
click at [904, 440] on div "Increasing the frequency of data integrity audits" at bounding box center [717, 441] width 605 height 39
click at [415, 417] on input "d. Increasing the frequency of data integrity audits" at bounding box center [415, 411] width 0 height 12
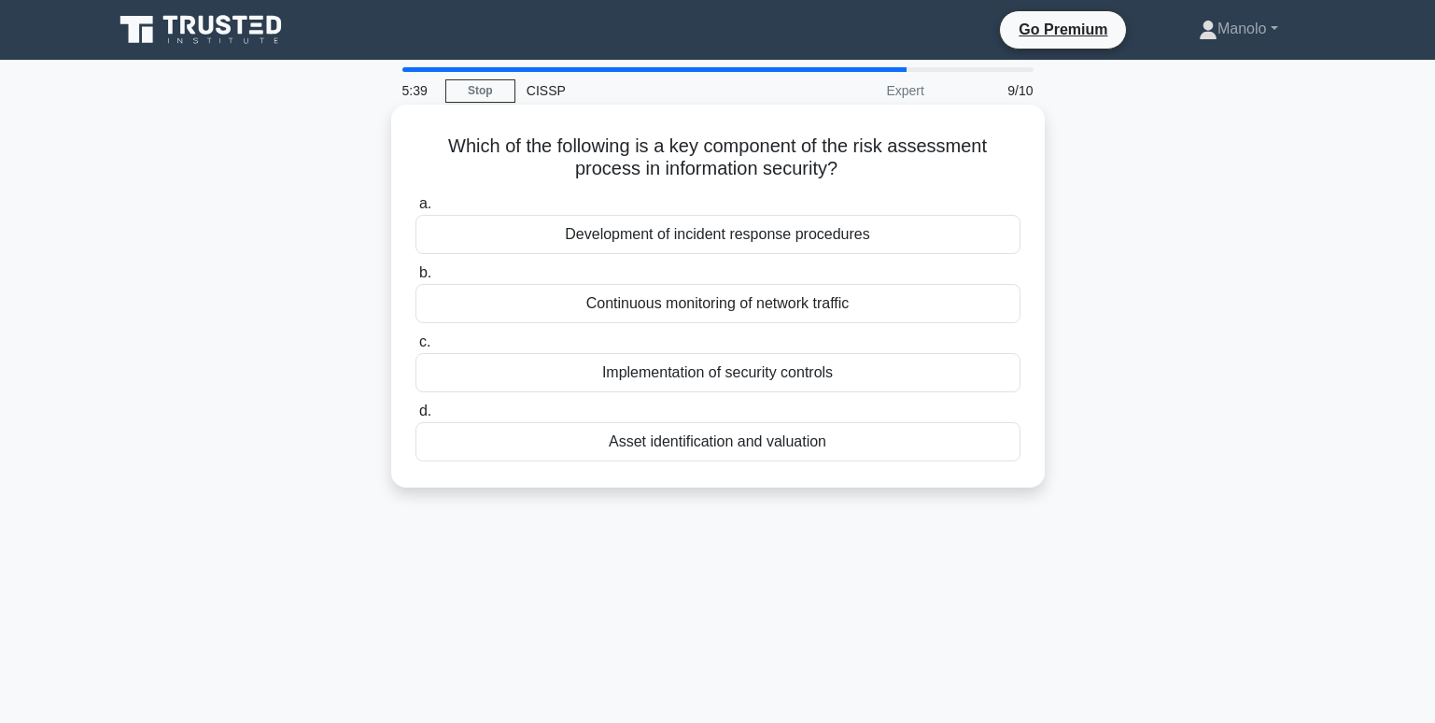
click at [590, 240] on div "Development of incident response procedures" at bounding box center [717, 234] width 605 height 39
click at [415, 210] on input "a. Development of incident response procedures" at bounding box center [415, 204] width 0 height 12
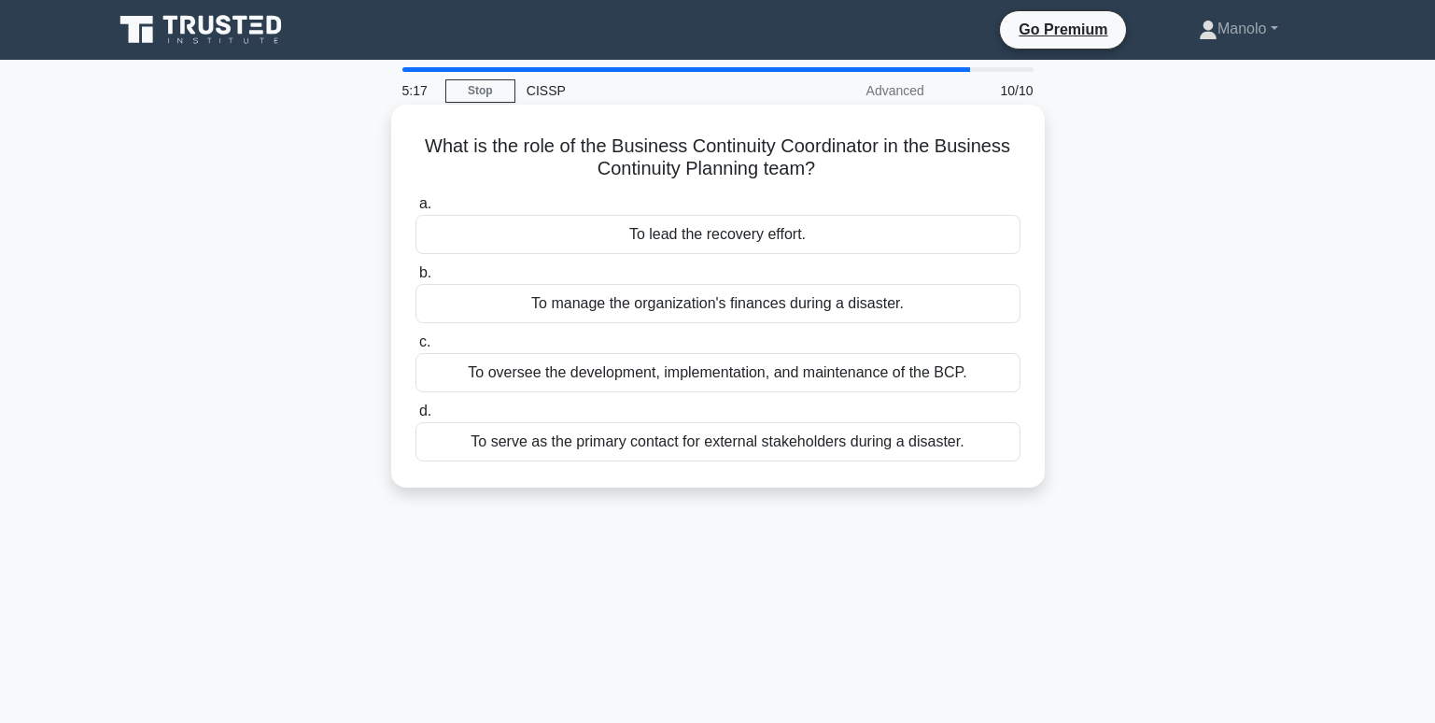
click at [935, 385] on div "To oversee the development, implementation, and maintenance of the BCP." at bounding box center [717, 372] width 605 height 39
click at [415, 348] on input "c. To oversee the development, implementation, and maintenance of the BCP." at bounding box center [415, 342] width 0 height 12
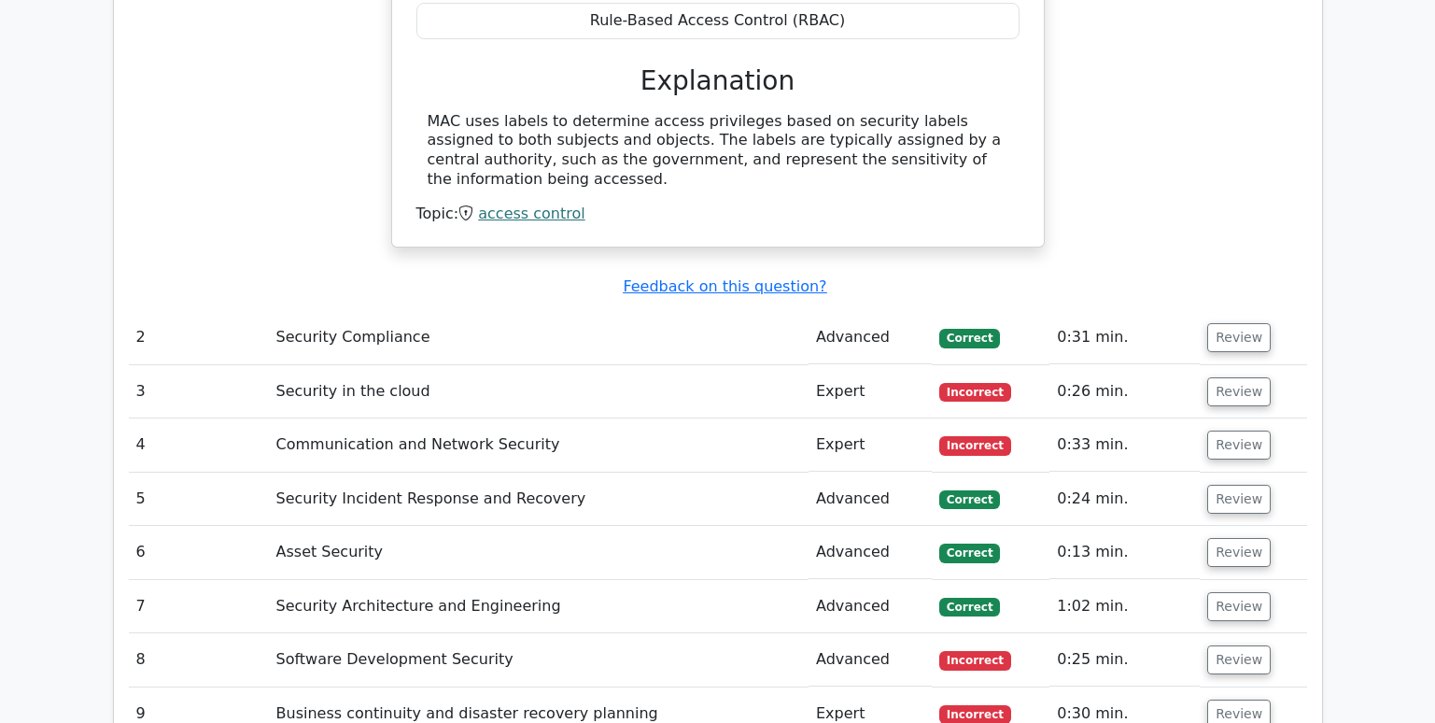
scroll to position [2147, 0]
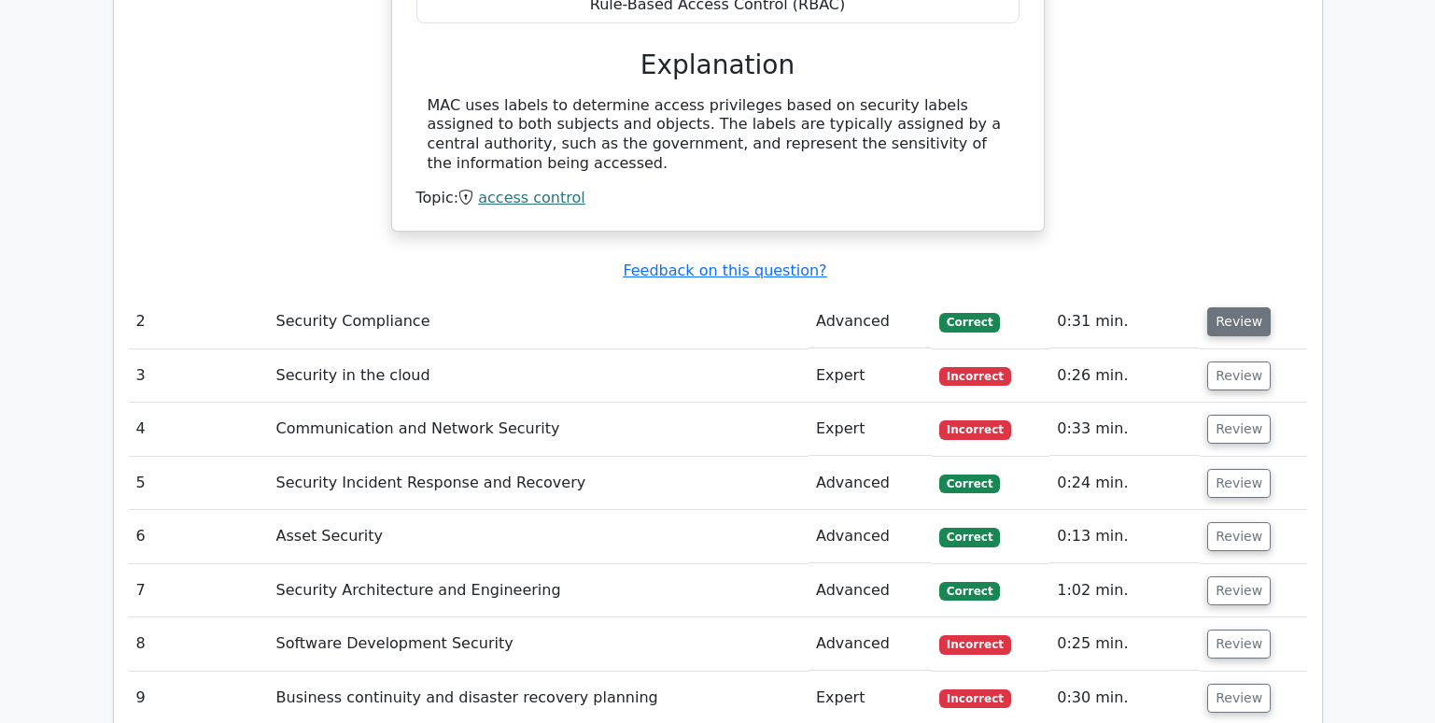
click at [1239, 307] on button "Review" at bounding box center [1238, 321] width 63 height 29
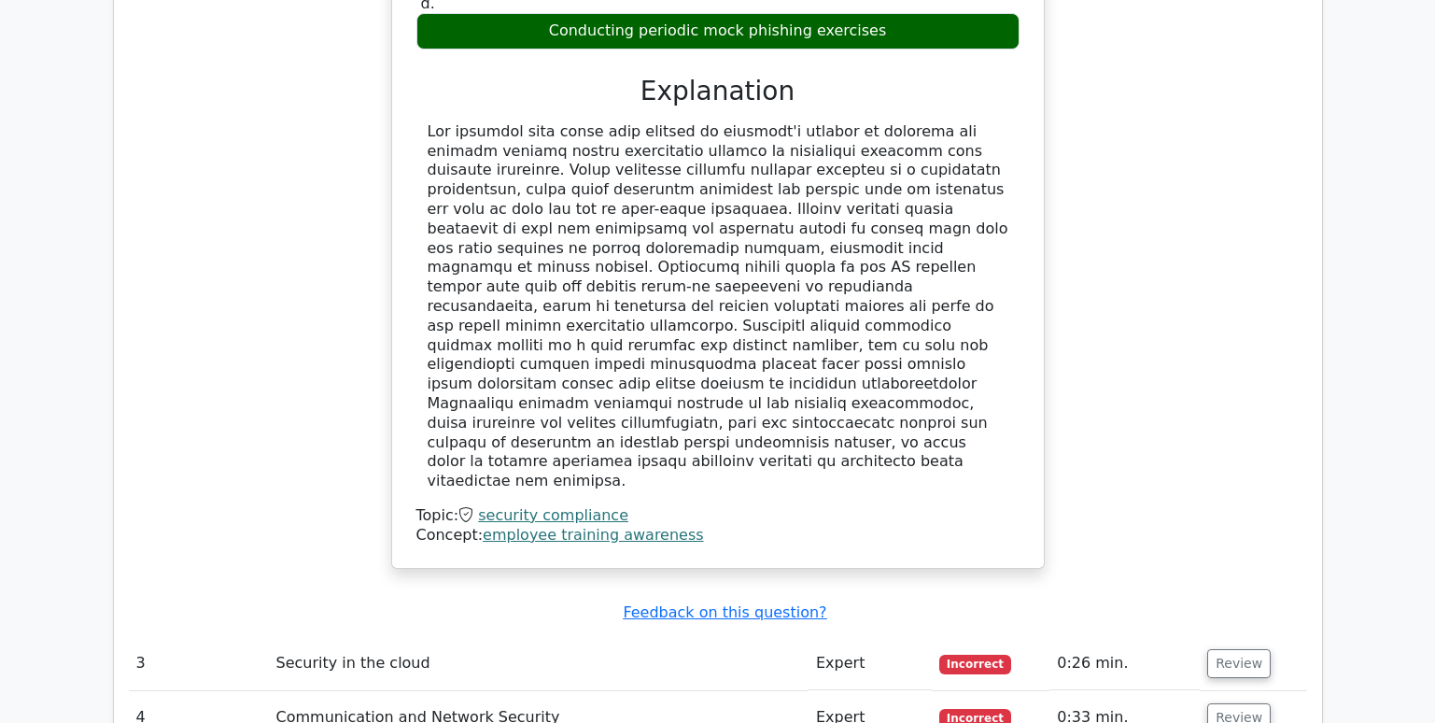
scroll to position [2801, 0]
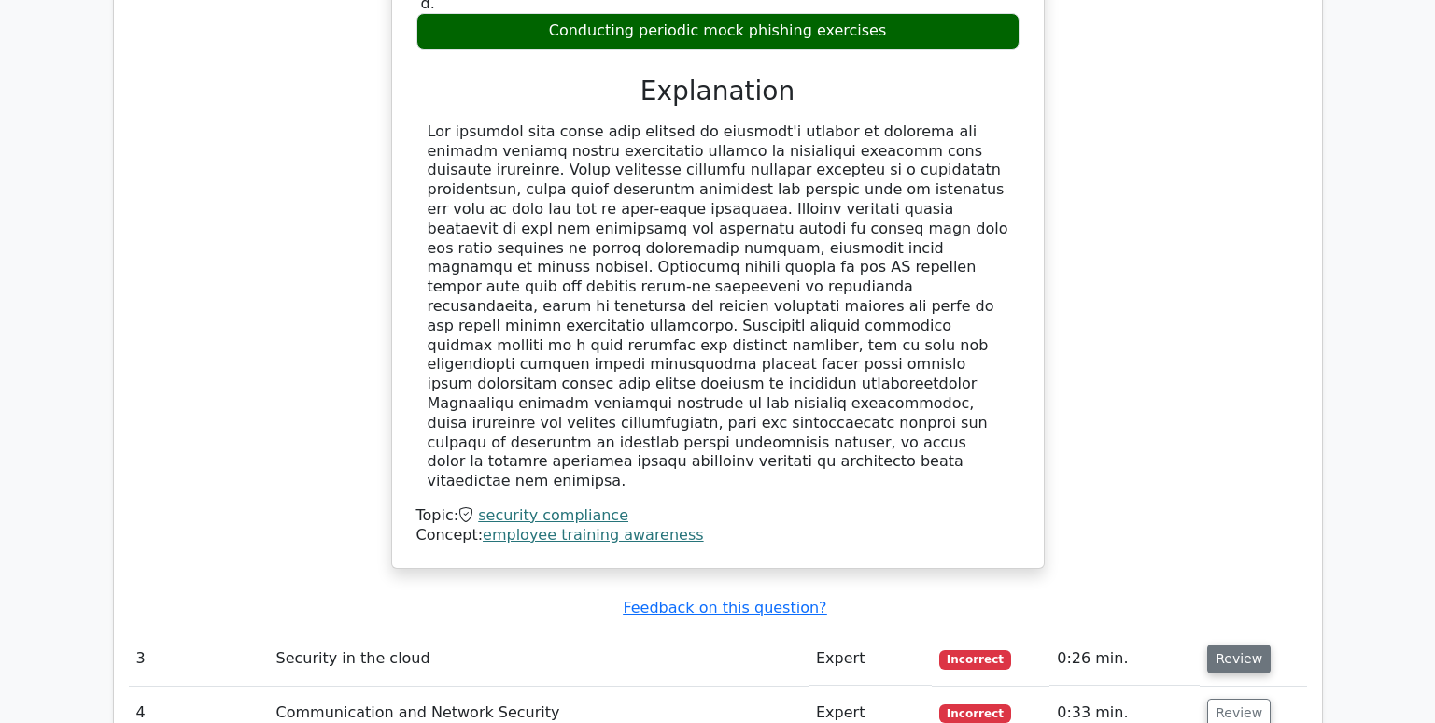
click at [1236, 644] on button "Review" at bounding box center [1238, 658] width 63 height 29
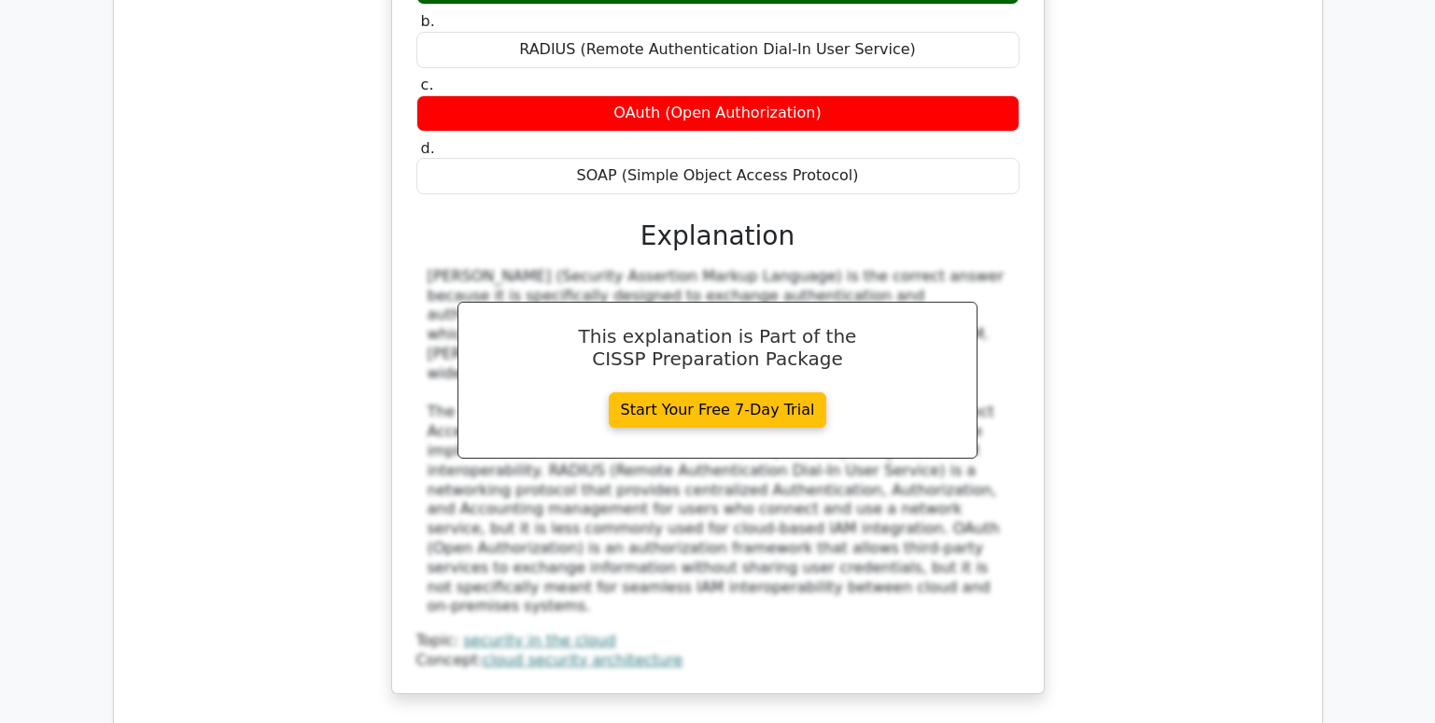
scroll to position [3734, 0]
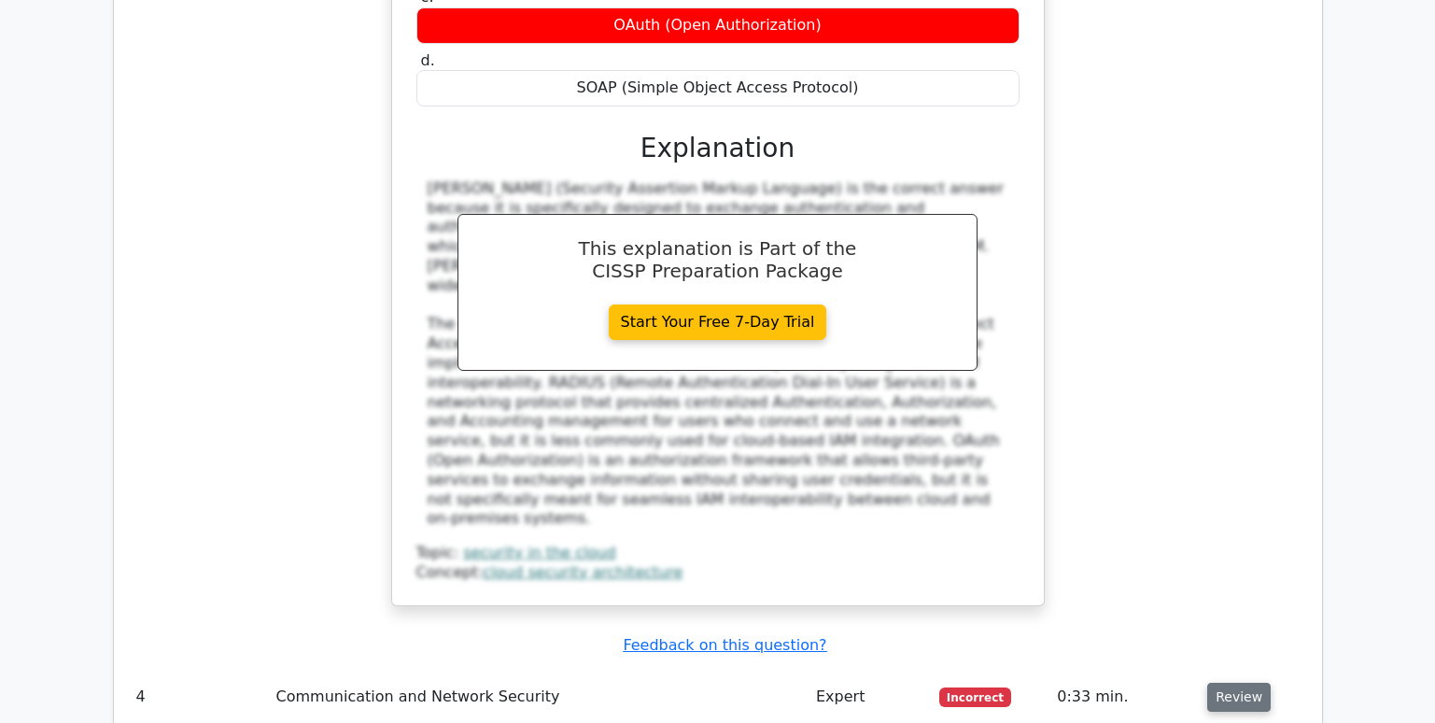
click at [1220, 682] on button "Review" at bounding box center [1238, 696] width 63 height 29
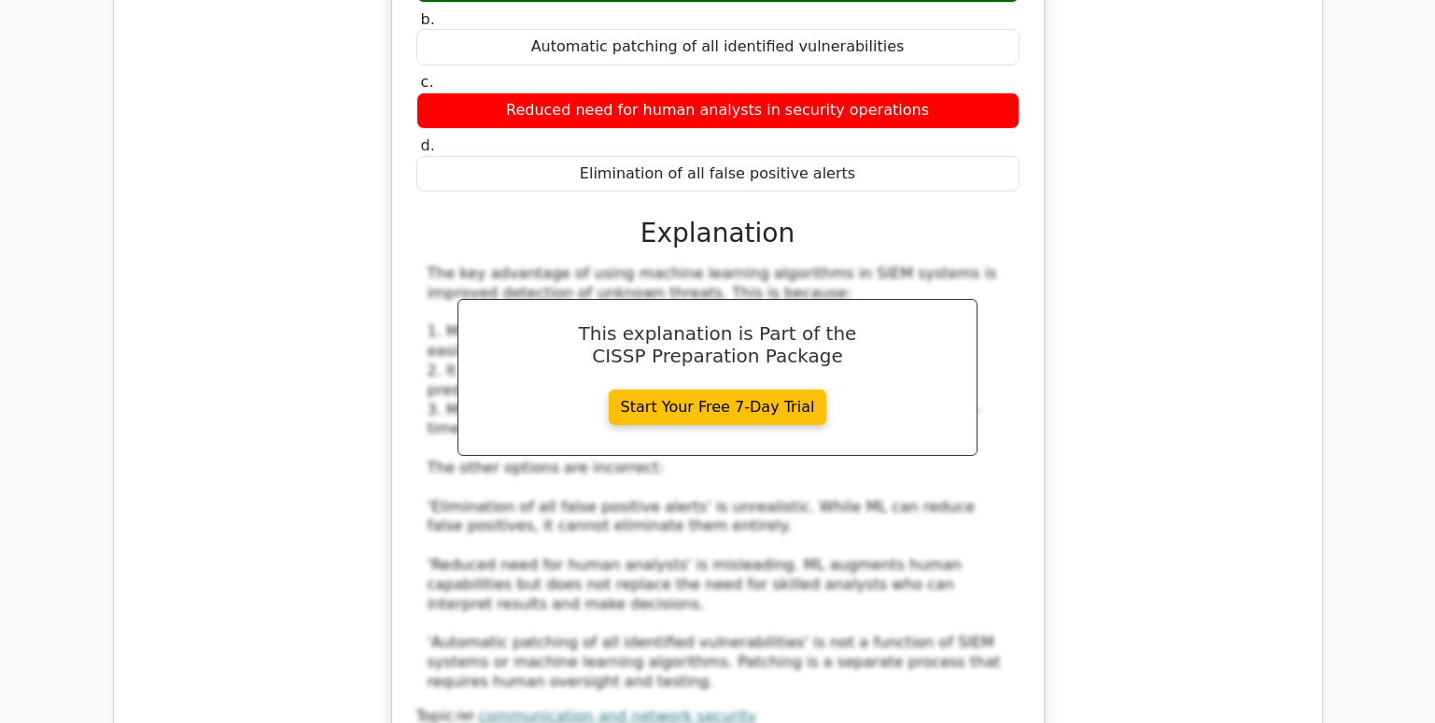
scroll to position [4668, 0]
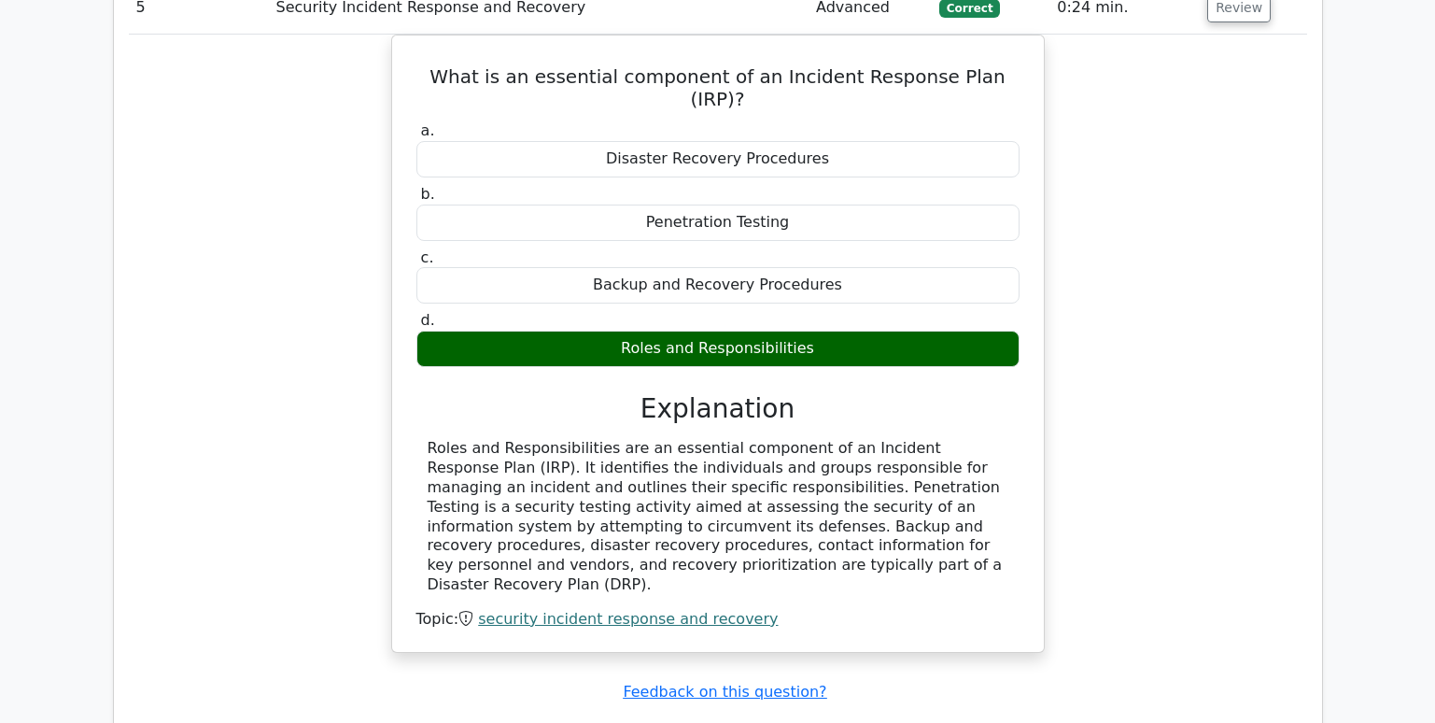
scroll to position [5508, 0]
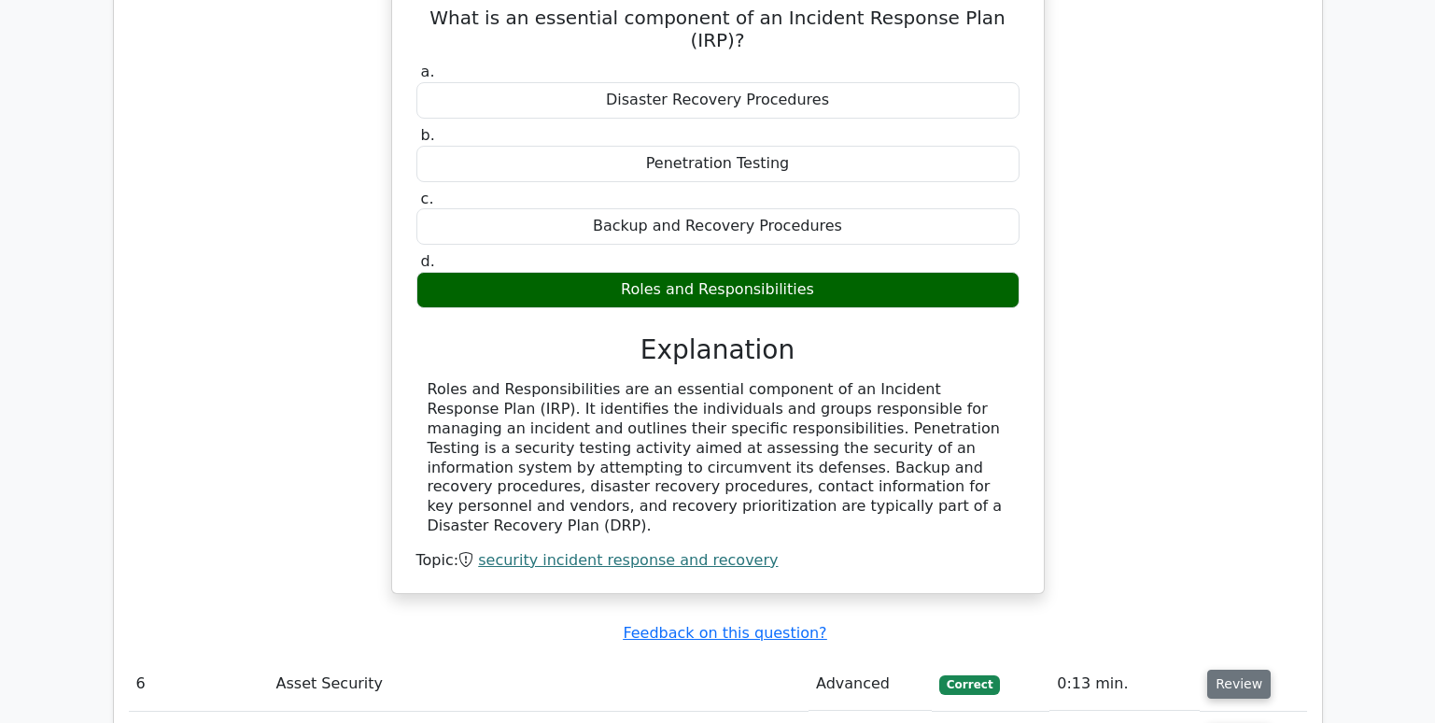
click at [1235, 669] on button "Review" at bounding box center [1238, 683] width 63 height 29
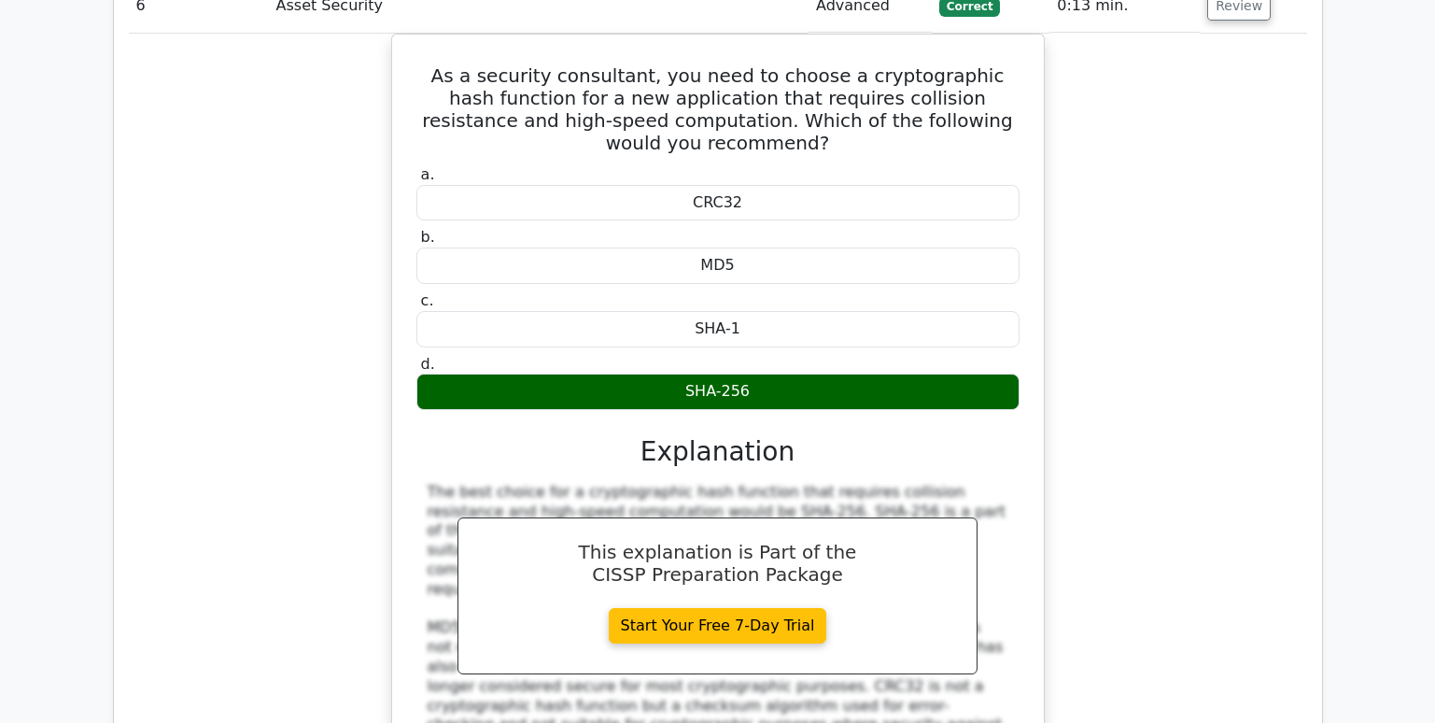
scroll to position [6348, 0]
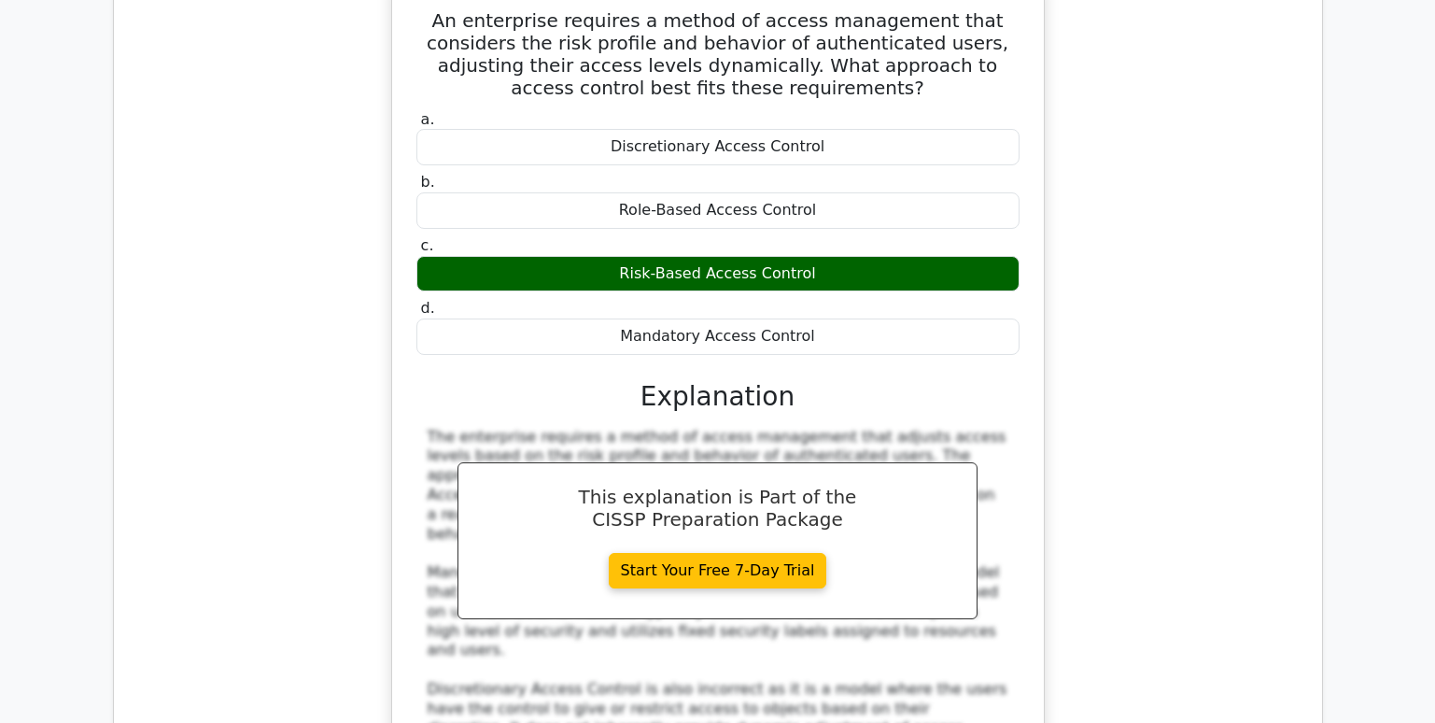
scroll to position [7375, 0]
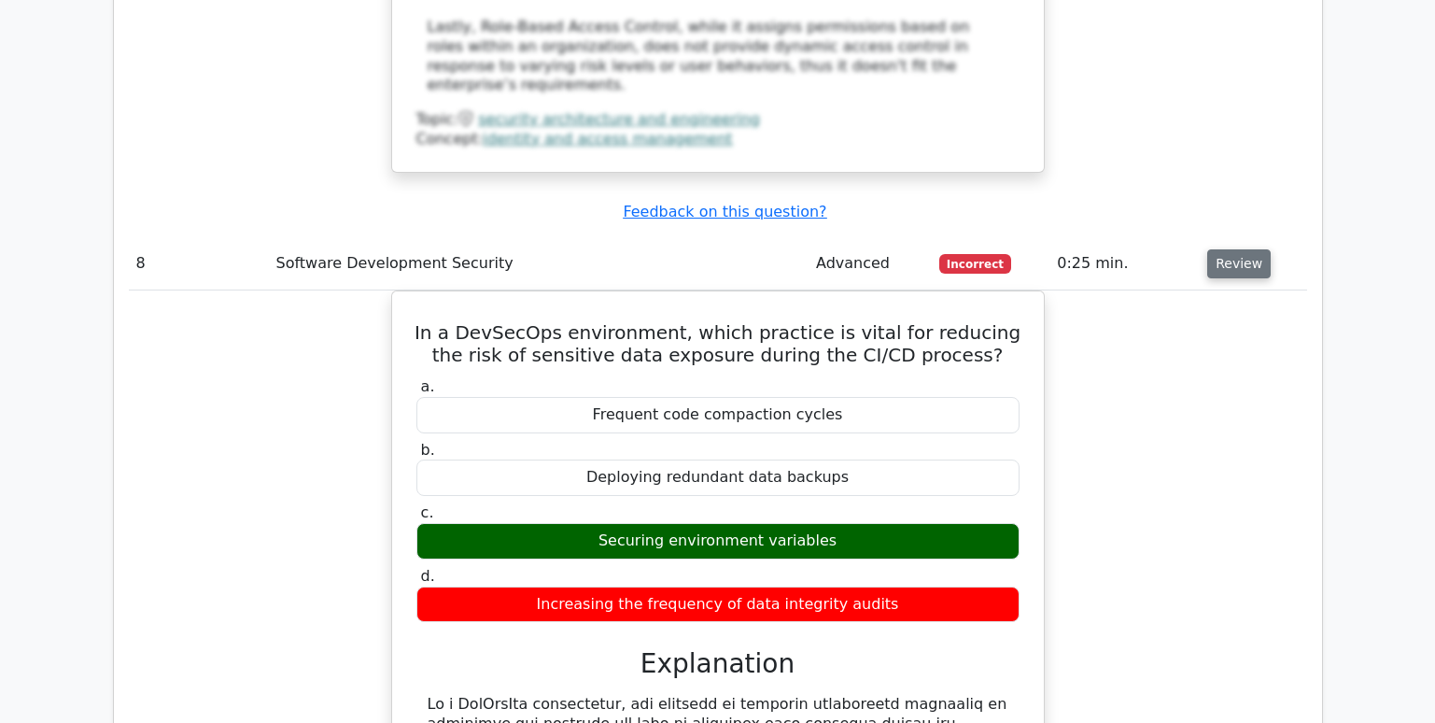
scroll to position [8495, 0]
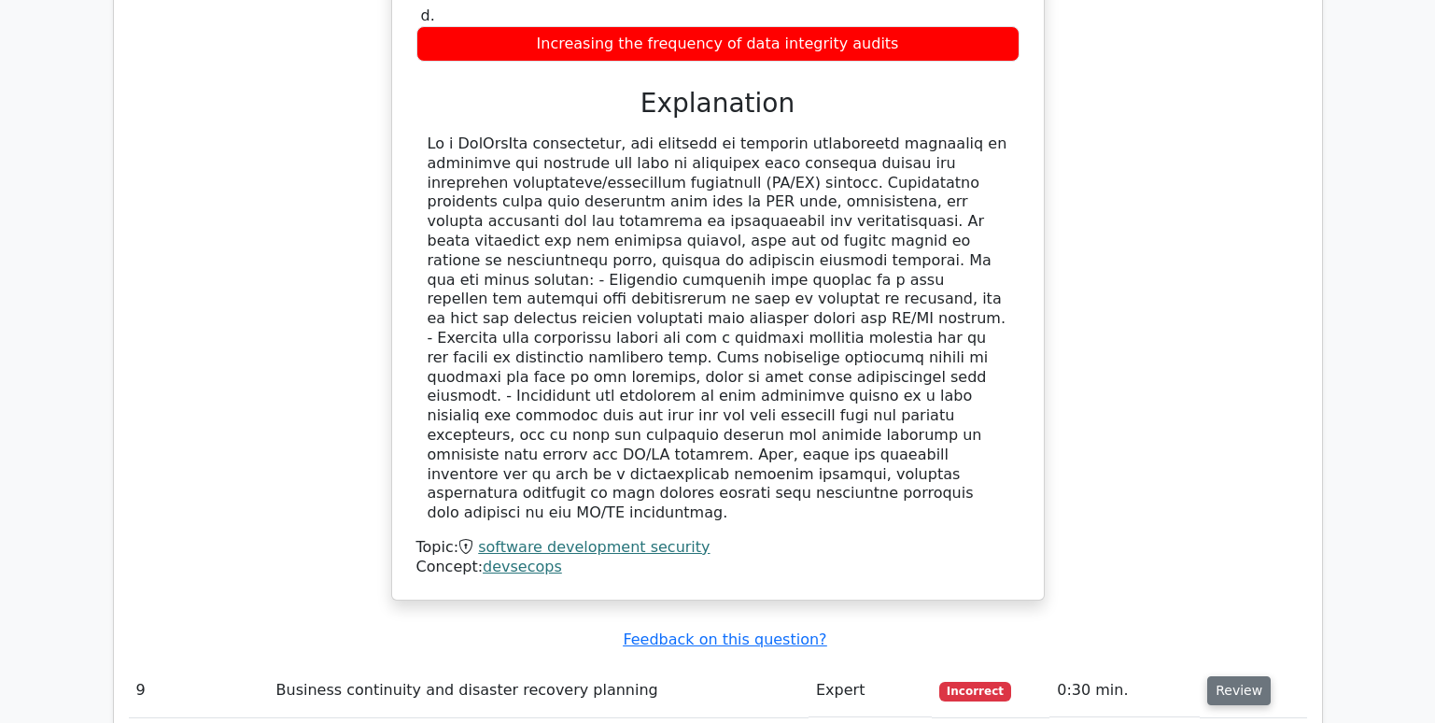
click at [1231, 676] on button "Review" at bounding box center [1238, 690] width 63 height 29
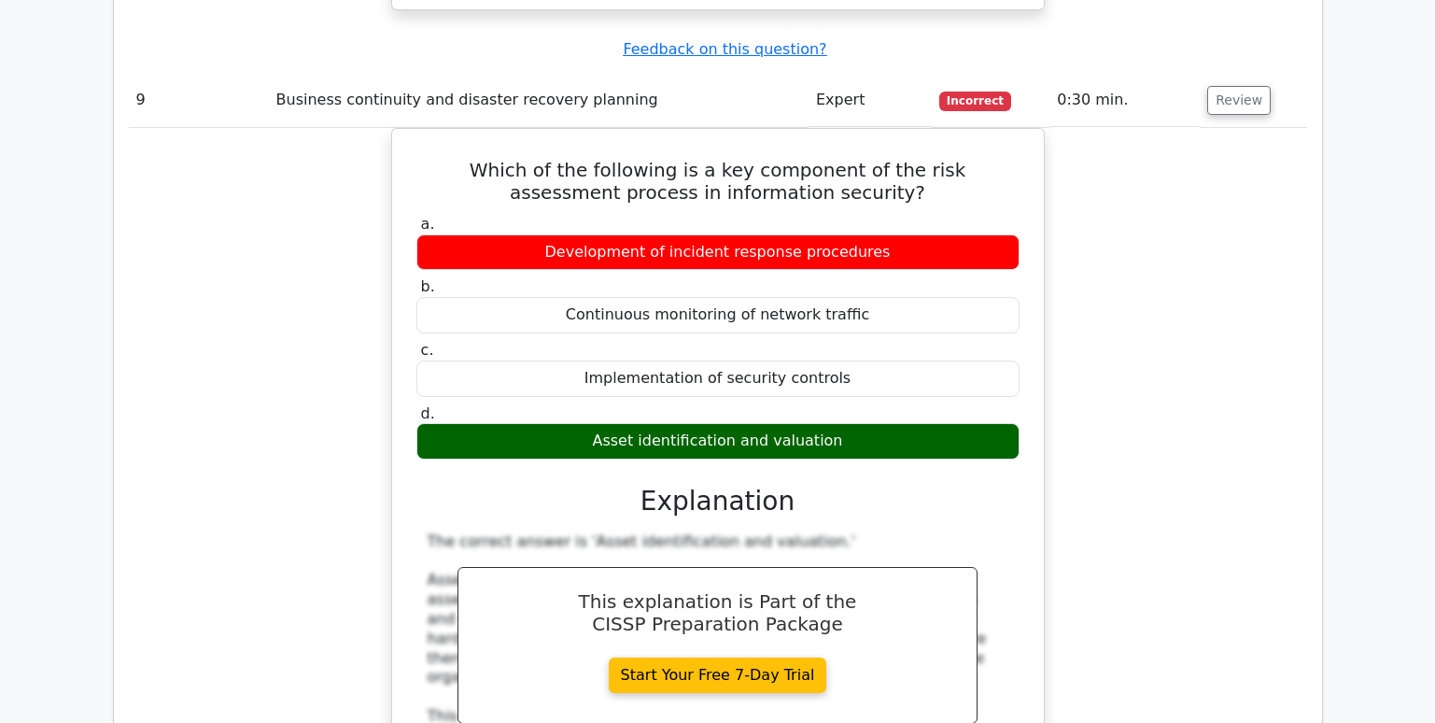
scroll to position [9242, 0]
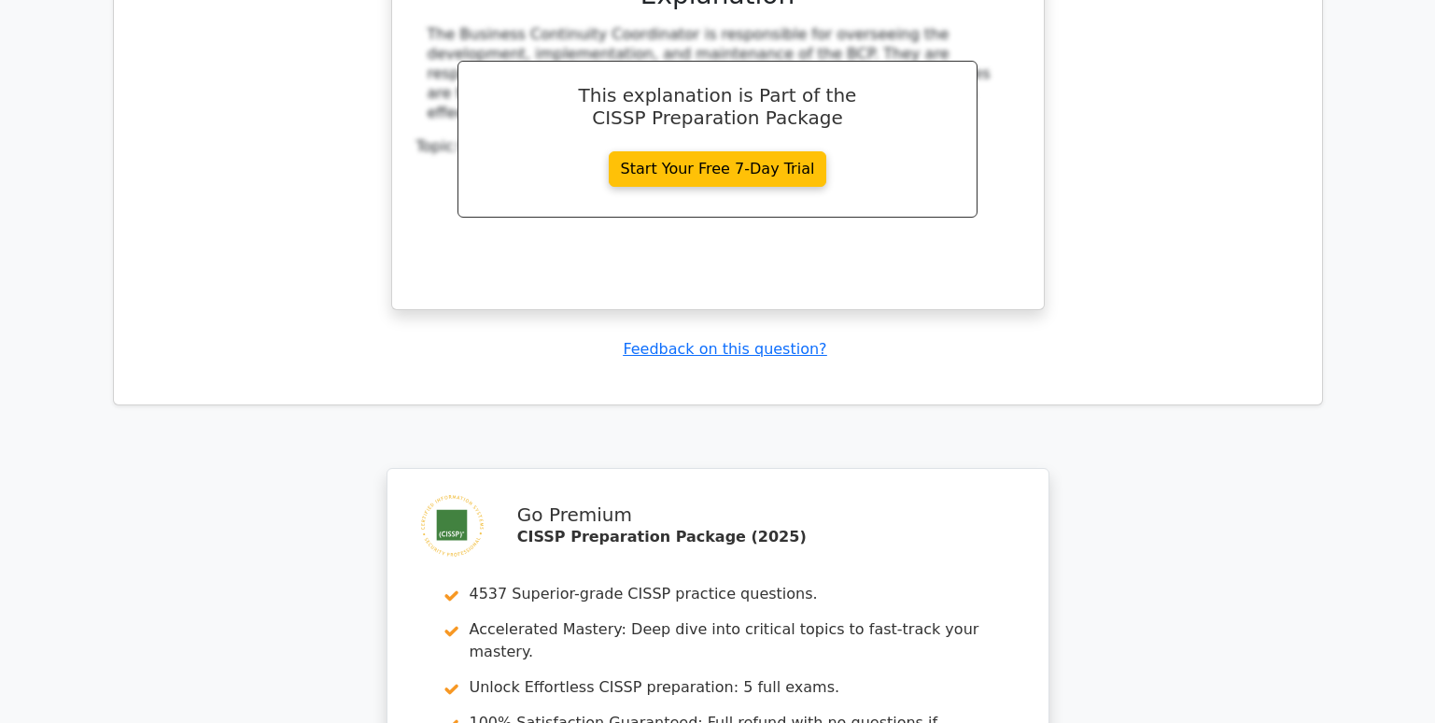
scroll to position [10736, 0]
